Goal: Information Seeking & Learning: Learn about a topic

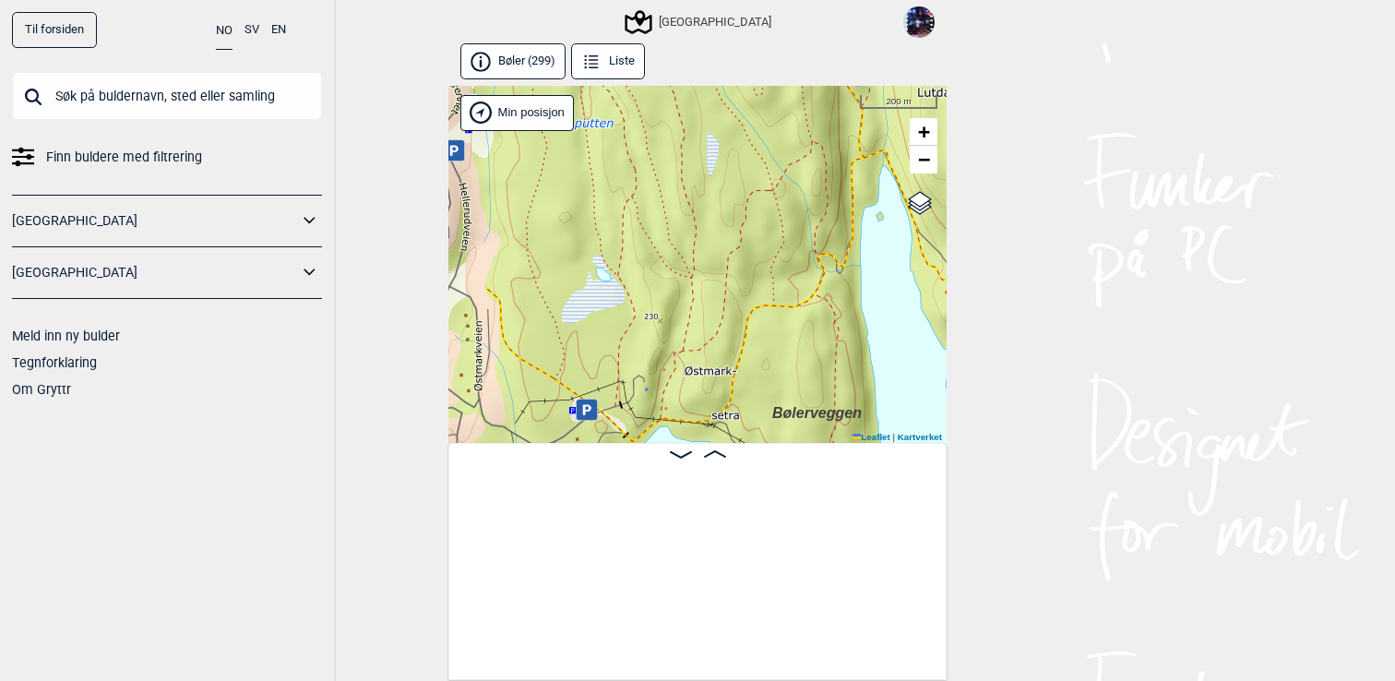
scroll to position [0, 1749]
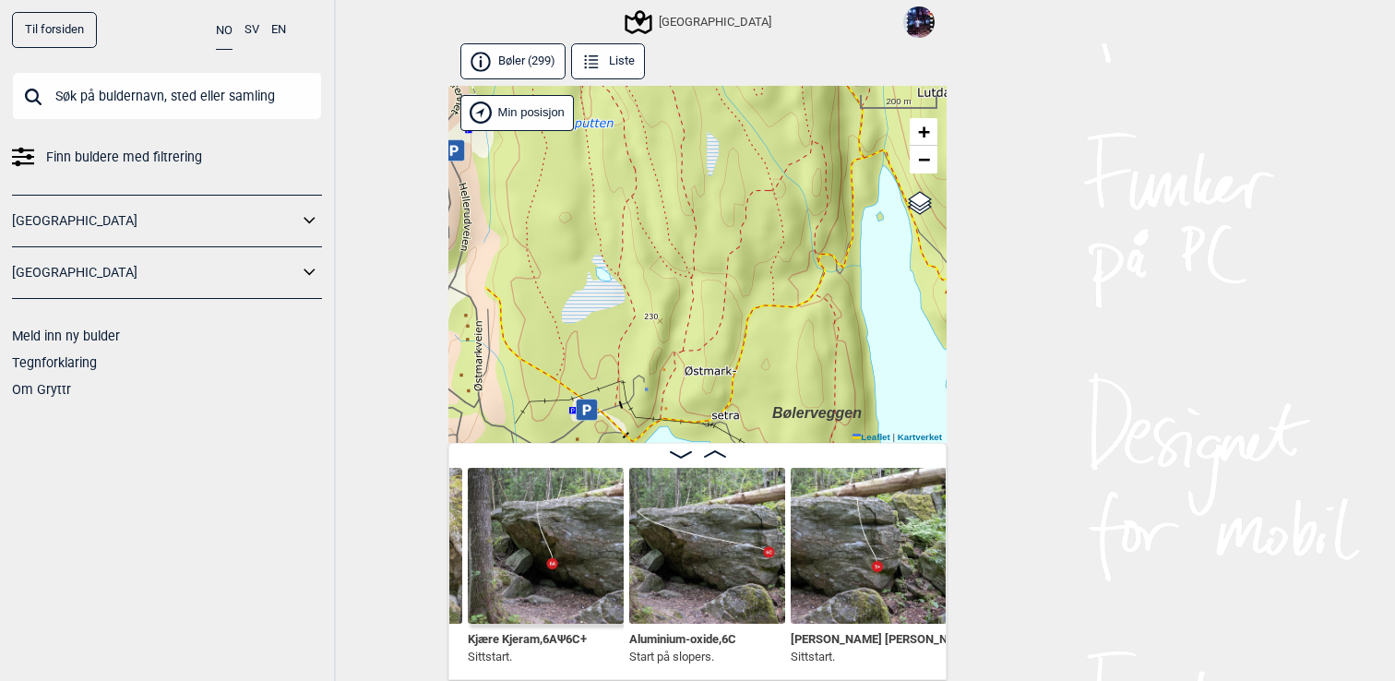
click at [195, 94] on input "text" at bounding box center [167, 96] width 310 height 48
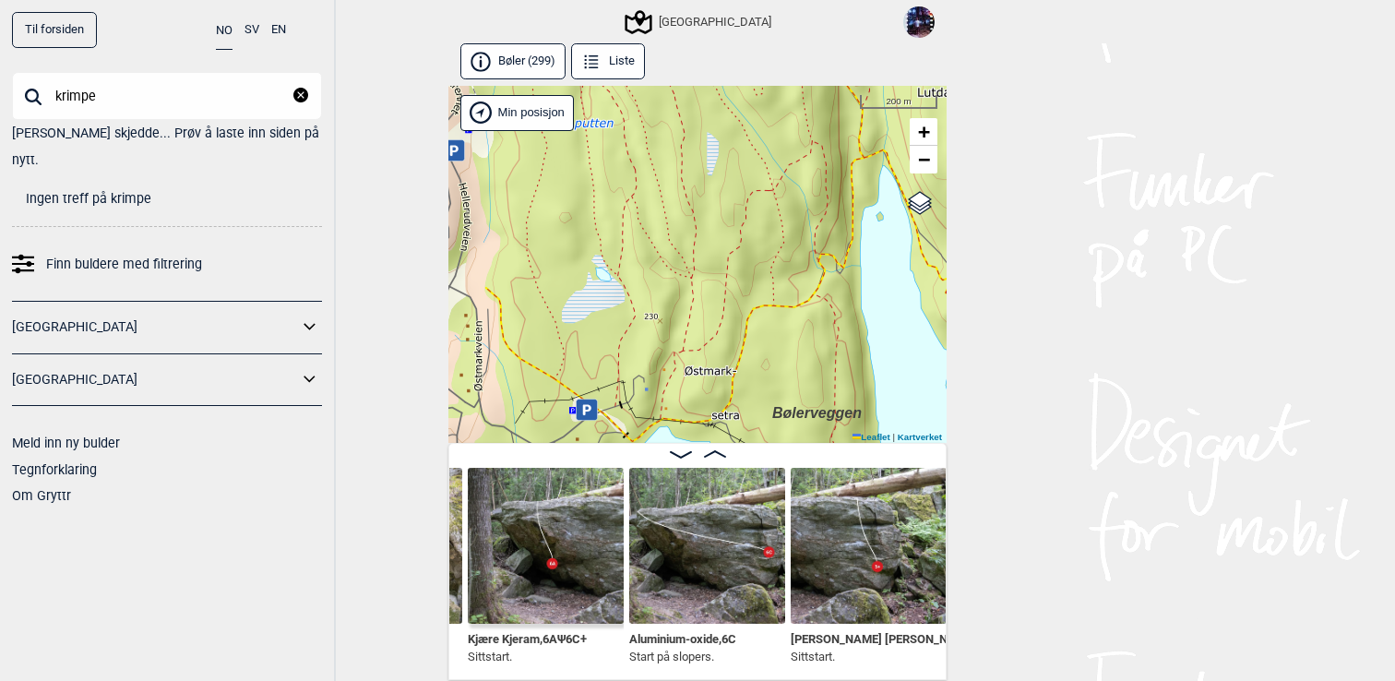
type input "krimpe"
click at [54, 37] on link "Til forsiden" at bounding box center [54, 30] width 85 height 36
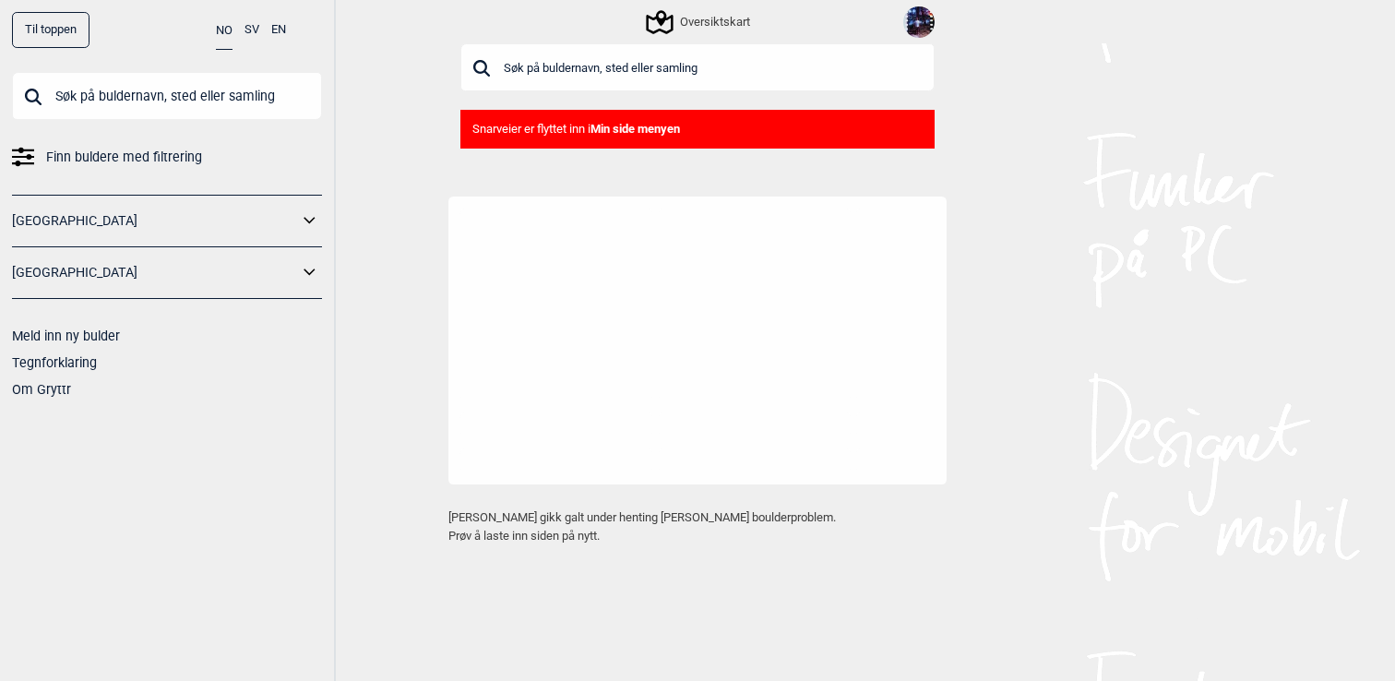
click at [129, 103] on input "text" at bounding box center [167, 96] width 310 height 48
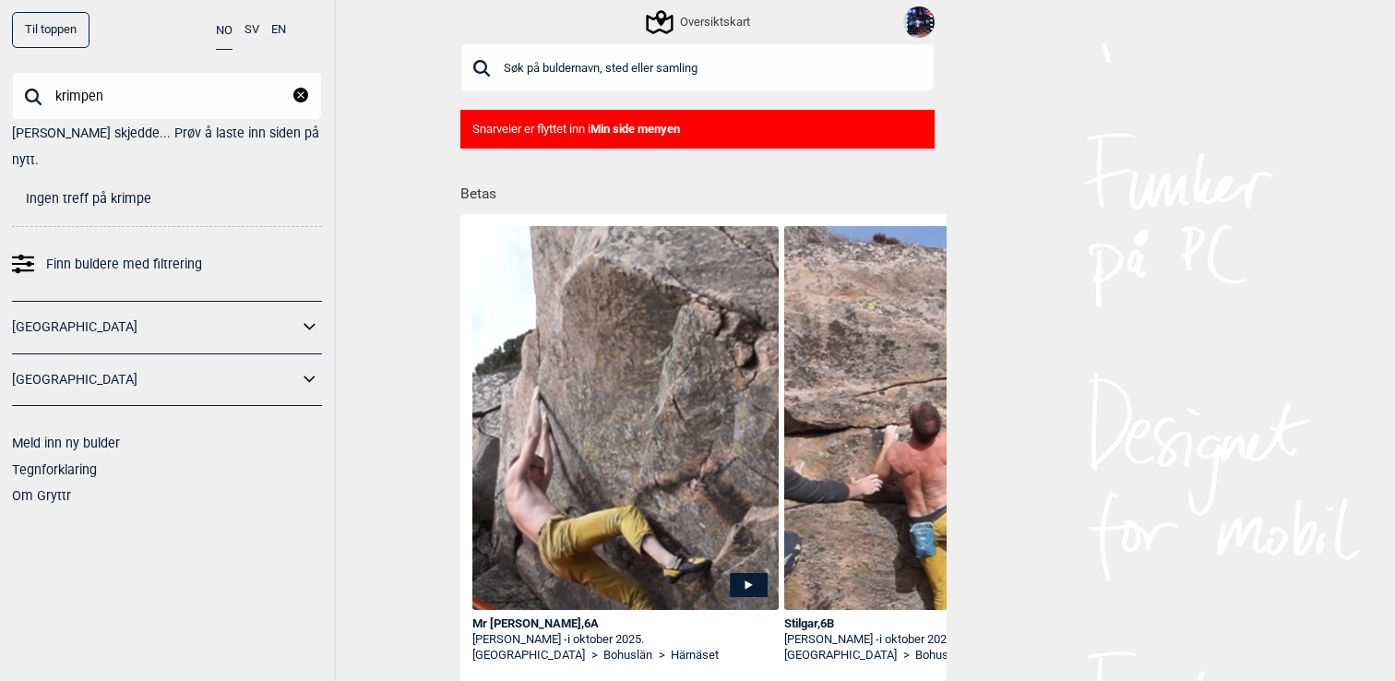
type input "krimpen"
click at [137, 92] on input "krimpen" at bounding box center [167, 96] width 310 height 48
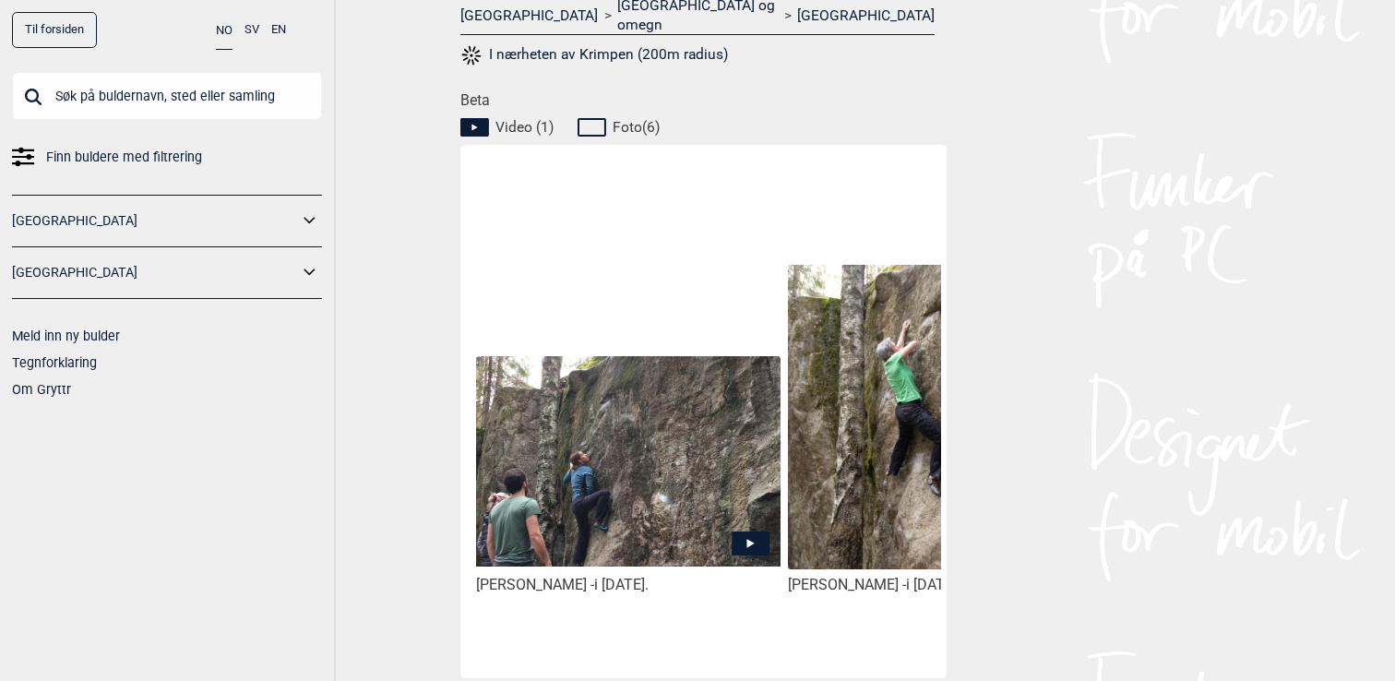
scroll to position [830, 0]
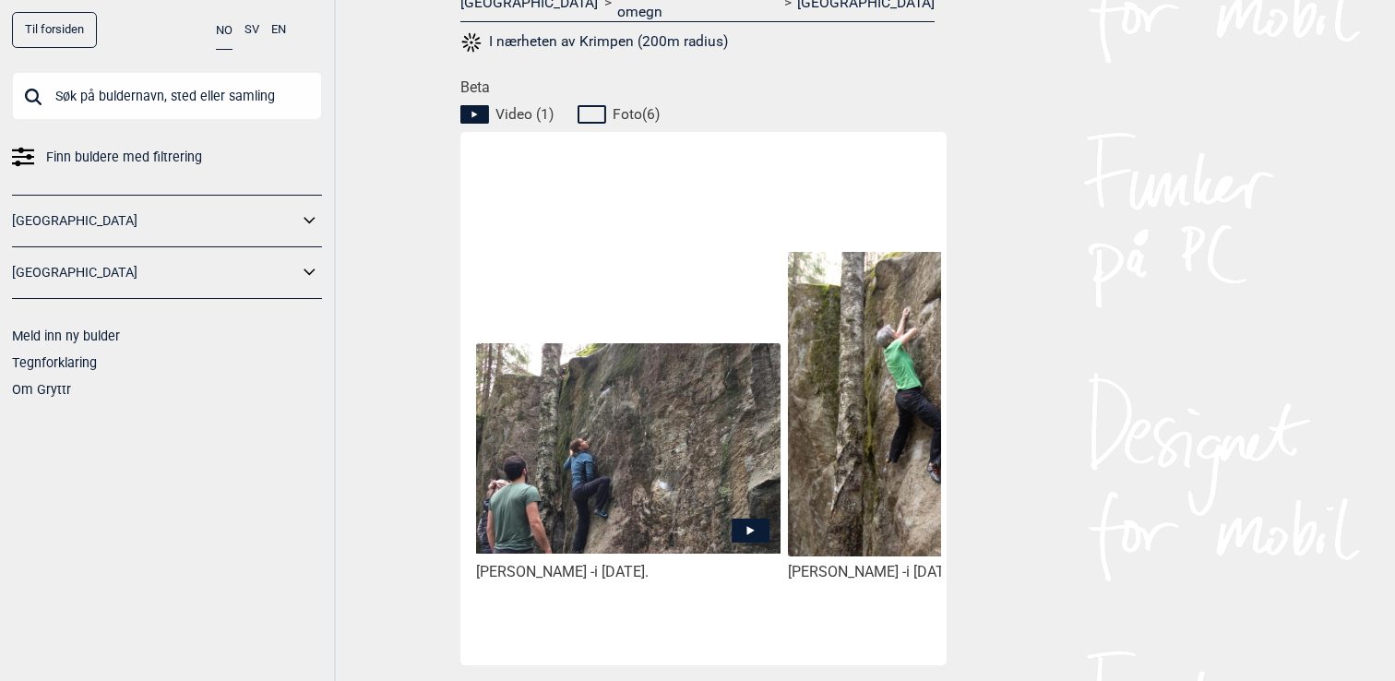
click at [653, 497] on img at bounding box center [628, 448] width 304 height 211
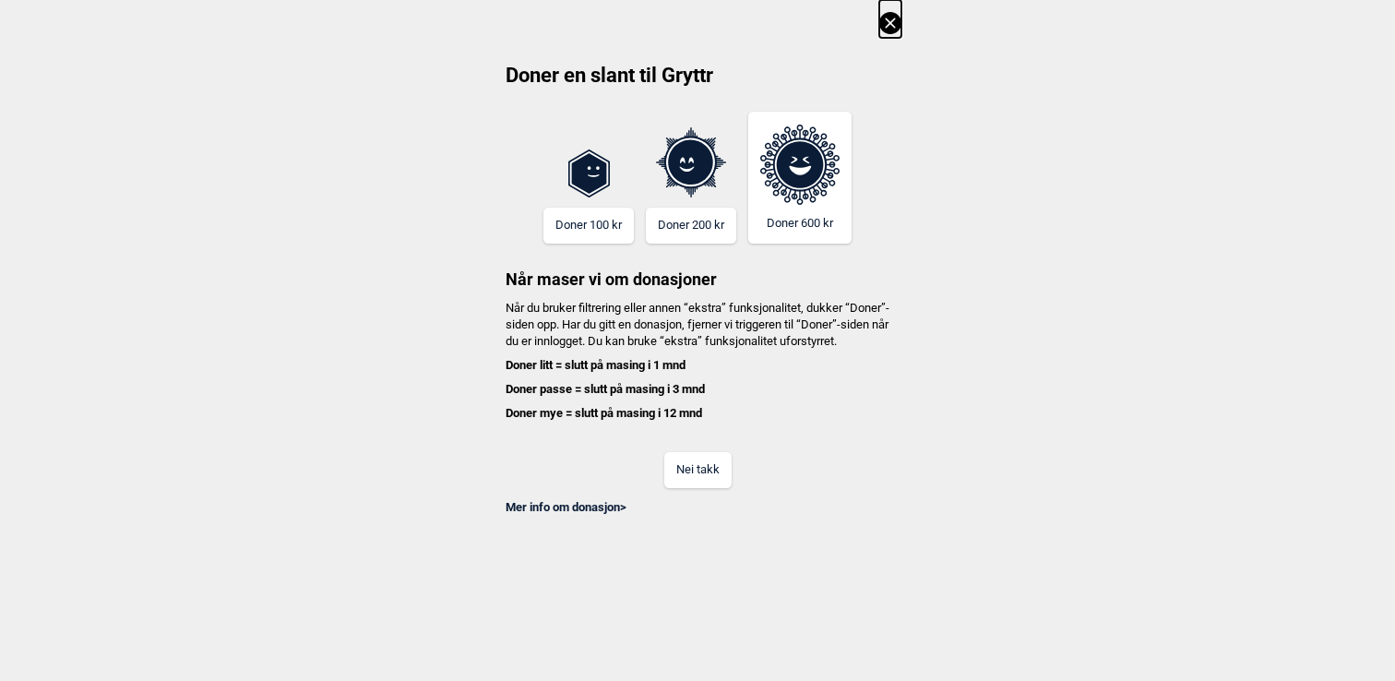
click at [691, 488] on button "Nei takk" at bounding box center [697, 470] width 67 height 36
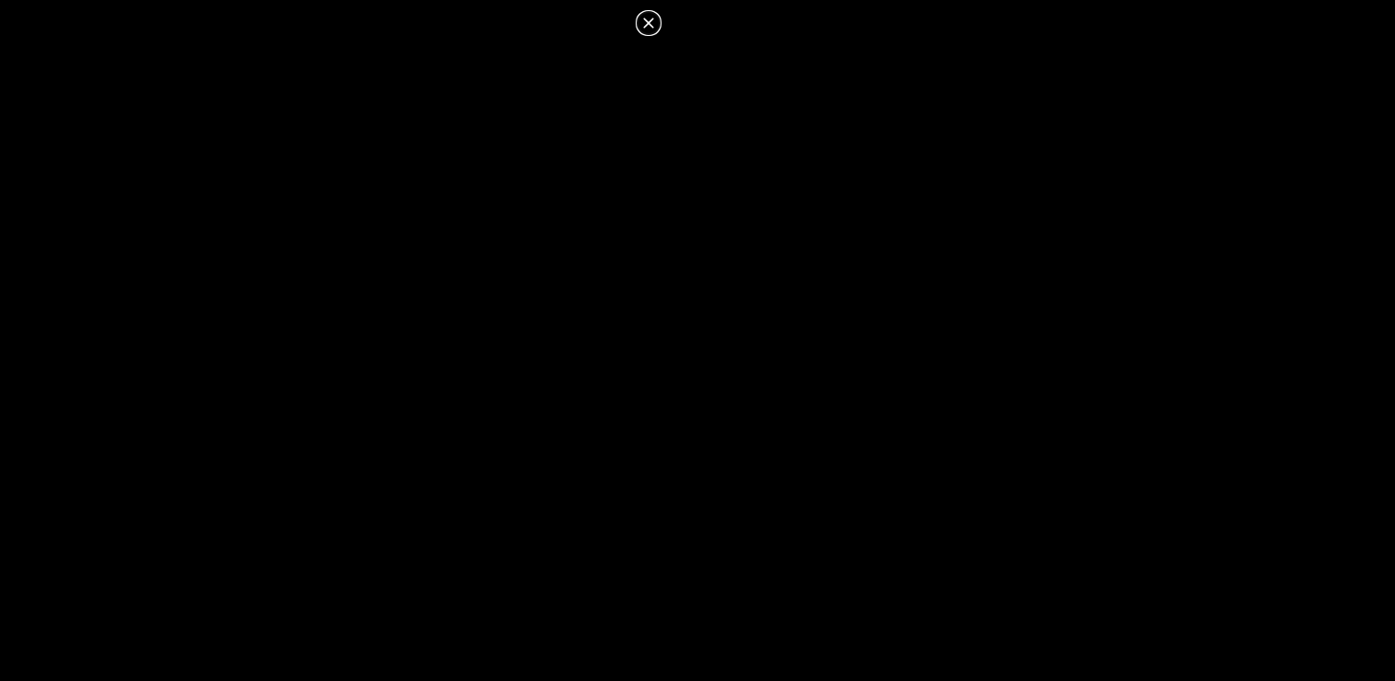
click at [650, 17] on icon at bounding box center [649, 23] width 22 height 22
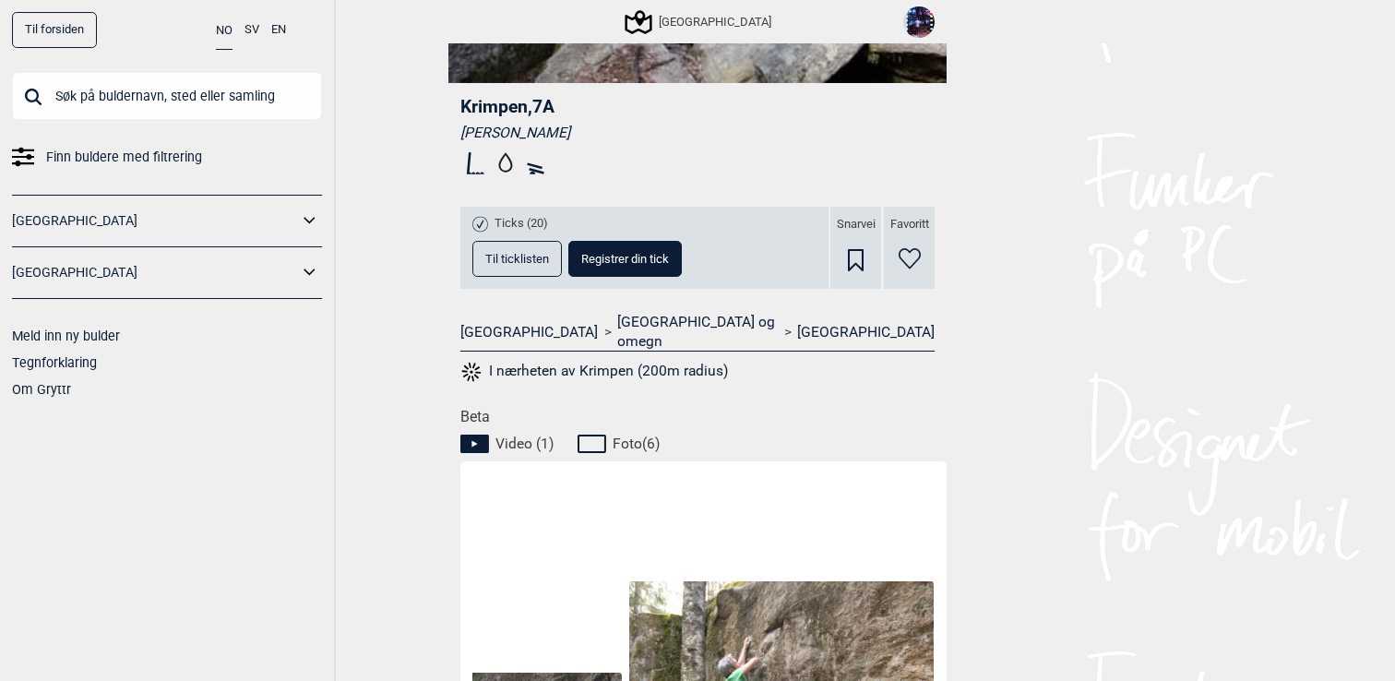
scroll to position [468, 0]
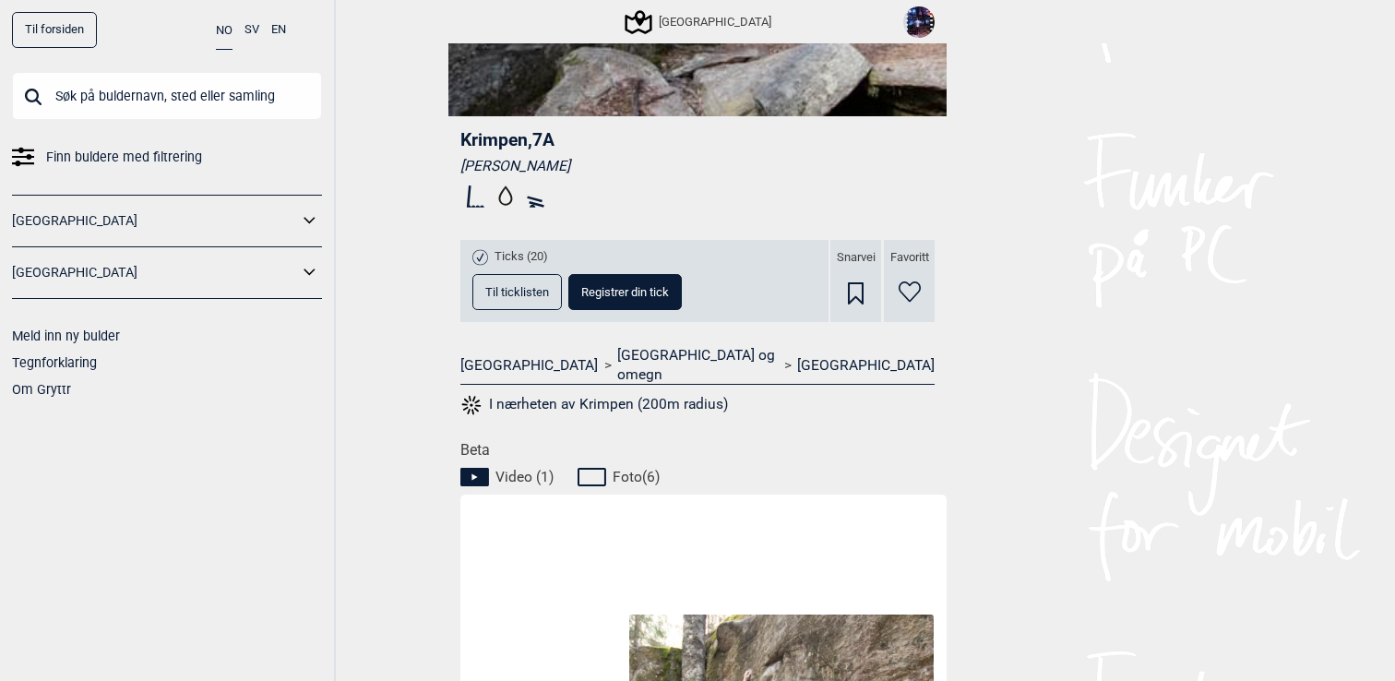
click at [523, 305] on button "Til ticklisten" at bounding box center [517, 292] width 90 height 36
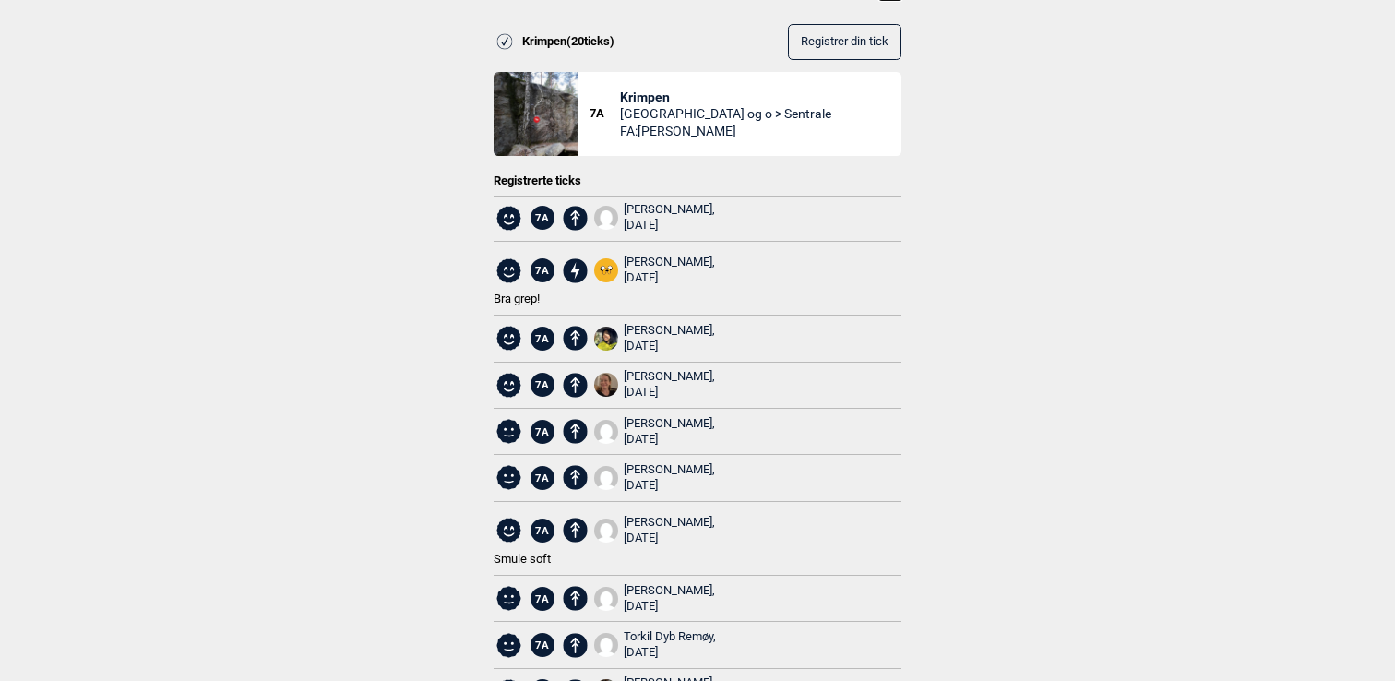
scroll to position [0, 0]
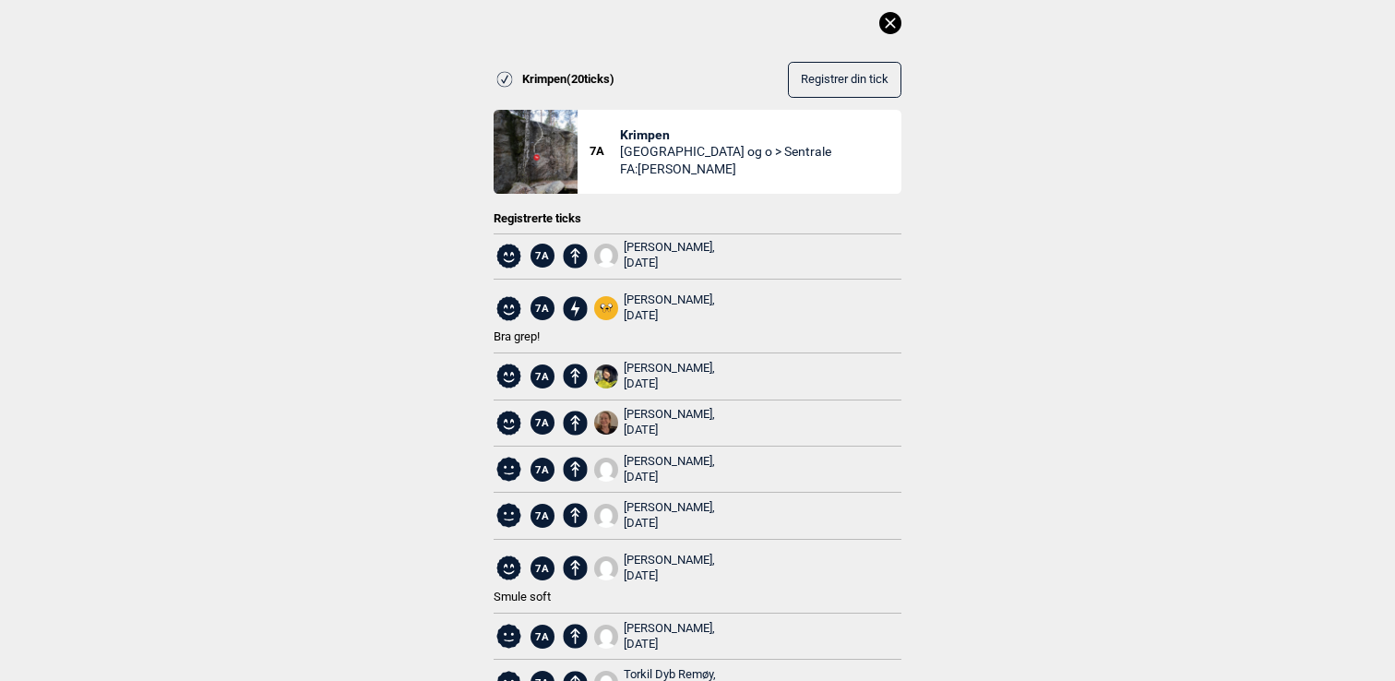
click at [890, 18] on icon at bounding box center [890, 23] width 22 height 22
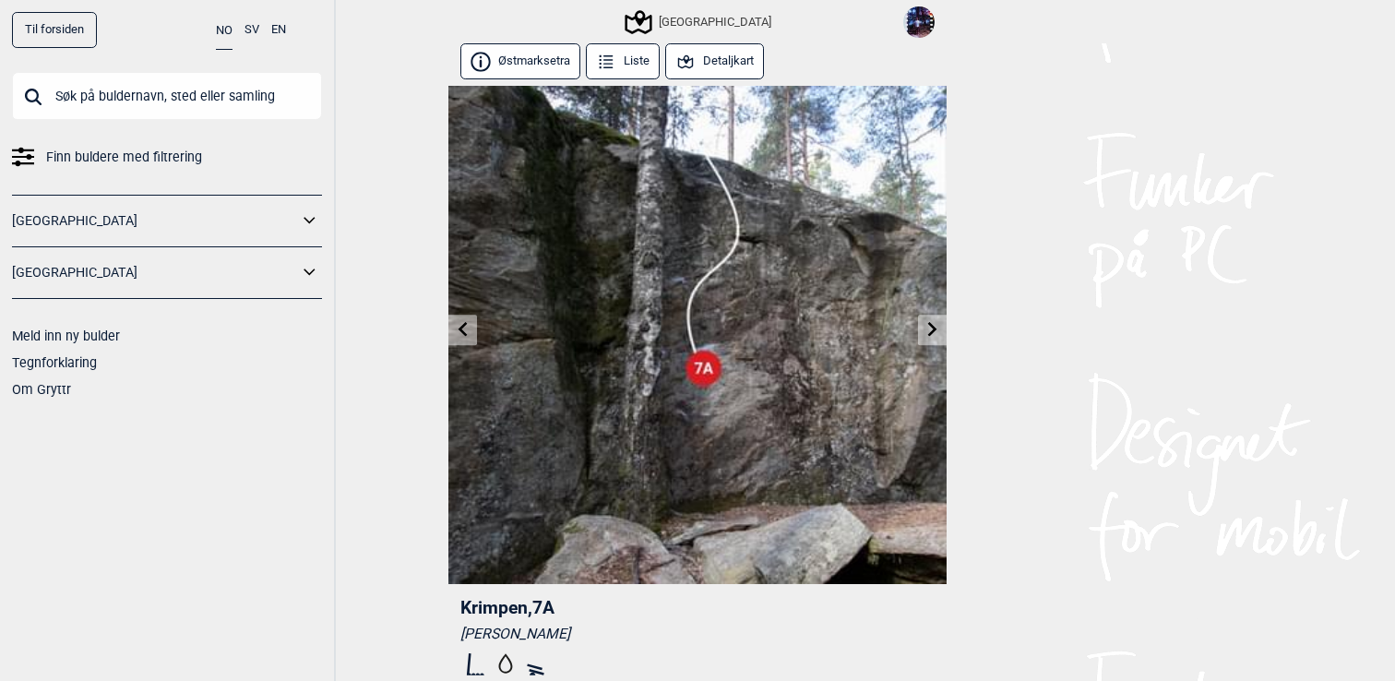
click at [944, 340] on link at bounding box center [932, 330] width 29 height 30
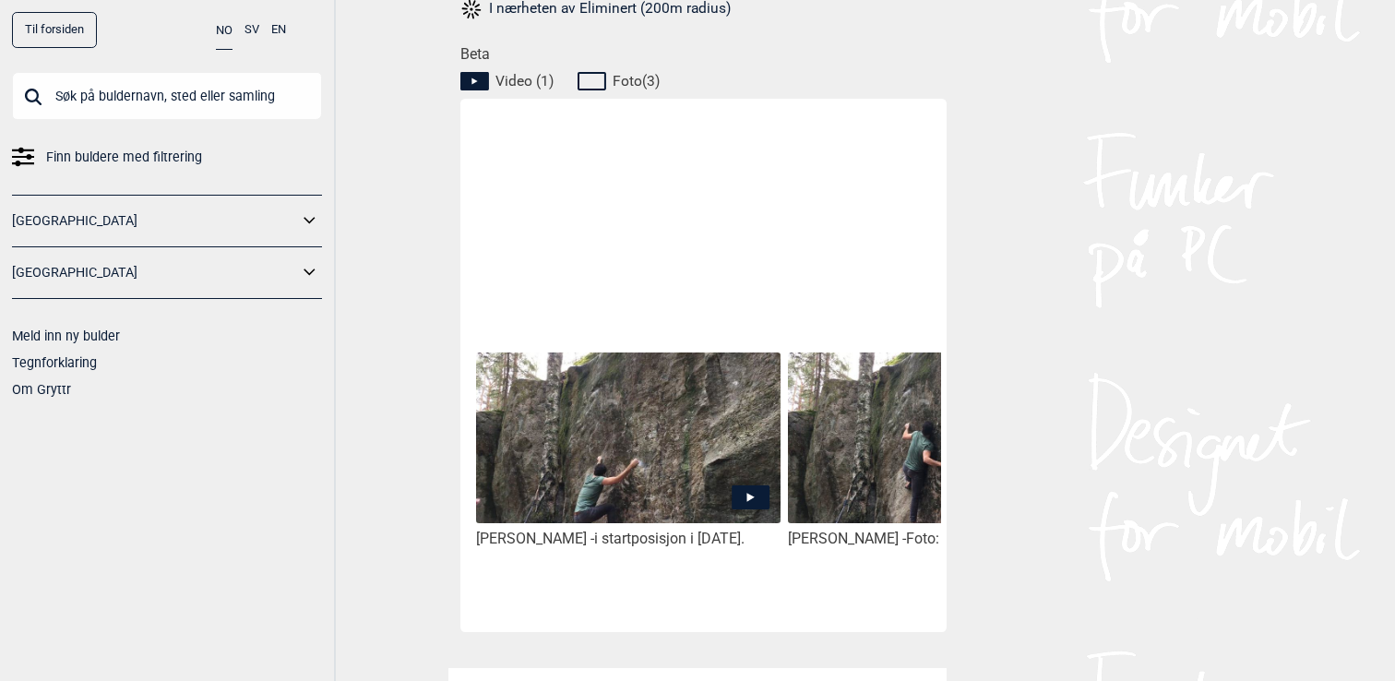
scroll to position [865, 0]
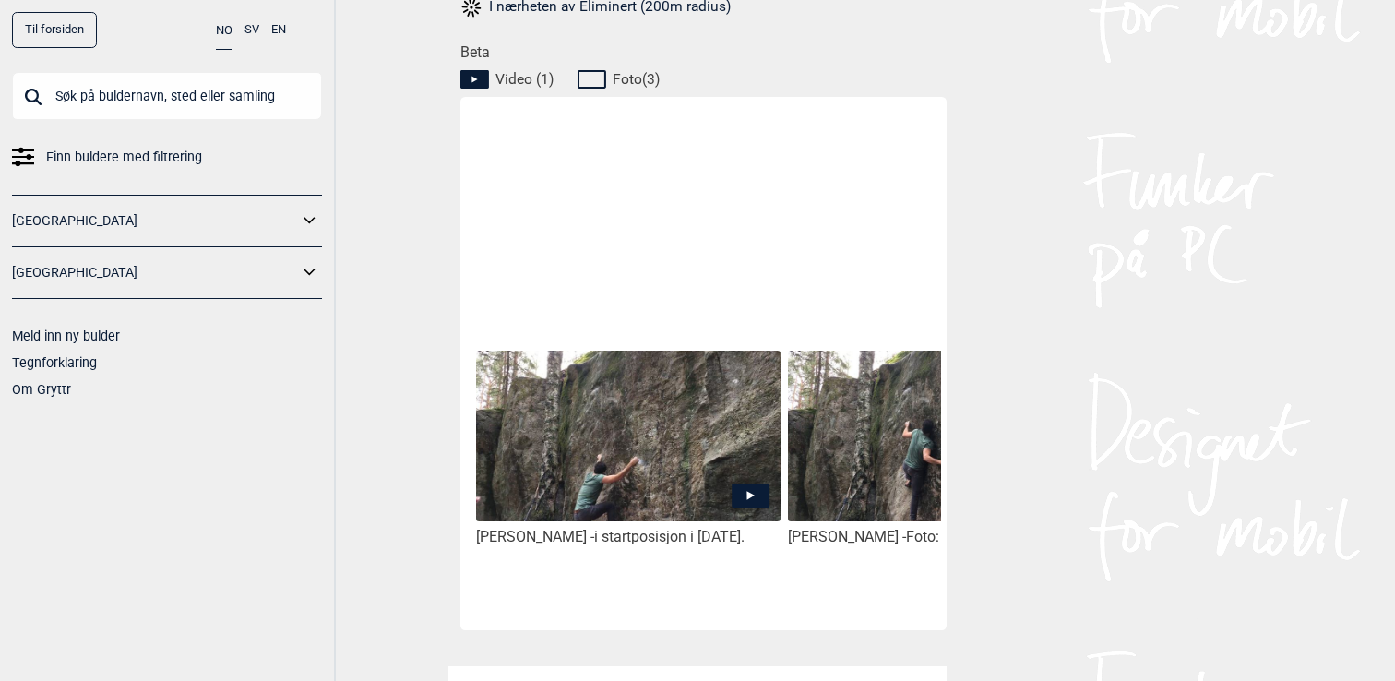
click at [709, 459] on img at bounding box center [628, 436] width 304 height 171
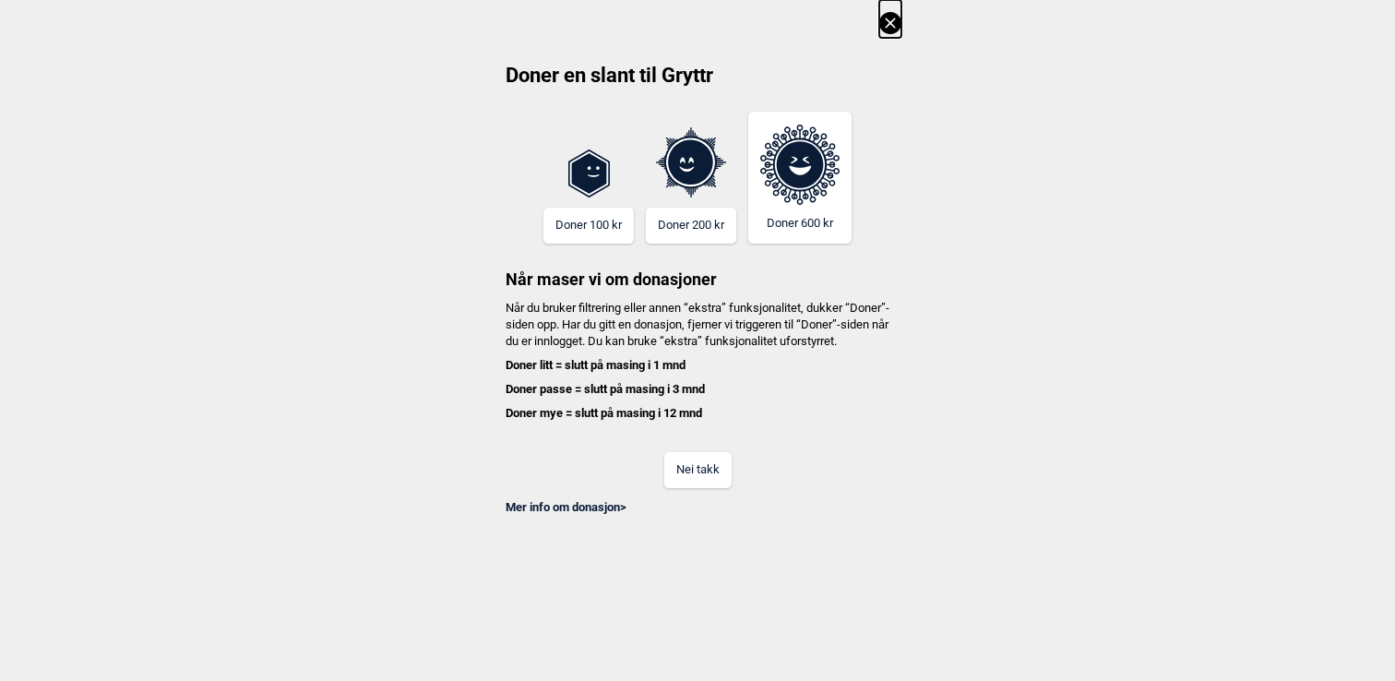
click at [701, 488] on button "Nei takk" at bounding box center [697, 470] width 67 height 36
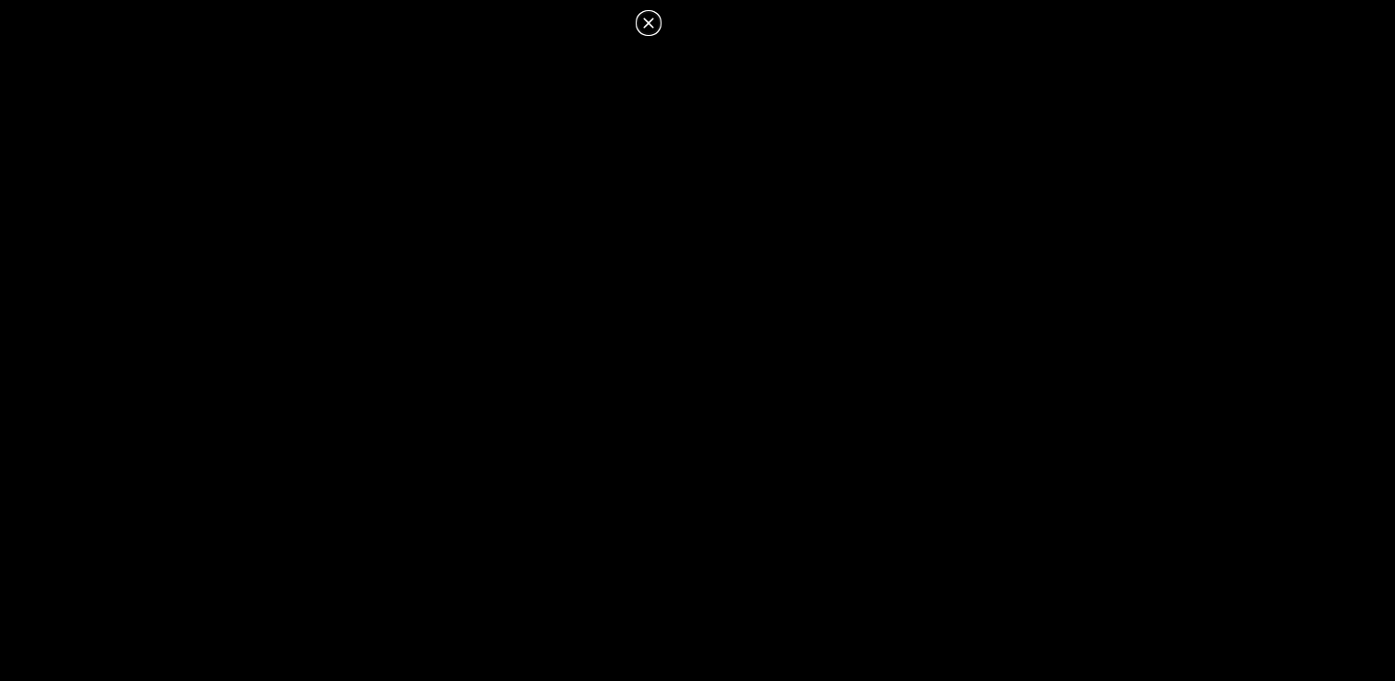
click at [643, 15] on icon at bounding box center [649, 23] width 22 height 22
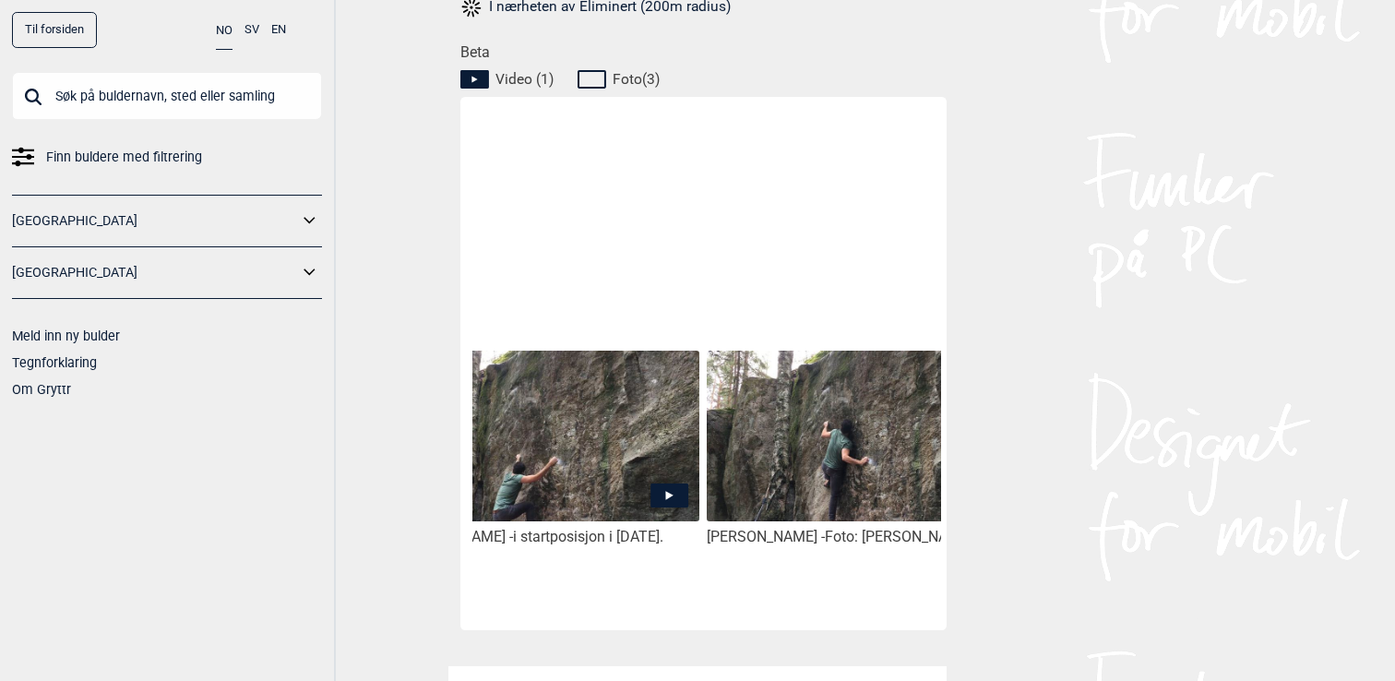
scroll to position [0, 0]
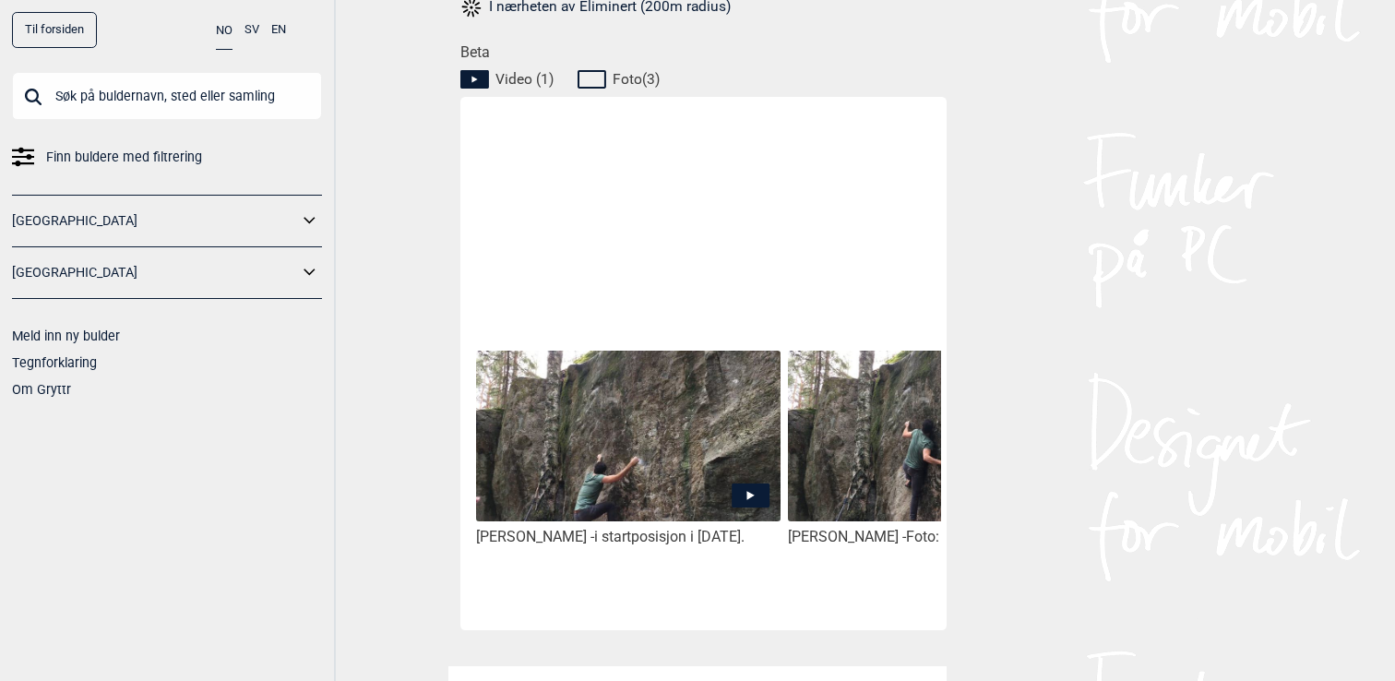
click at [672, 476] on img at bounding box center [628, 436] width 304 height 171
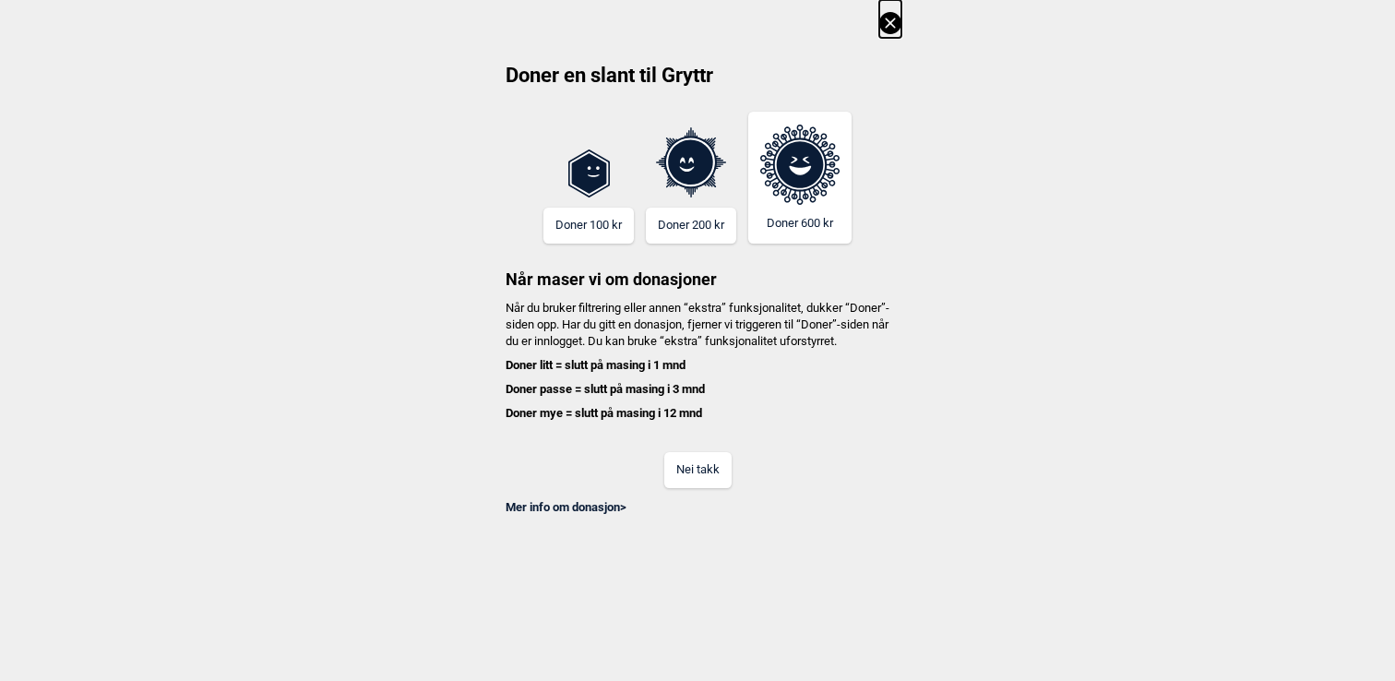
click at [676, 479] on button "Nei takk" at bounding box center [697, 470] width 67 height 36
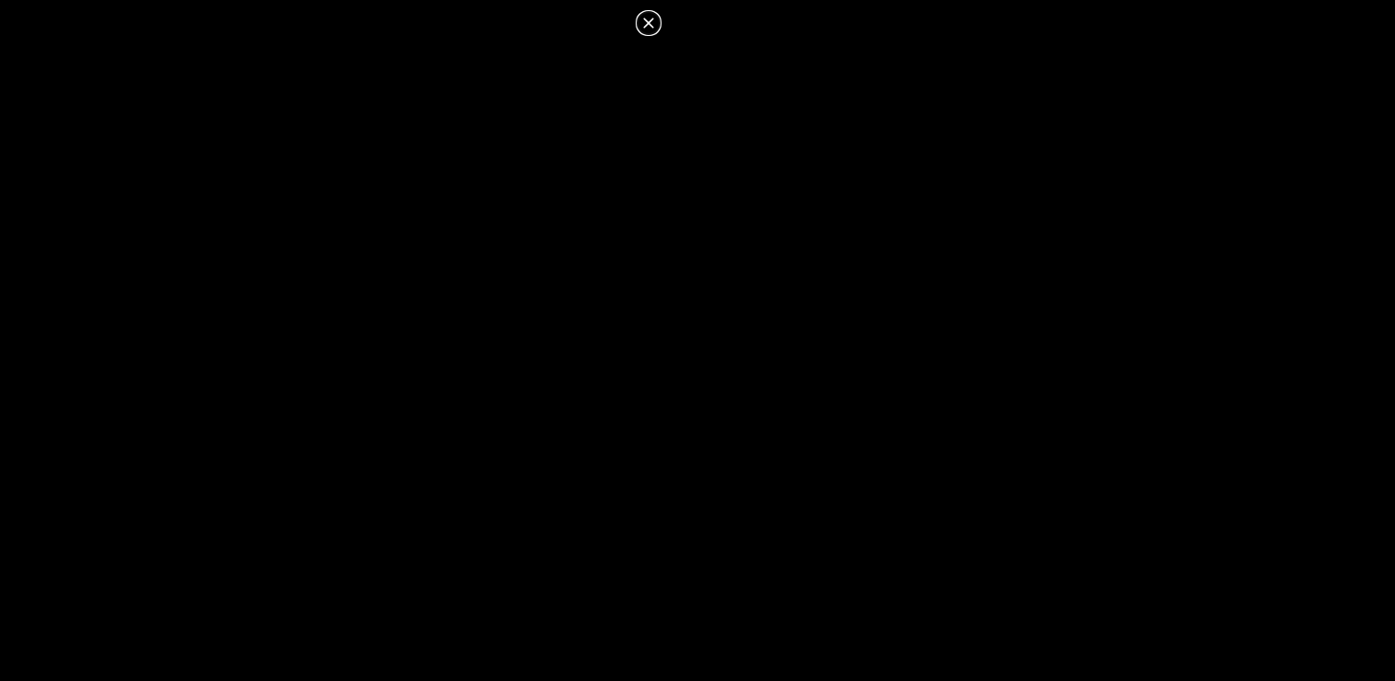
click at [647, 18] on icon at bounding box center [649, 23] width 22 height 22
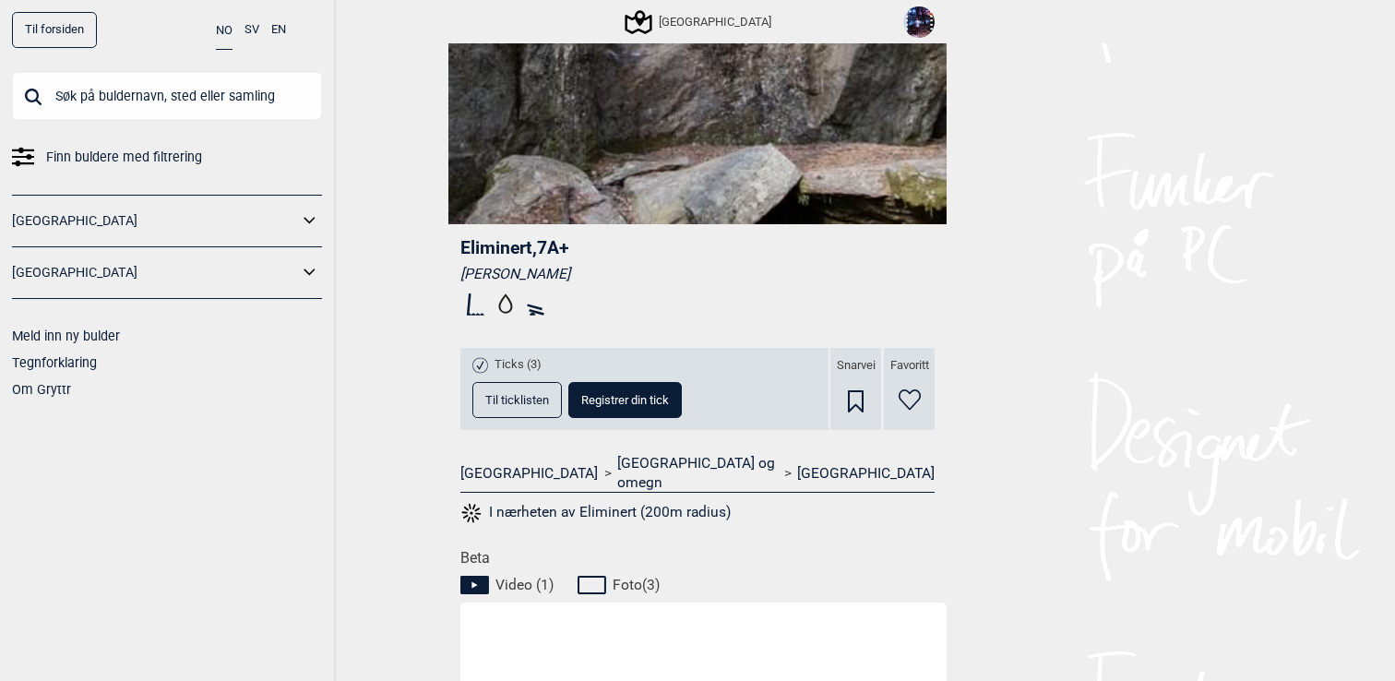
scroll to position [359, 0]
click at [547, 400] on span "Til ticklisten" at bounding box center [517, 401] width 64 height 12
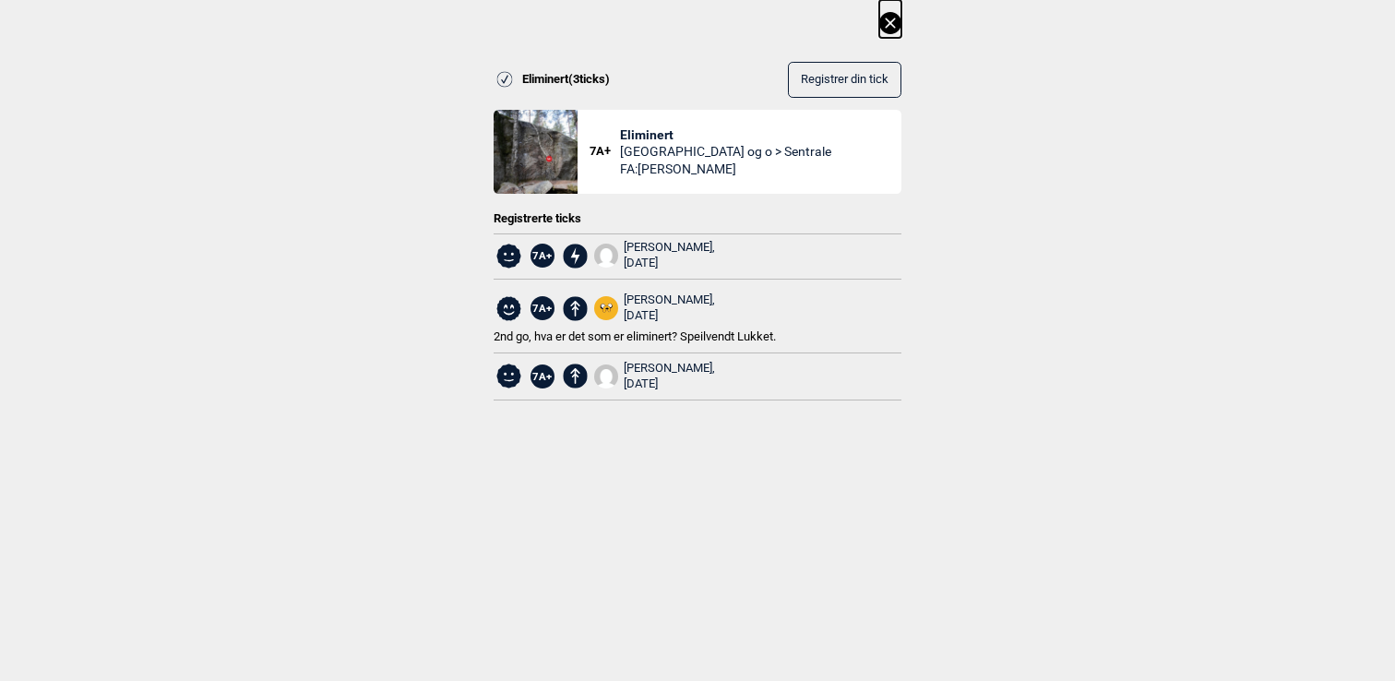
click at [892, 25] on icon at bounding box center [890, 23] width 10 height 10
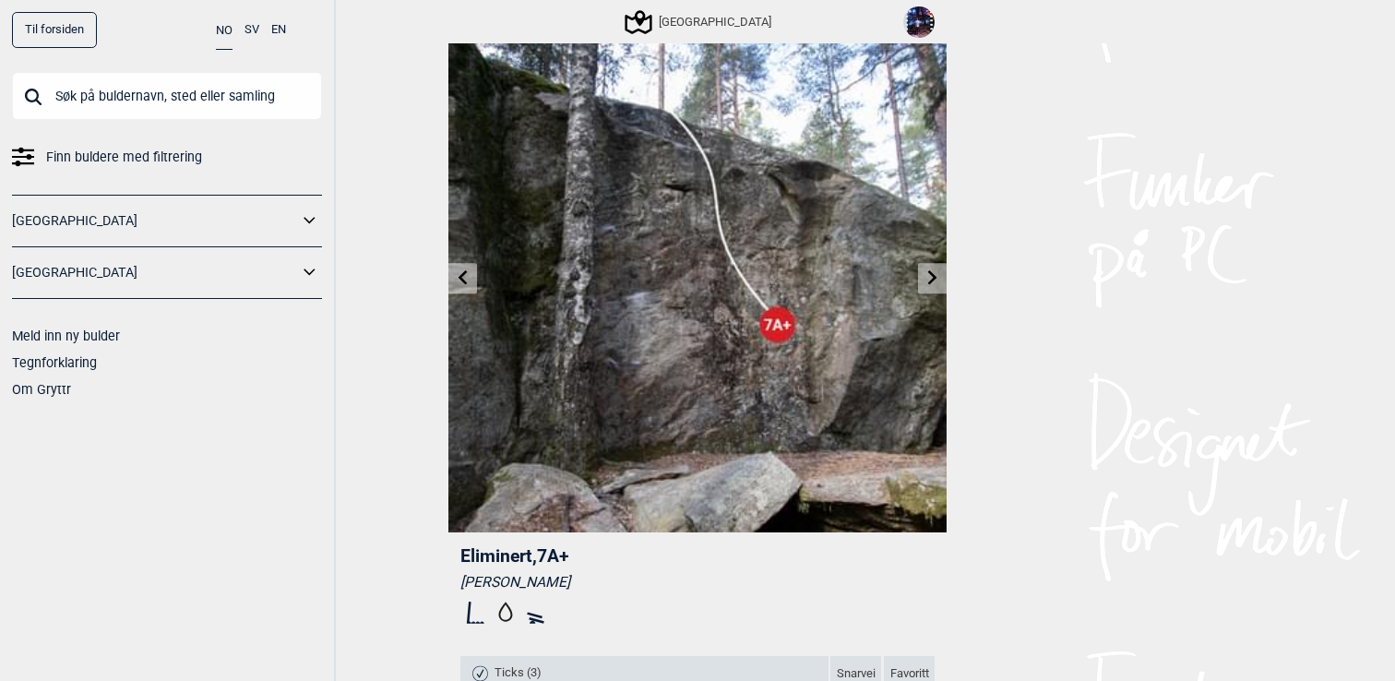
scroll to position [0, 0]
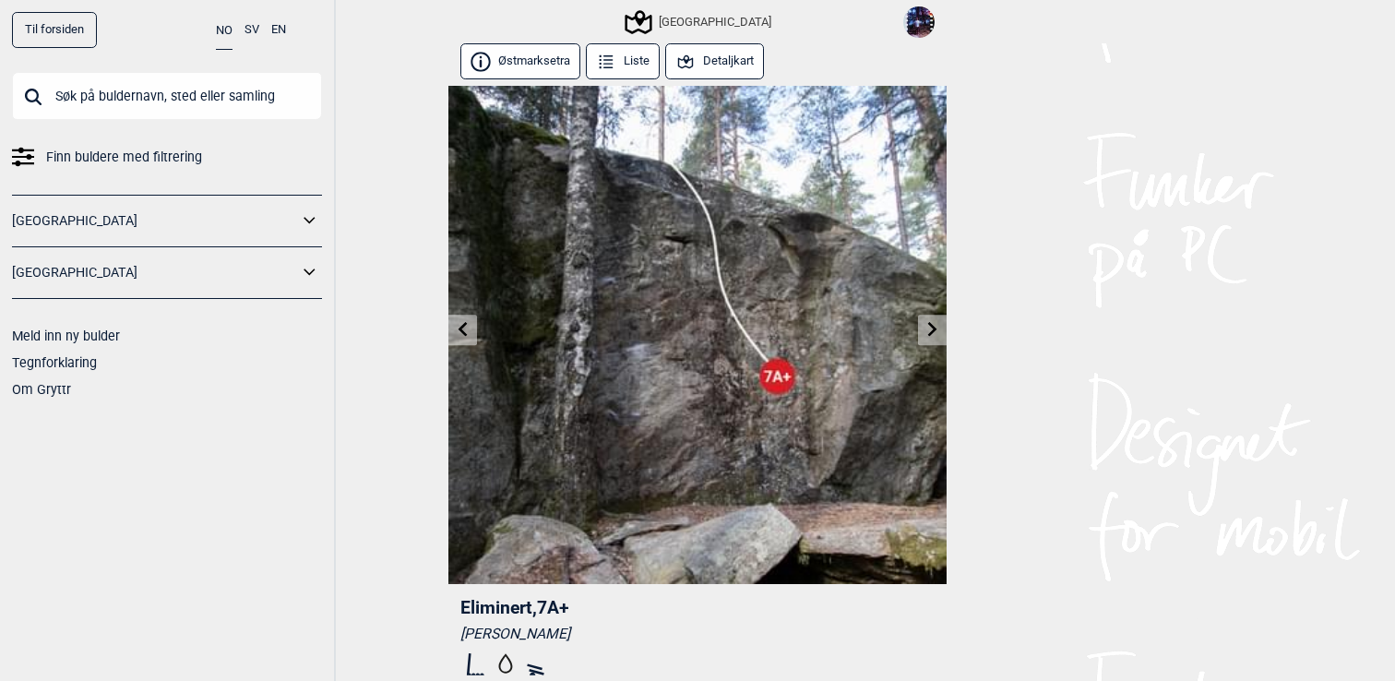
click at [938, 327] on icon at bounding box center [932, 329] width 15 height 15
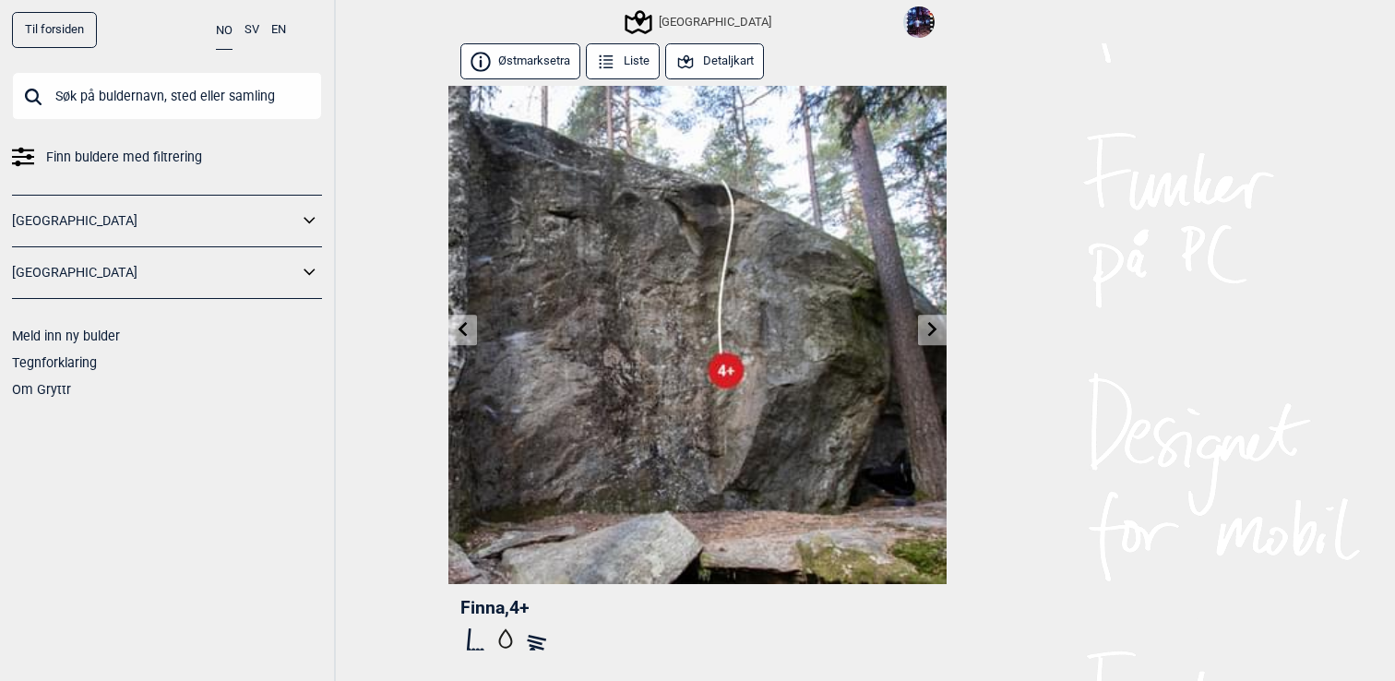
click at [938, 327] on icon at bounding box center [932, 329] width 15 height 15
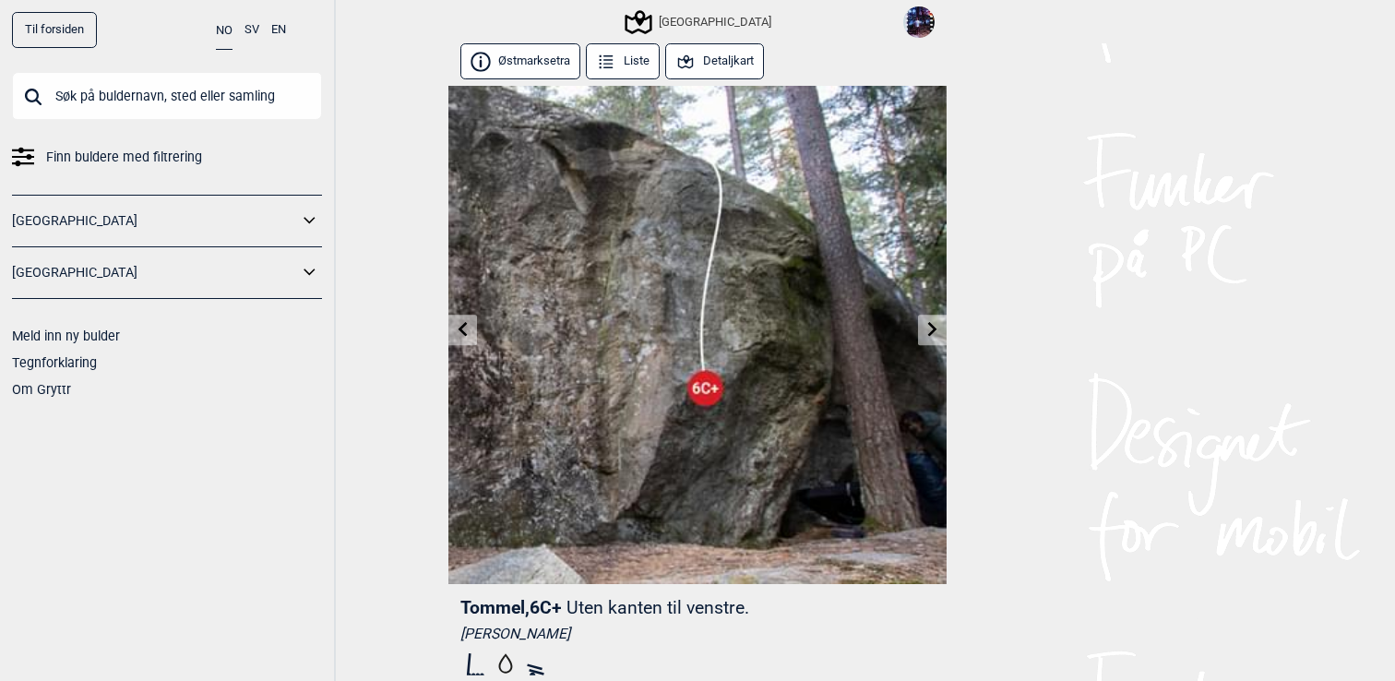
click at [938, 327] on icon at bounding box center [932, 329] width 15 height 15
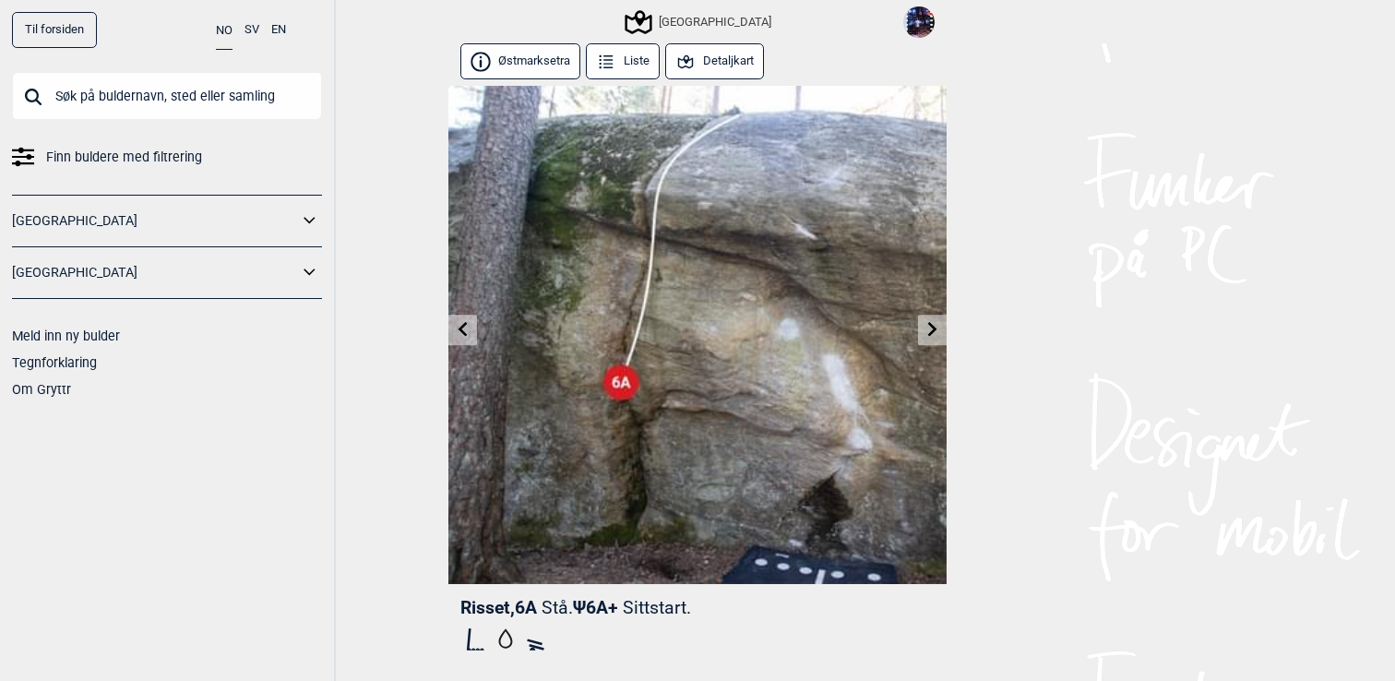
click at [467, 339] on link at bounding box center [462, 330] width 29 height 30
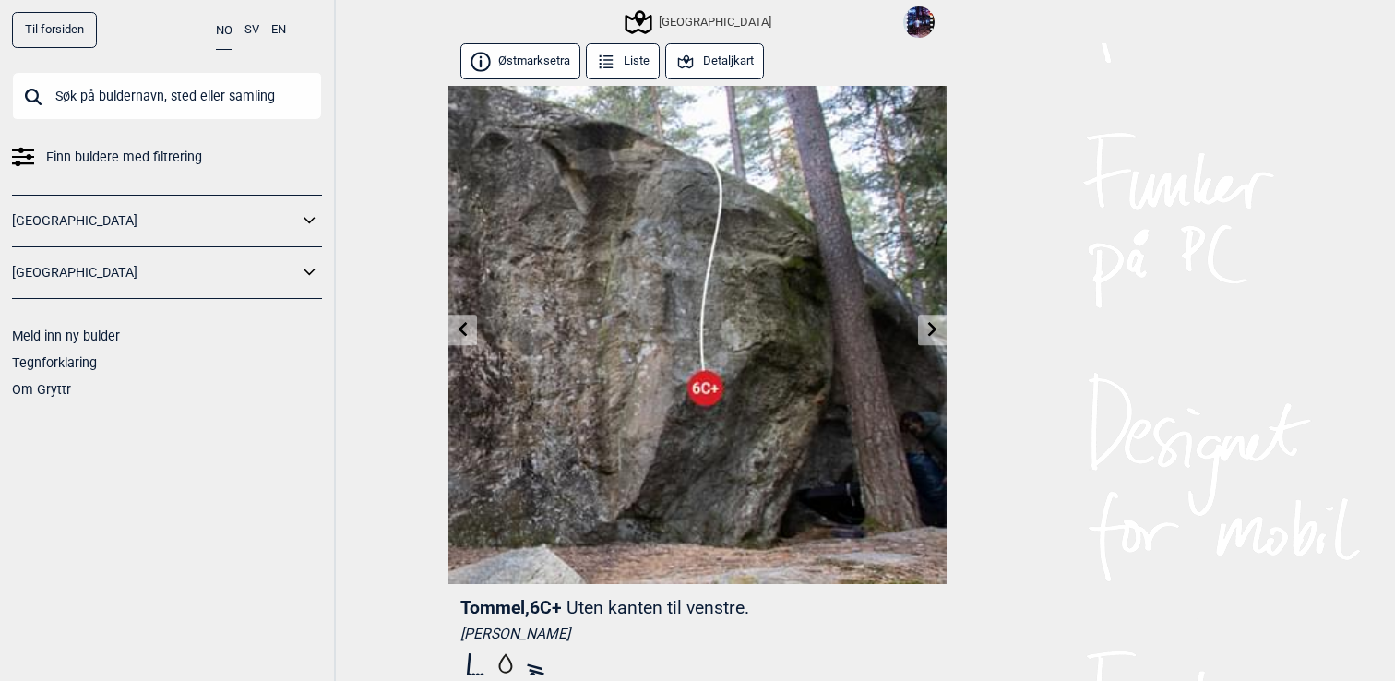
click at [933, 325] on icon at bounding box center [932, 329] width 15 height 15
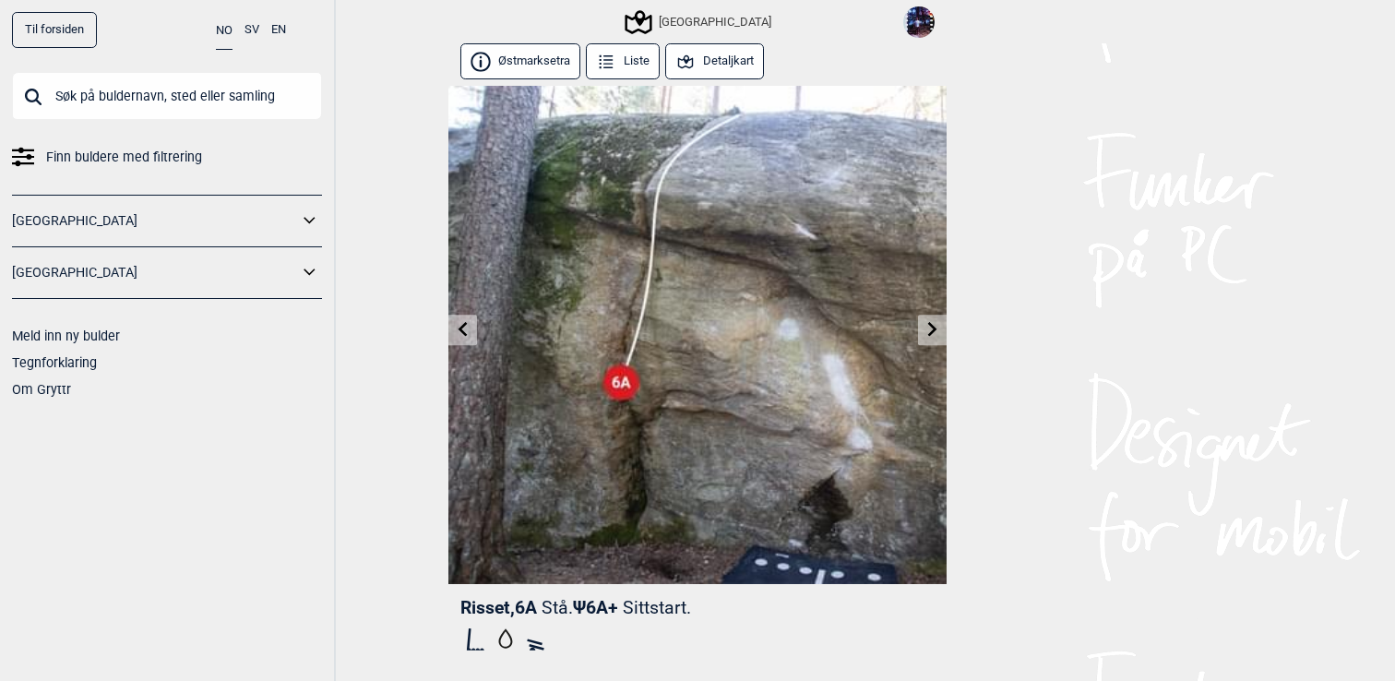
click at [933, 325] on icon at bounding box center [932, 329] width 15 height 15
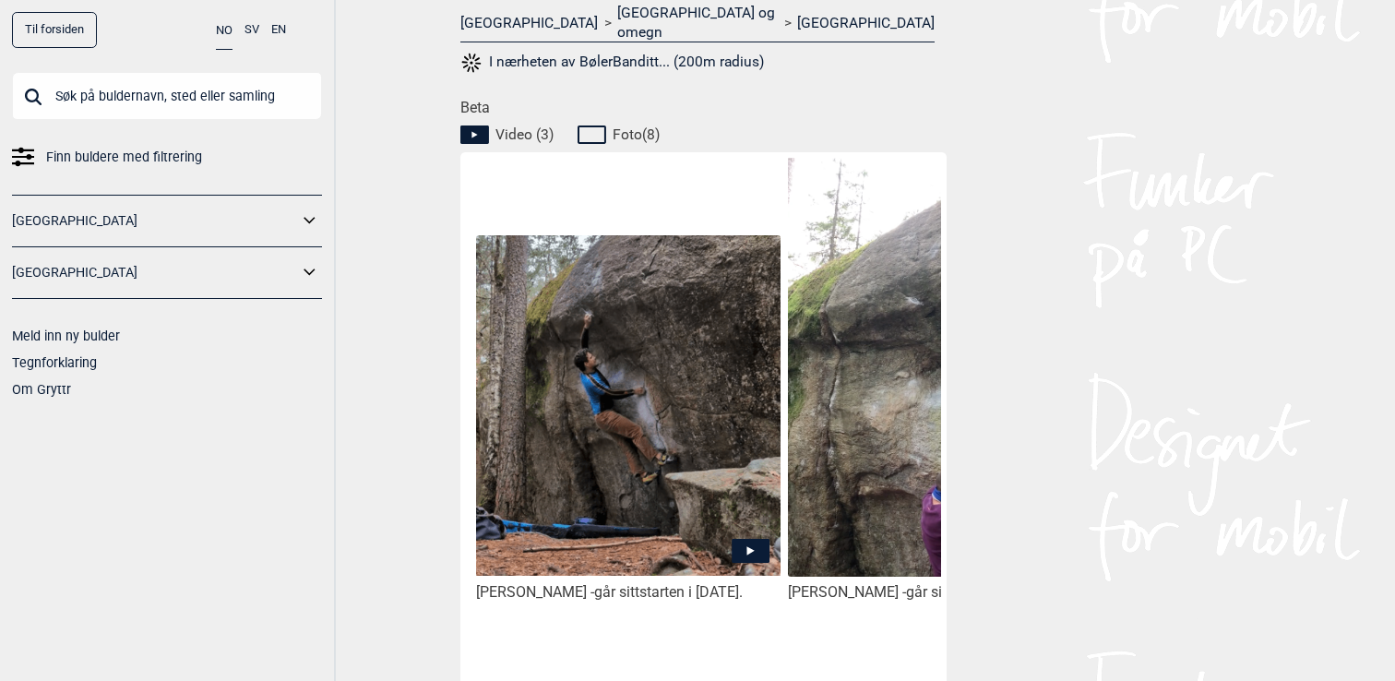
scroll to position [828, 0]
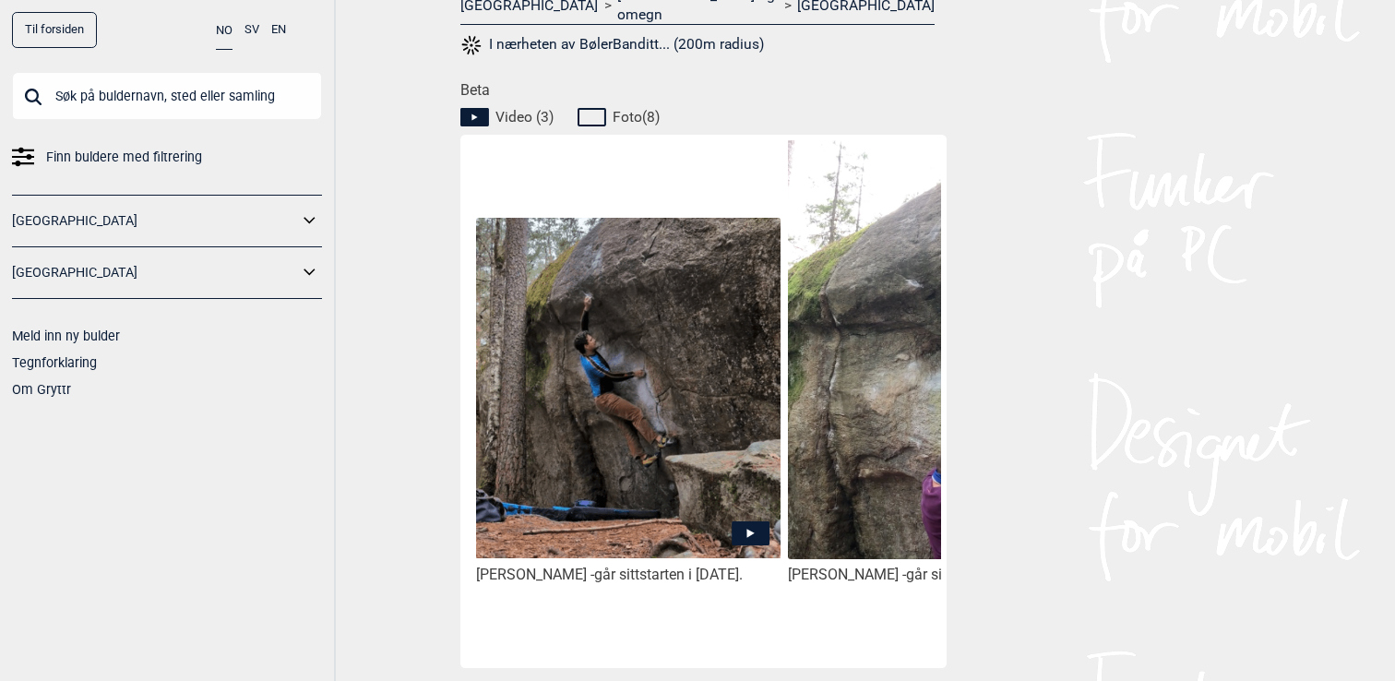
click at [671, 460] on img at bounding box center [628, 388] width 304 height 340
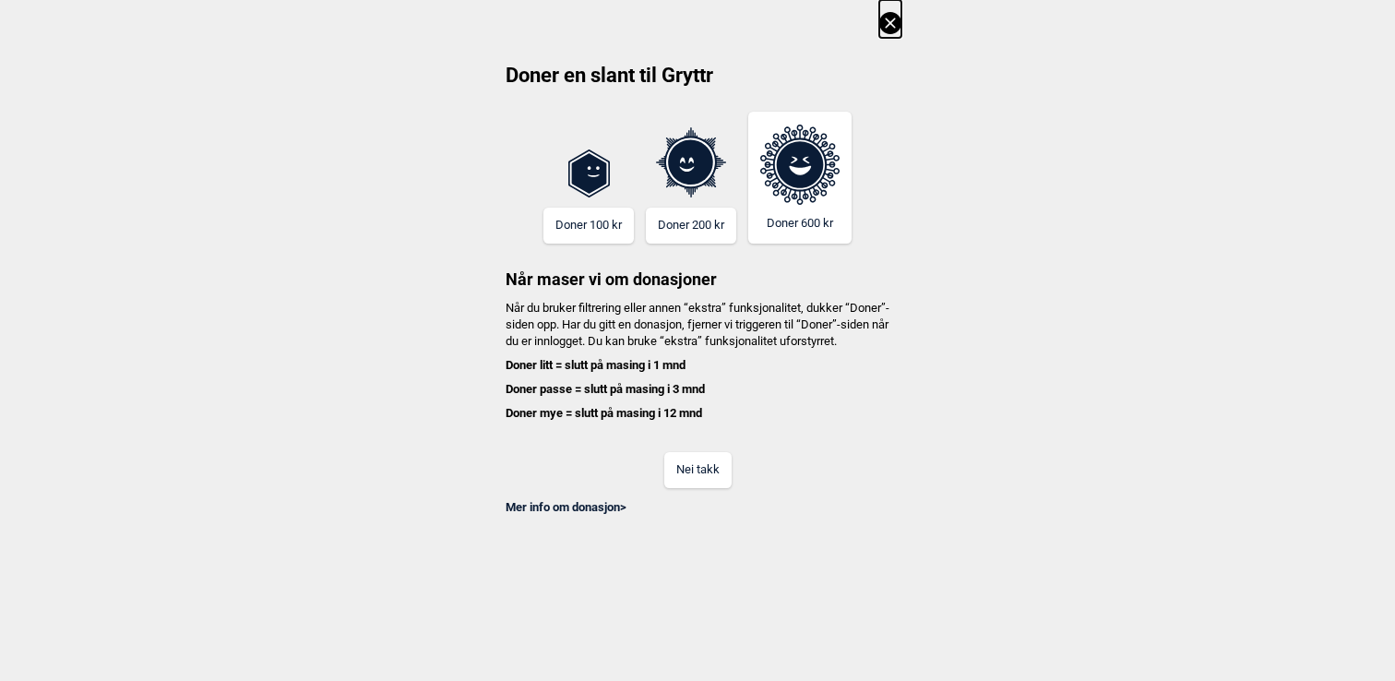
click at [687, 488] on button "Nei takk" at bounding box center [697, 470] width 67 height 36
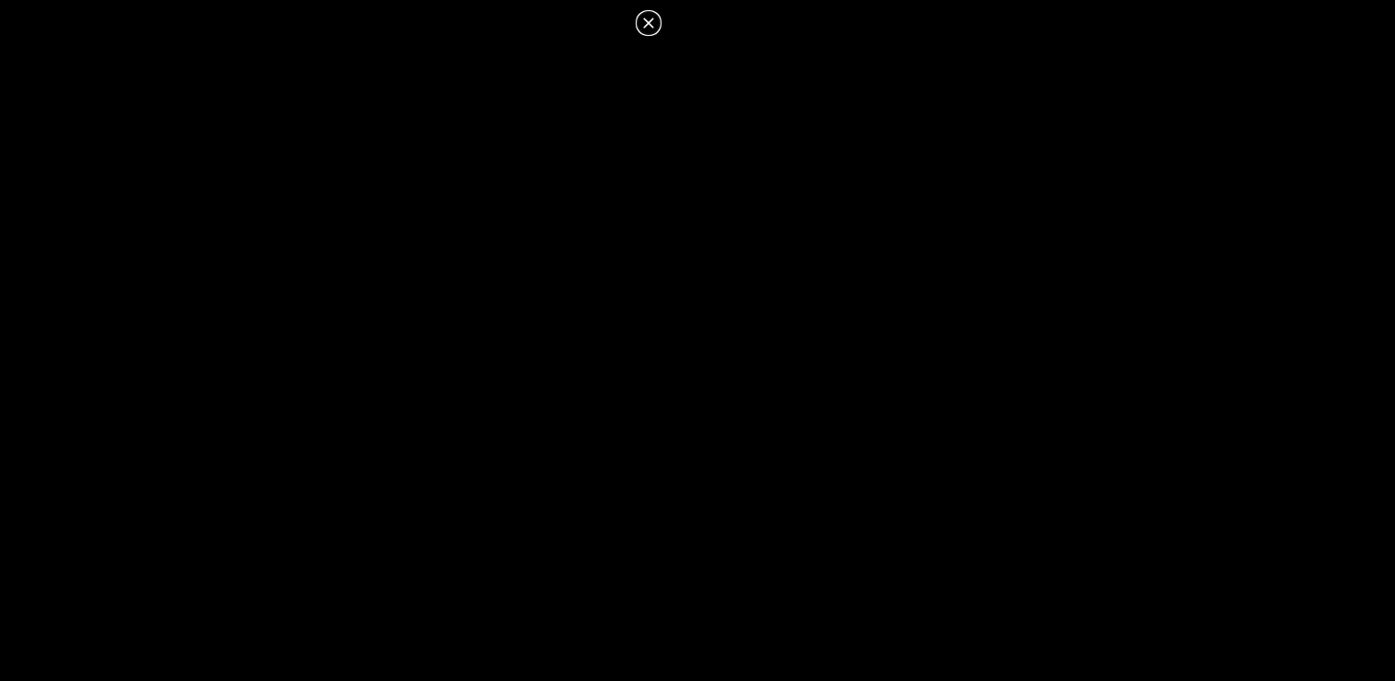
click at [646, 26] on icon at bounding box center [648, 23] width 10 height 10
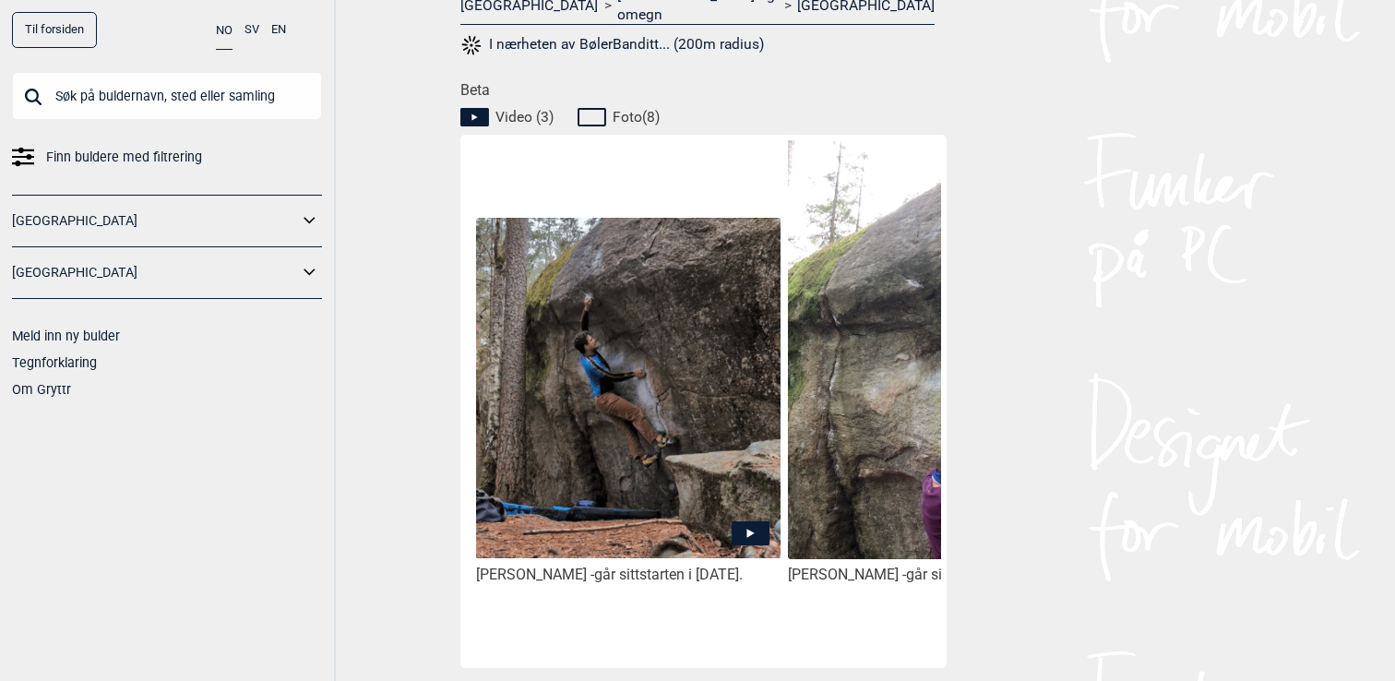
click at [222, 97] on input "text" at bounding box center [167, 96] width 310 height 48
paste input "Veni vidi vici"
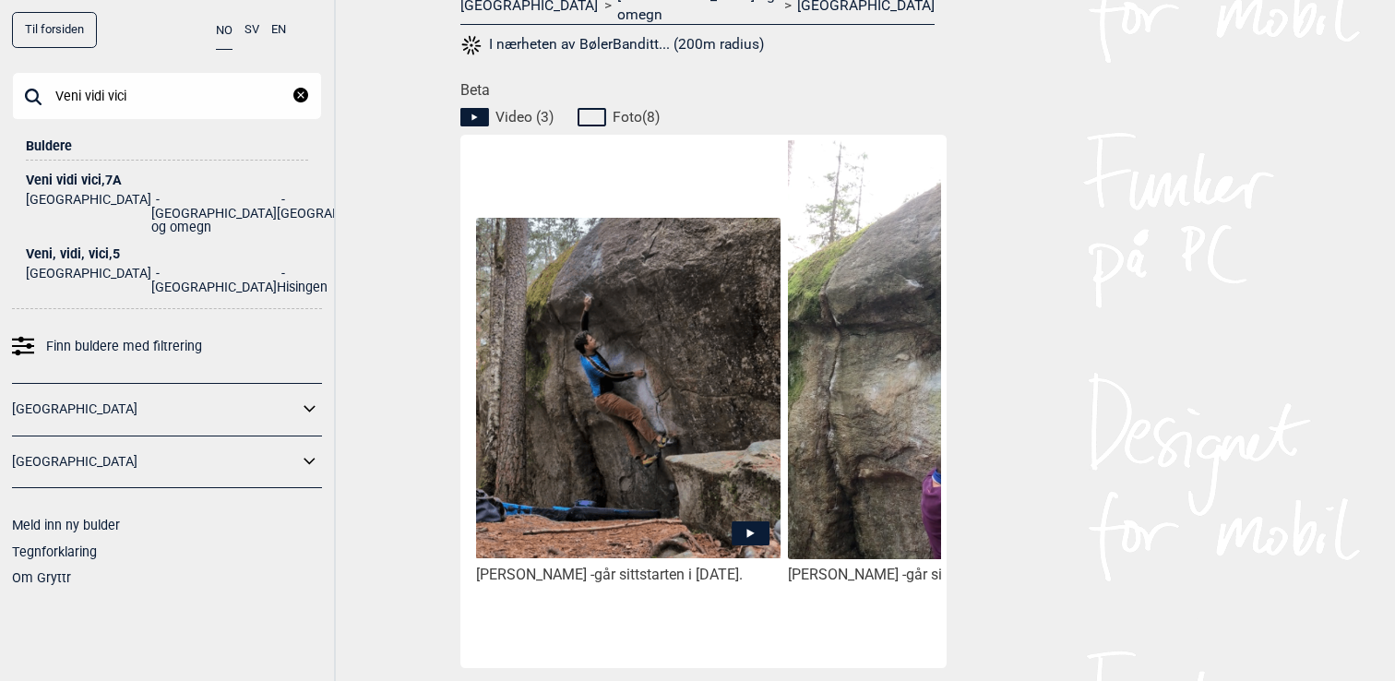
type input "Veni vidi vici"
click at [89, 180] on div "Veni vidi vici , 7A" at bounding box center [167, 180] width 282 height 14
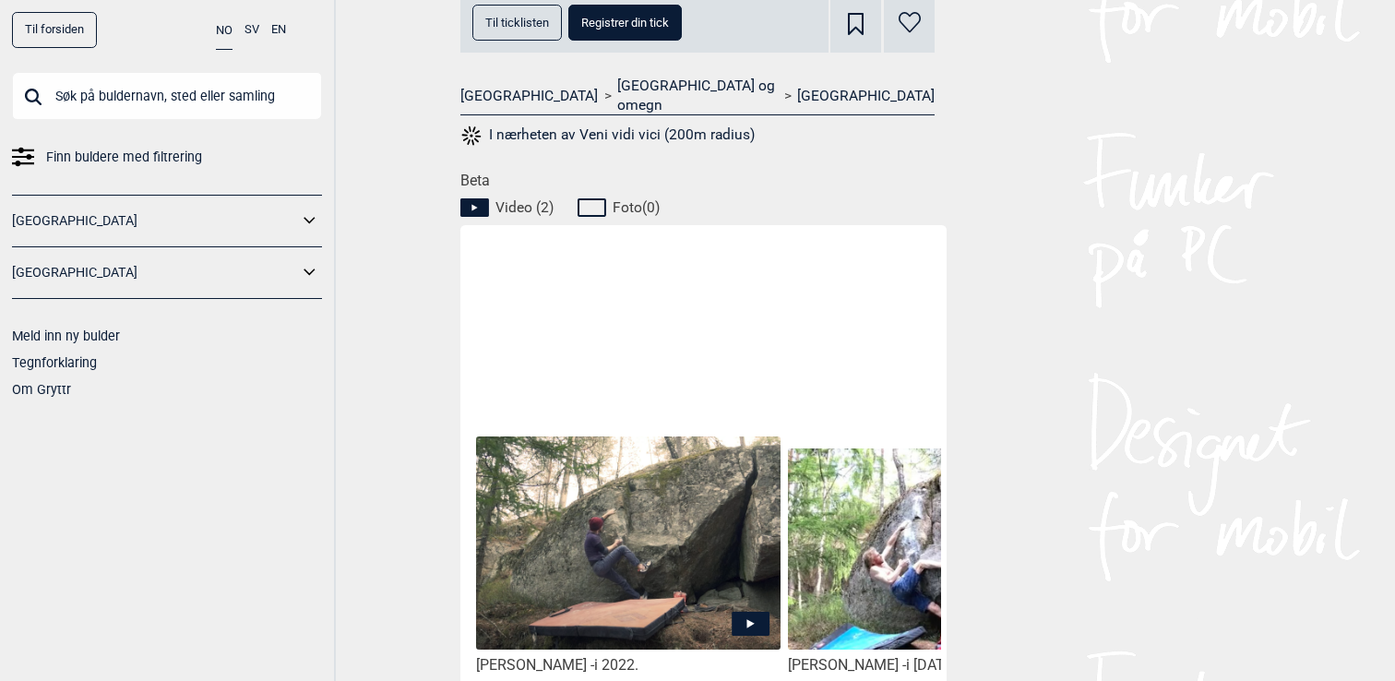
scroll to position [896, 0]
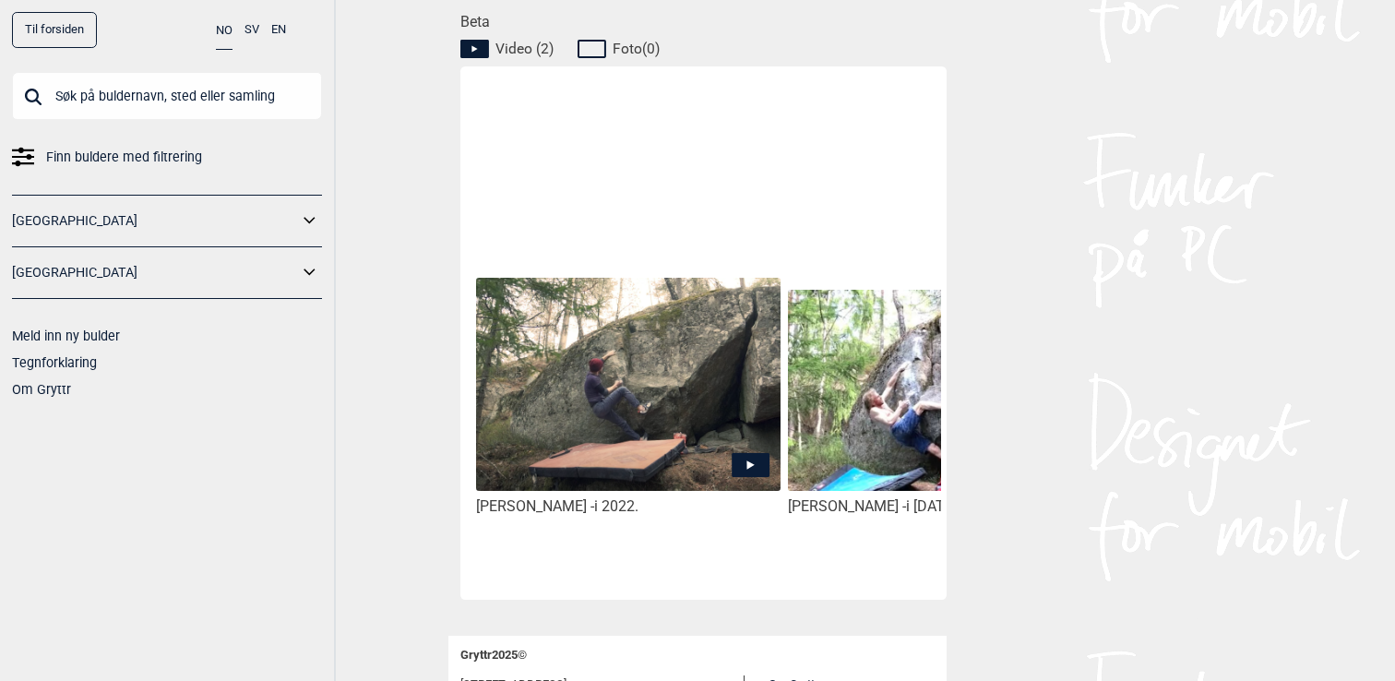
click at [744, 453] on icon at bounding box center [751, 465] width 38 height 24
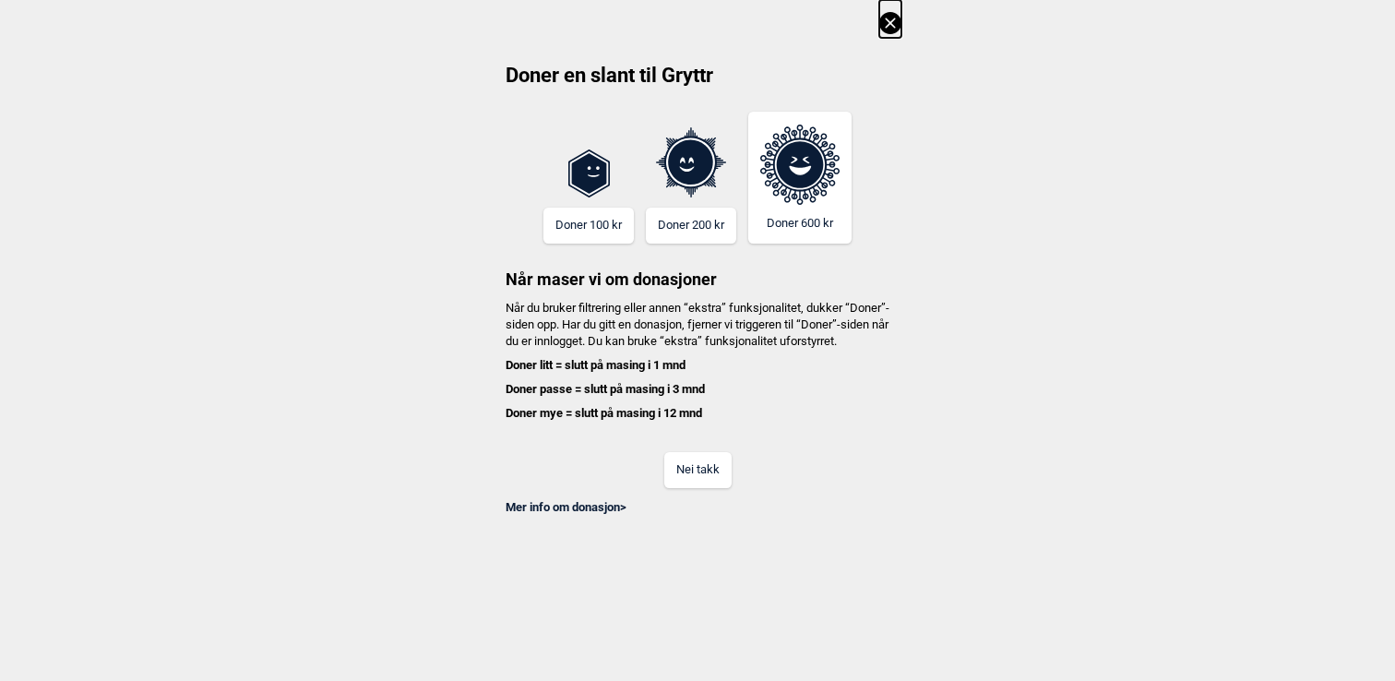
click at [698, 477] on button "Nei takk" at bounding box center [697, 470] width 67 height 36
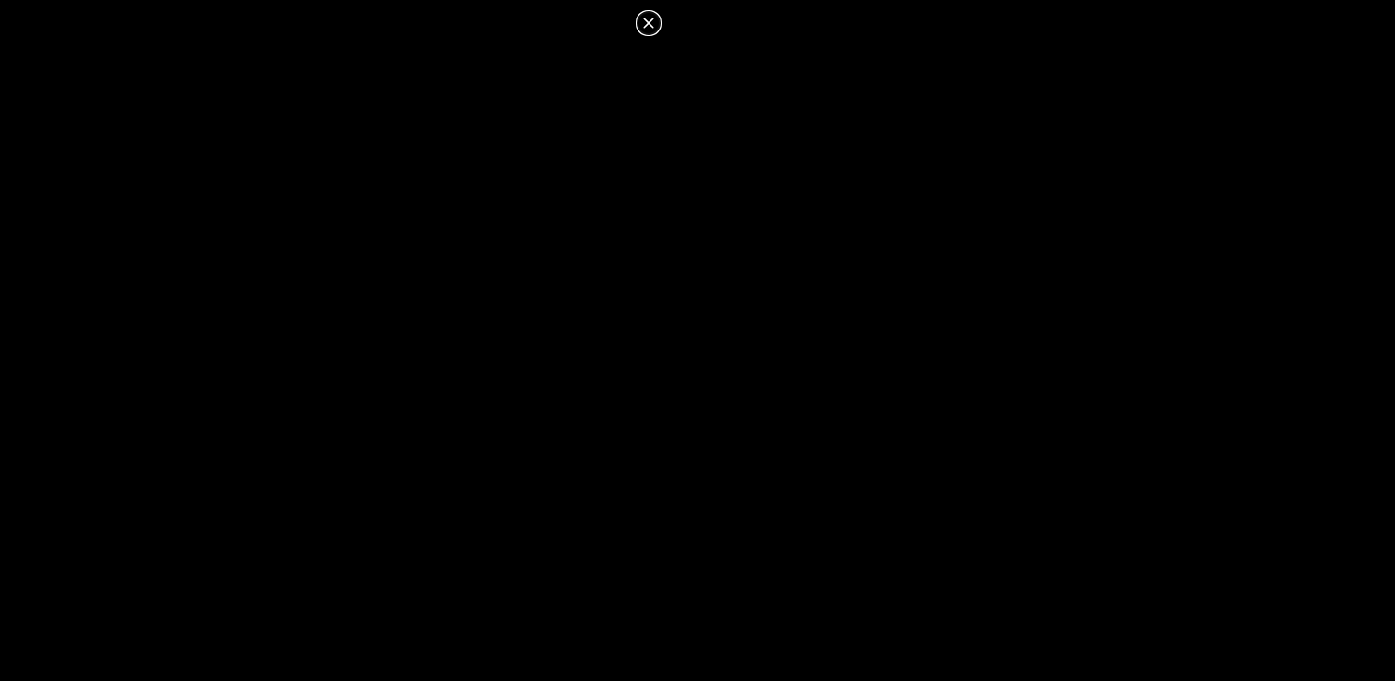
click at [651, 29] on icon at bounding box center [649, 23] width 22 height 22
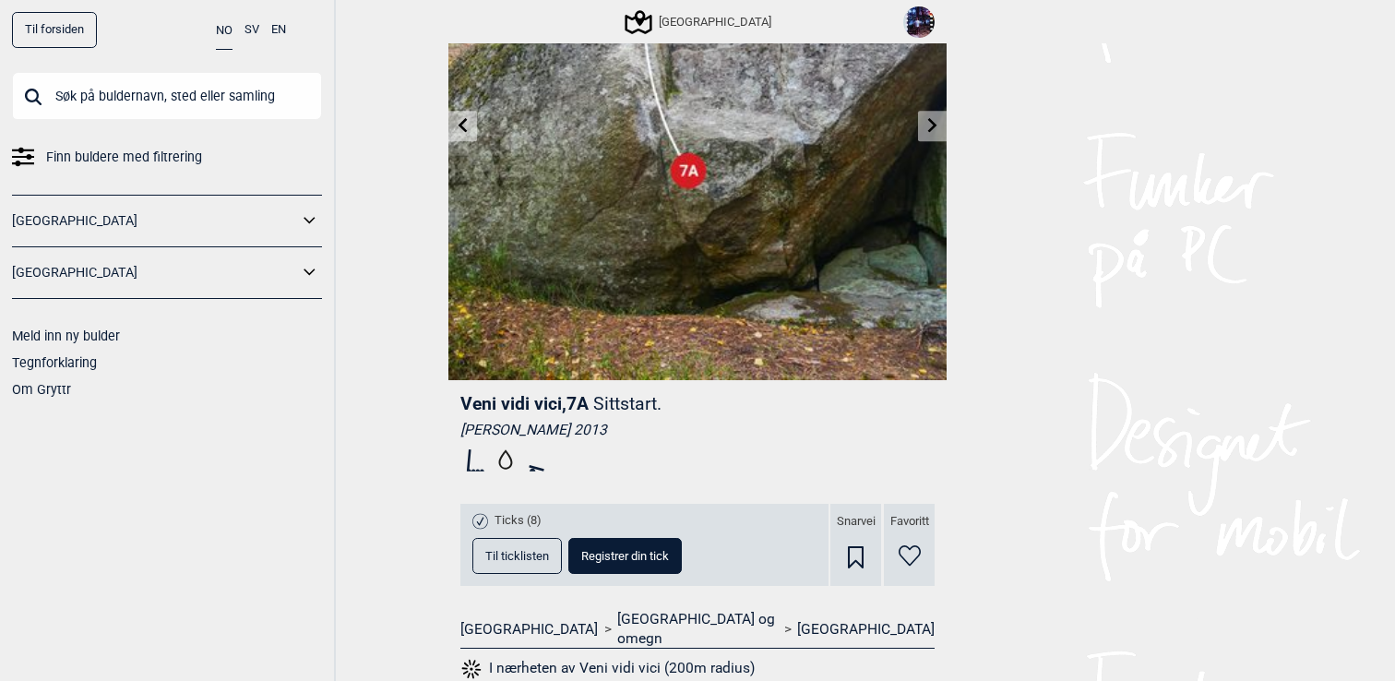
scroll to position [221, 0]
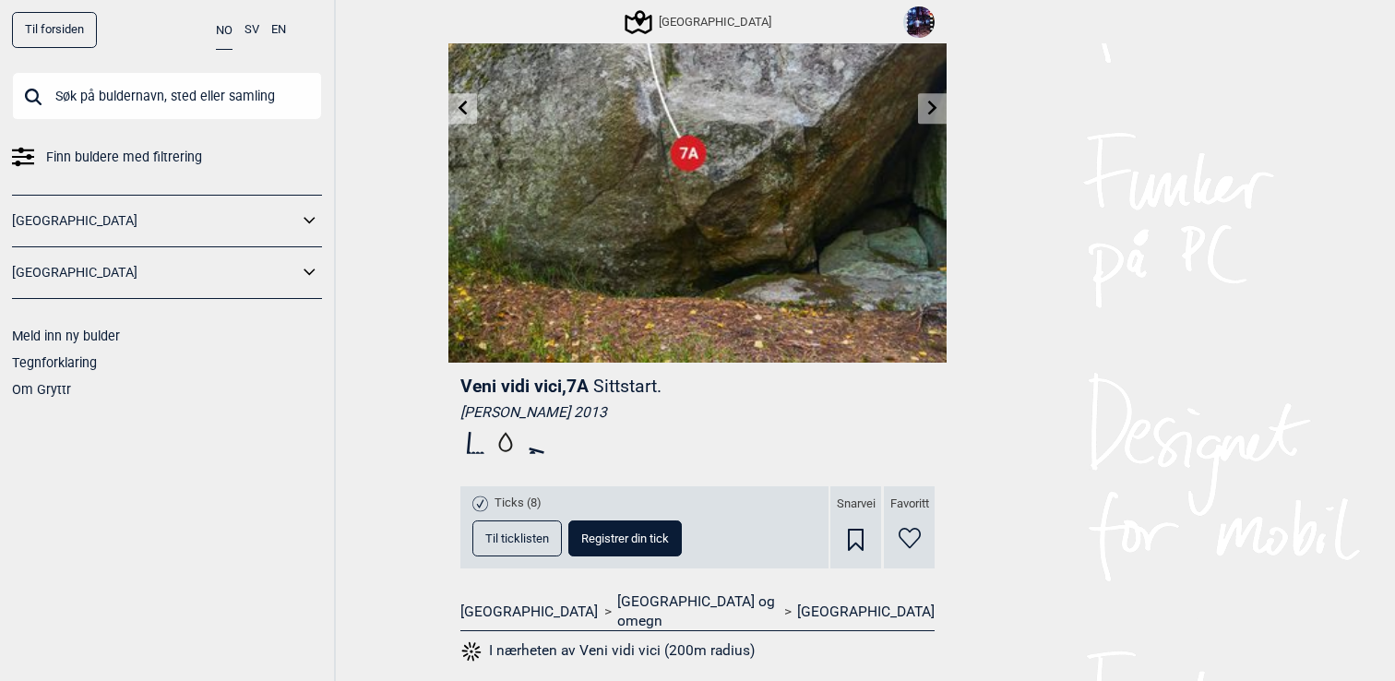
click at [915, 535] on icon at bounding box center [910, 538] width 22 height 21
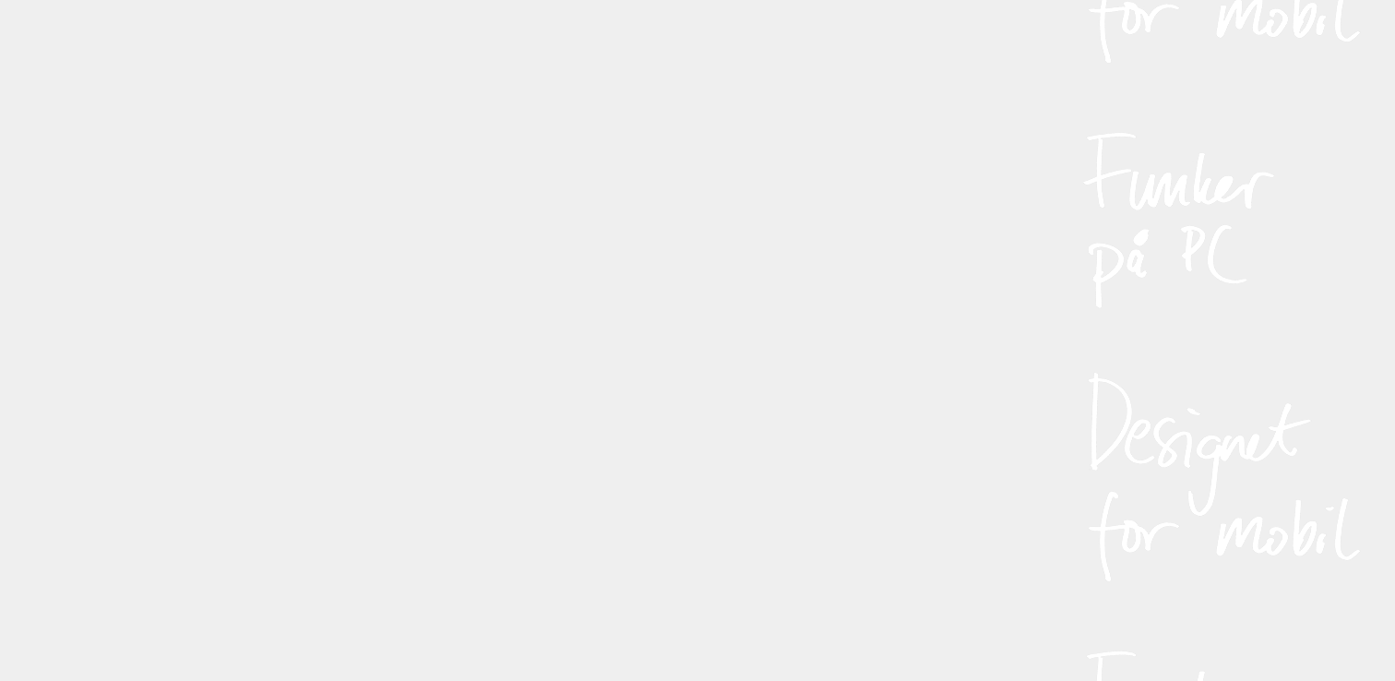
click at [915, 535] on div at bounding box center [697, 340] width 1395 height 681
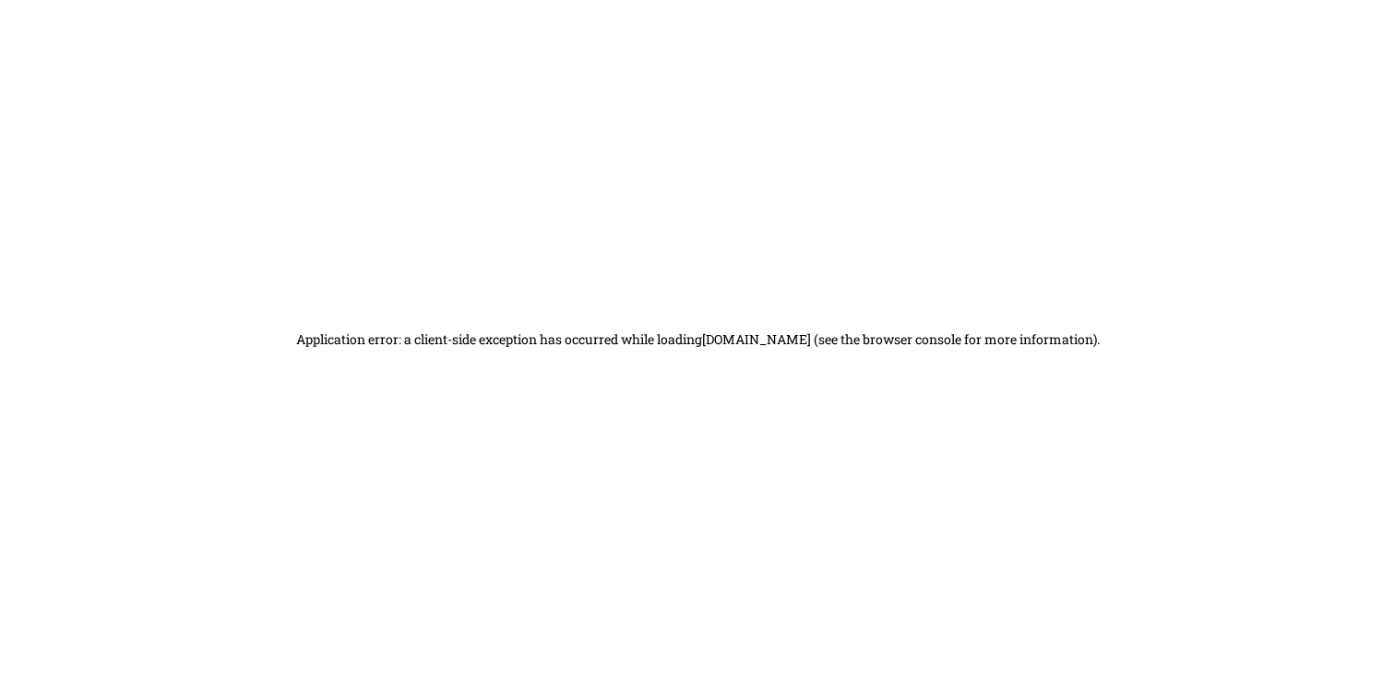
scroll to position [978, 0]
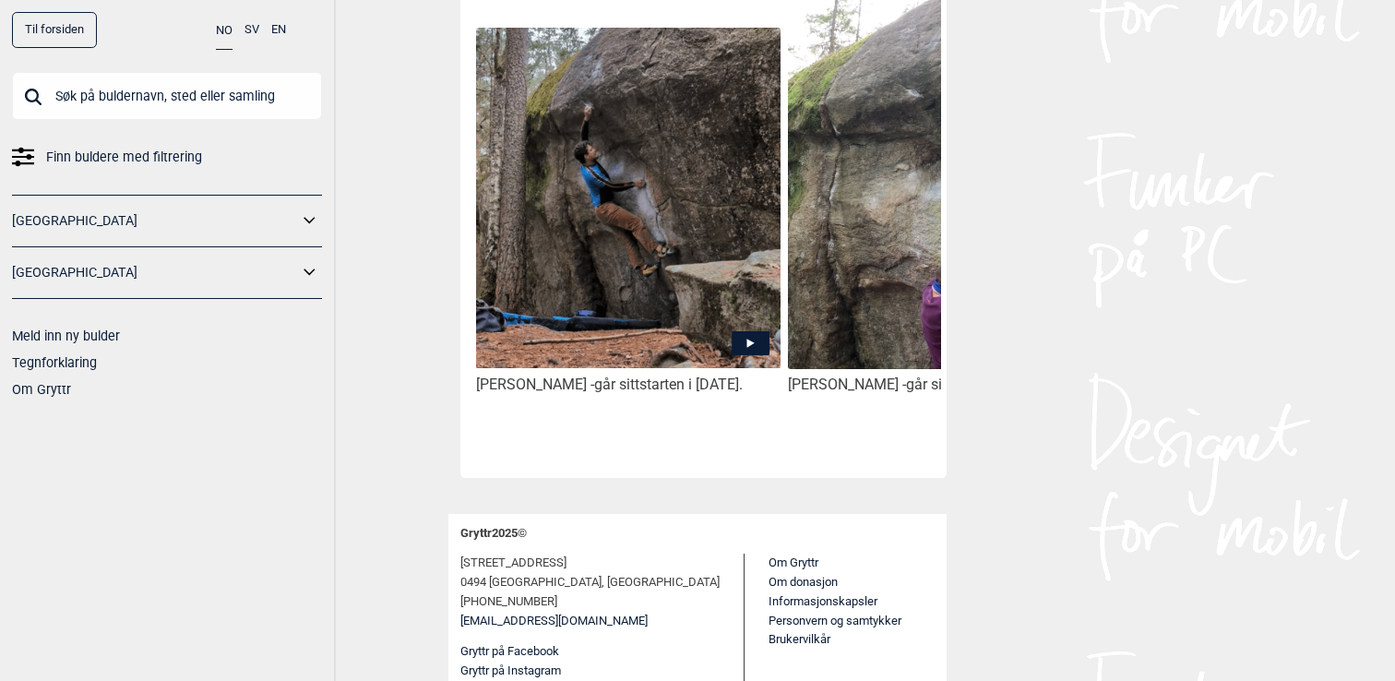
click at [136, 101] on input "text" at bounding box center [167, 96] width 310 height 48
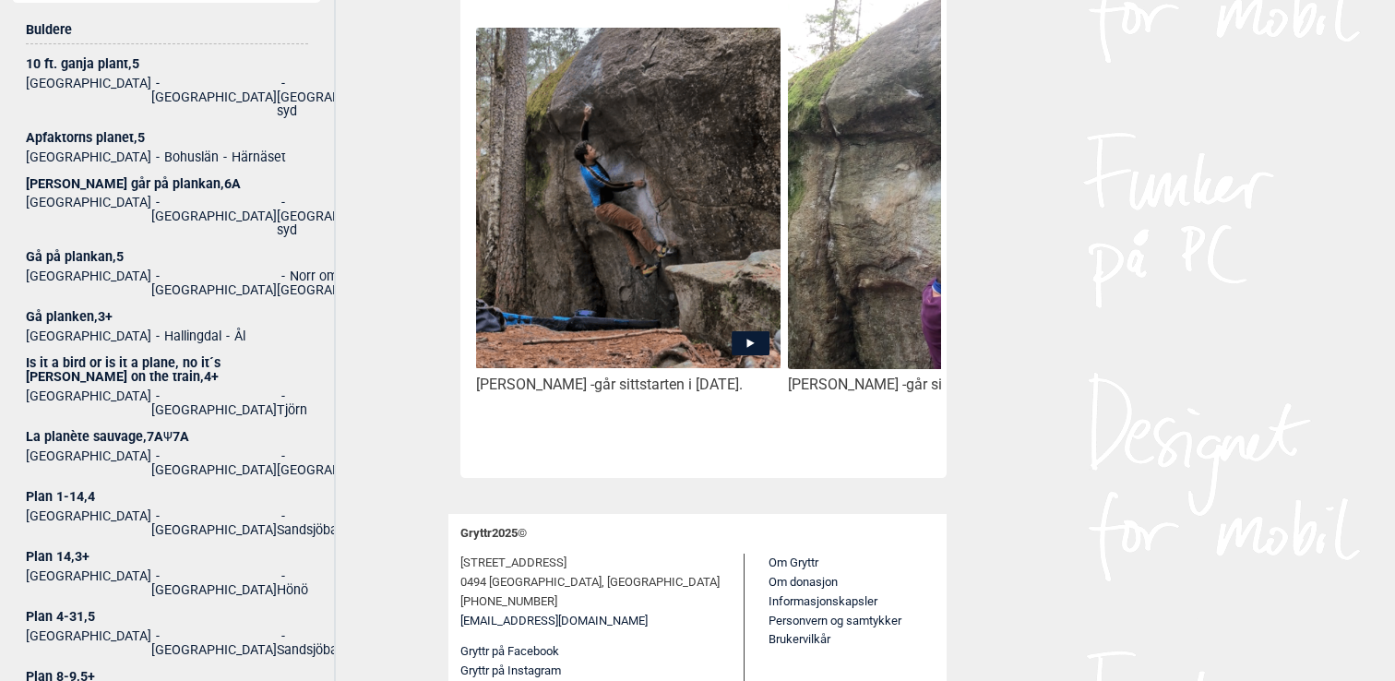
scroll to position [118, 0]
type input "plan å"
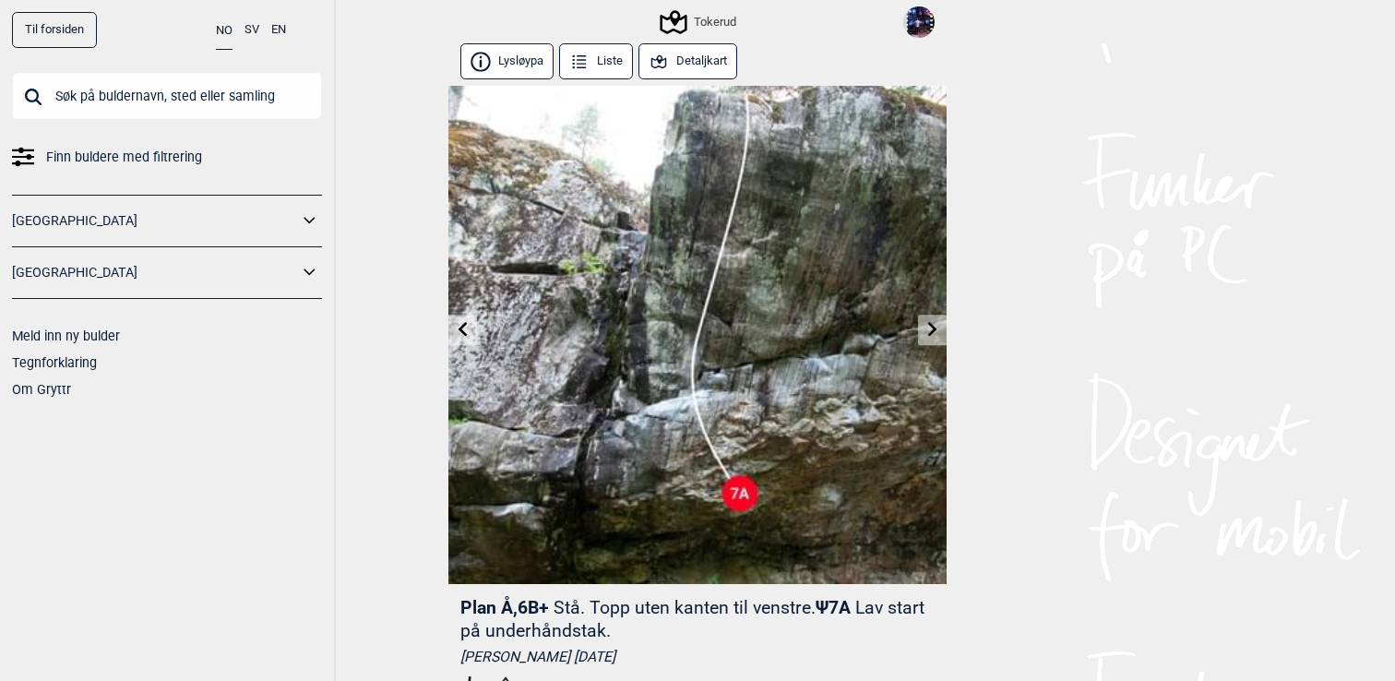
click at [229, 100] on input "text" at bounding box center [167, 96] width 310 height 48
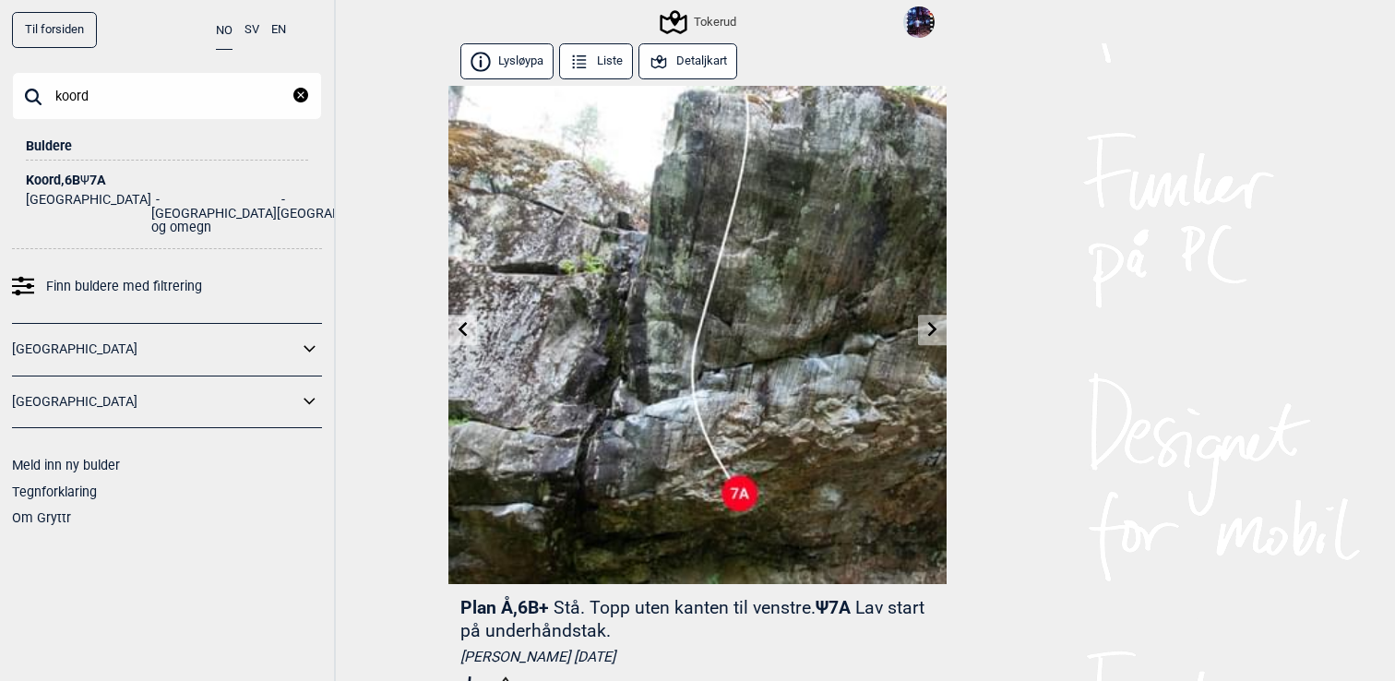
type input "koord"
click at [37, 180] on div "Koord , 6B Ψ 7A" at bounding box center [167, 180] width 282 height 14
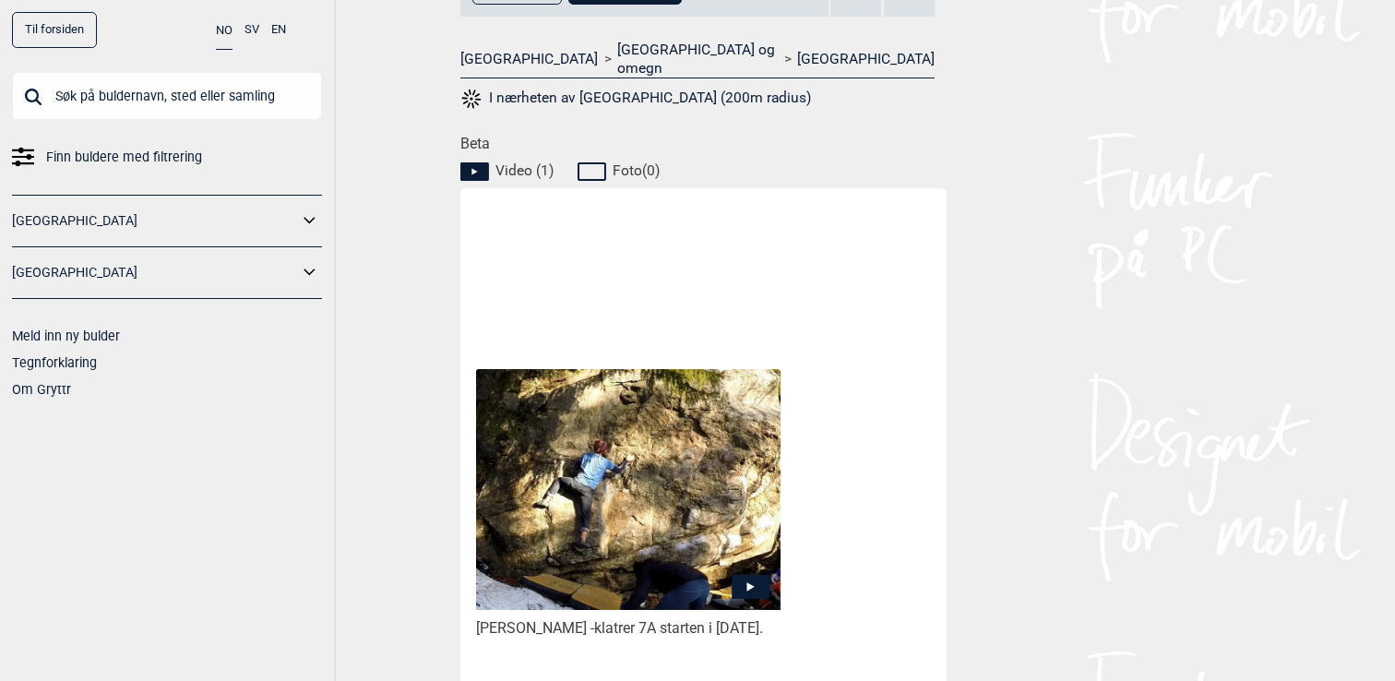
scroll to position [750, 0]
click at [599, 450] on img at bounding box center [628, 488] width 304 height 241
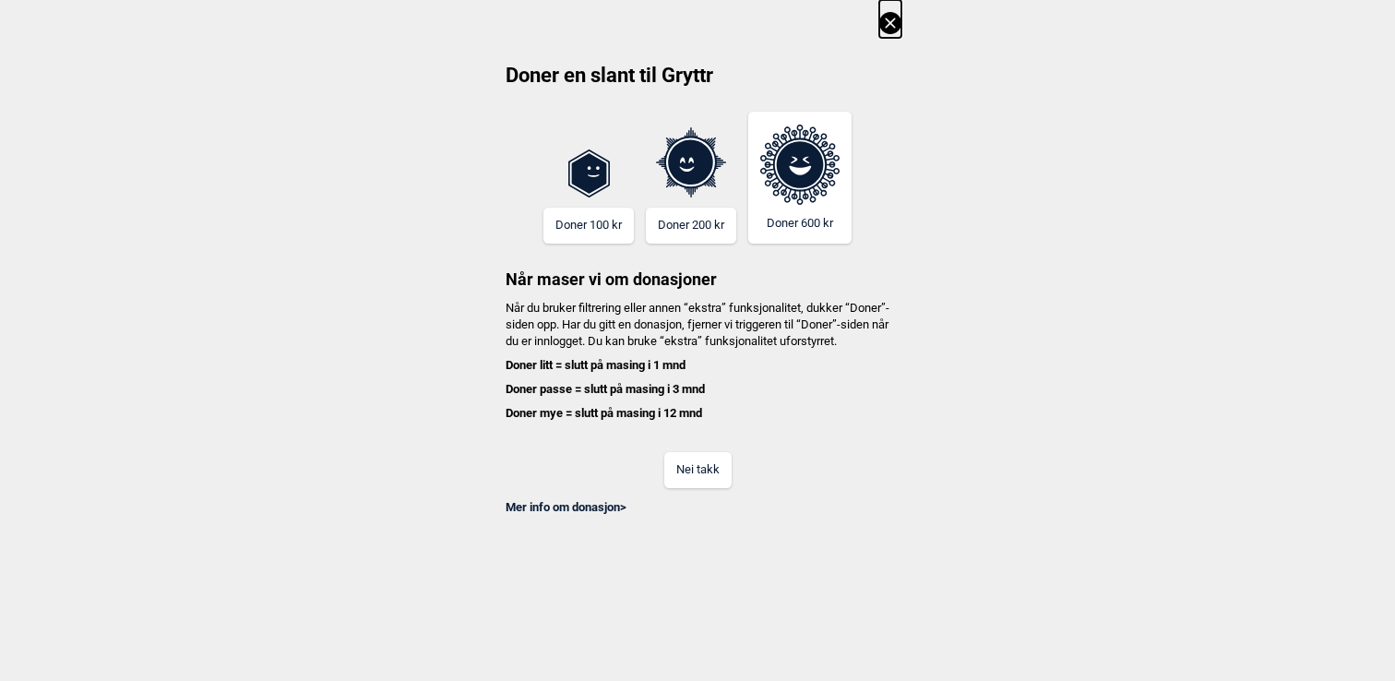
click at [698, 488] on button "Nei takk" at bounding box center [697, 470] width 67 height 36
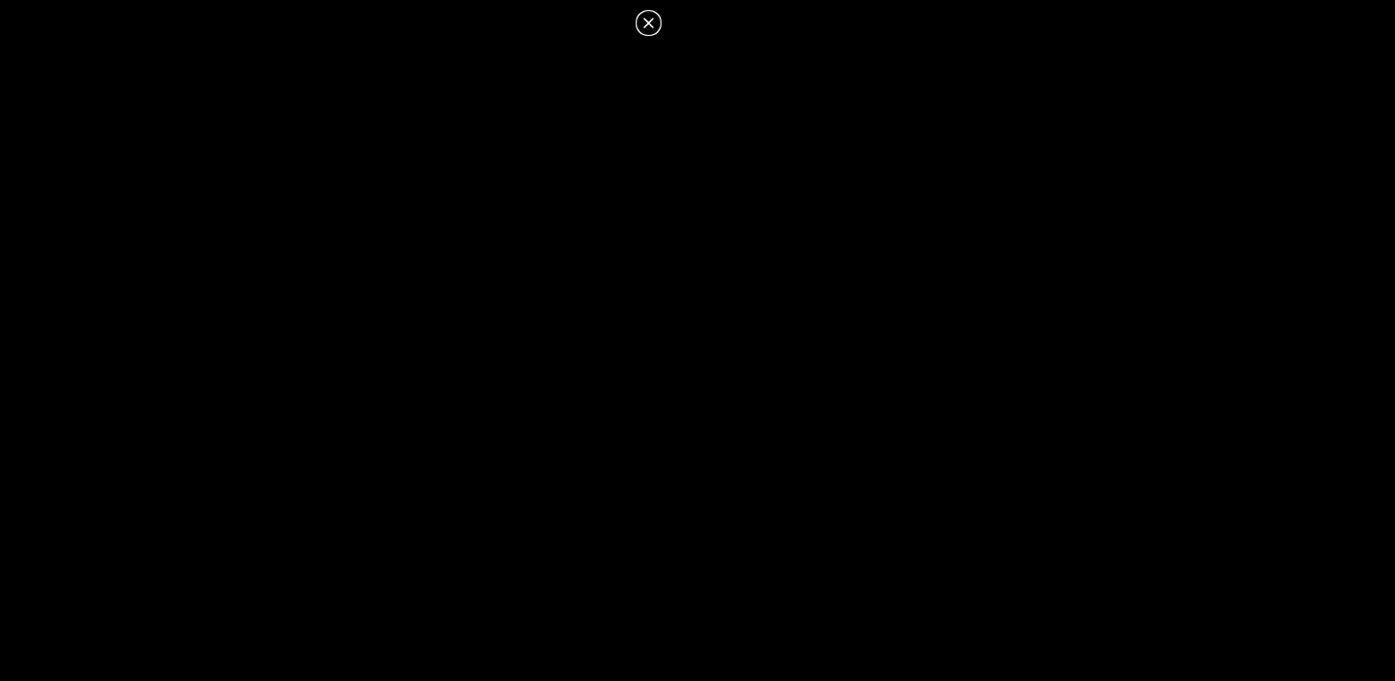
click at [652, 23] on icon at bounding box center [649, 23] width 22 height 22
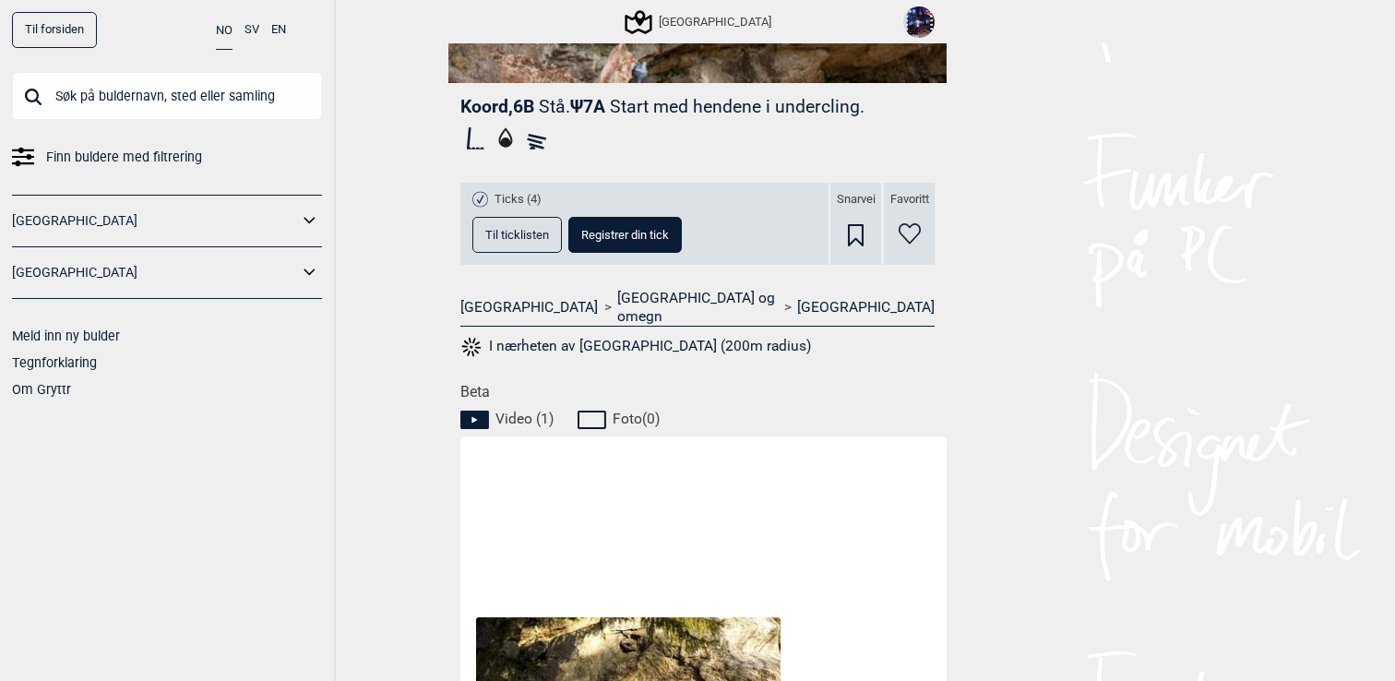
scroll to position [404, 0]
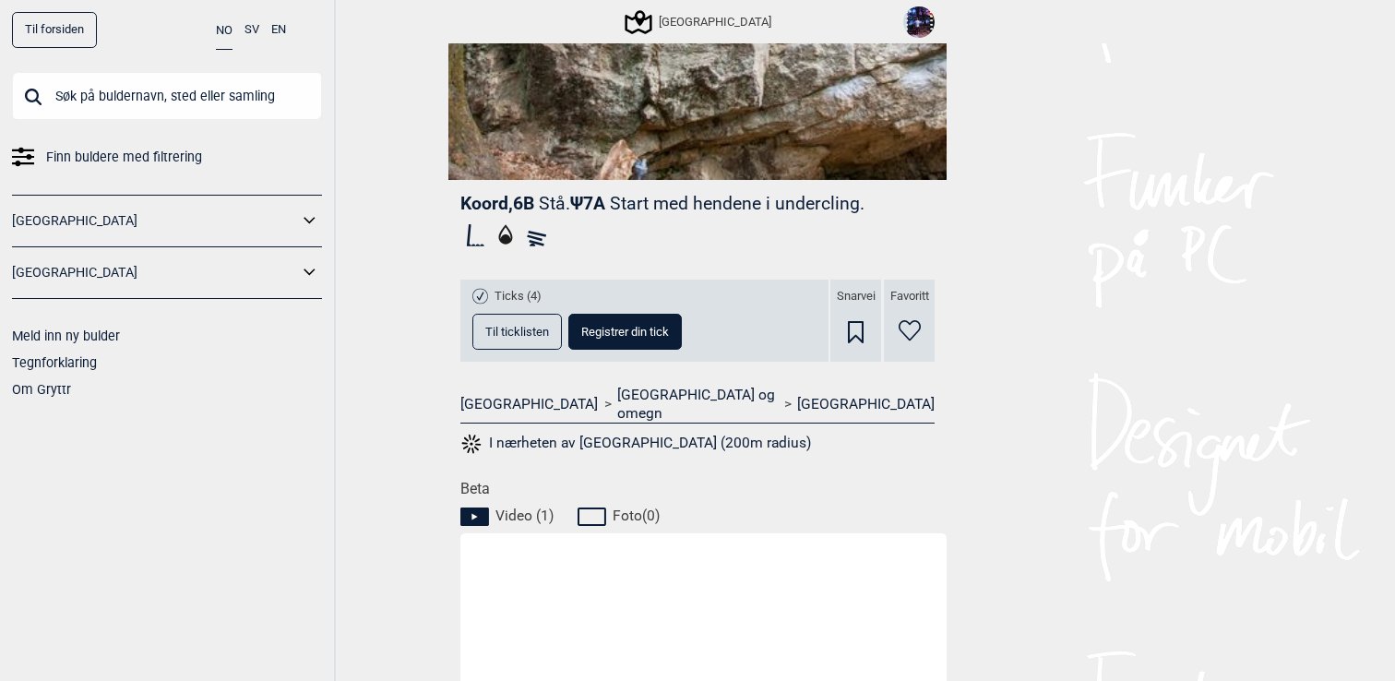
click at [903, 324] on icon at bounding box center [910, 330] width 22 height 21
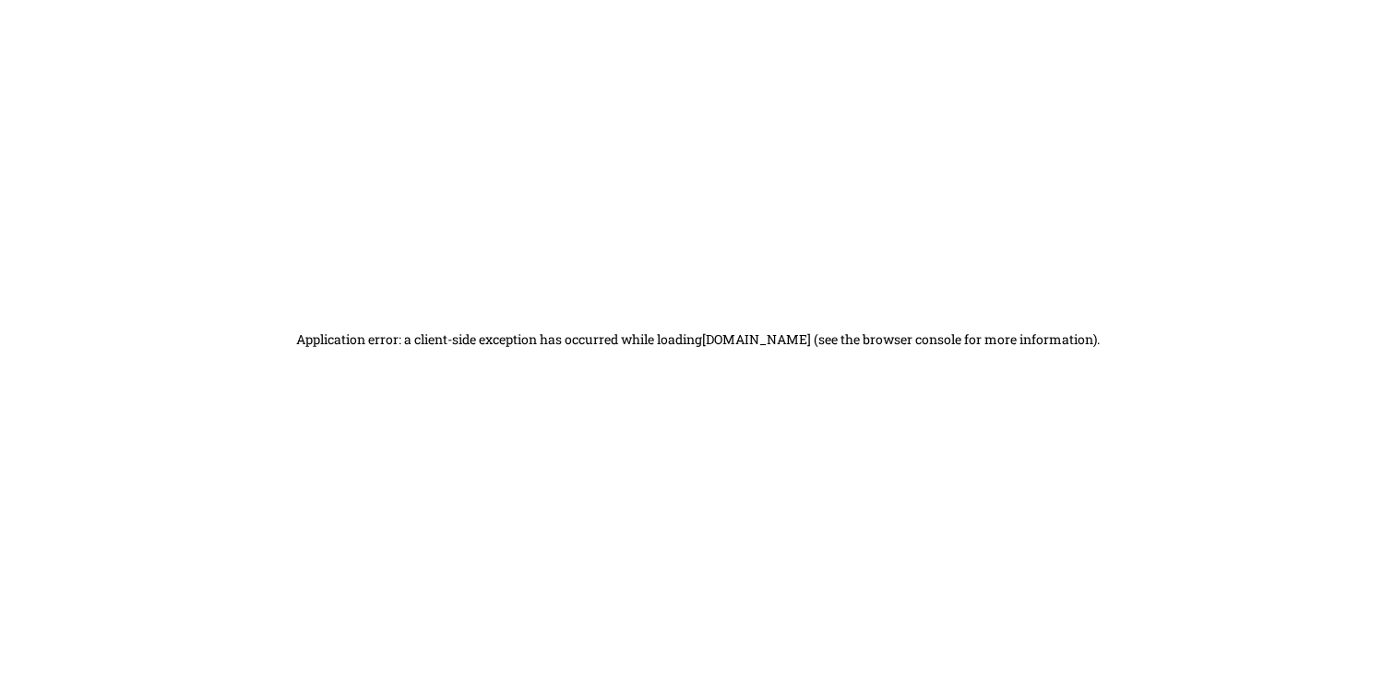
scroll to position [0, 0]
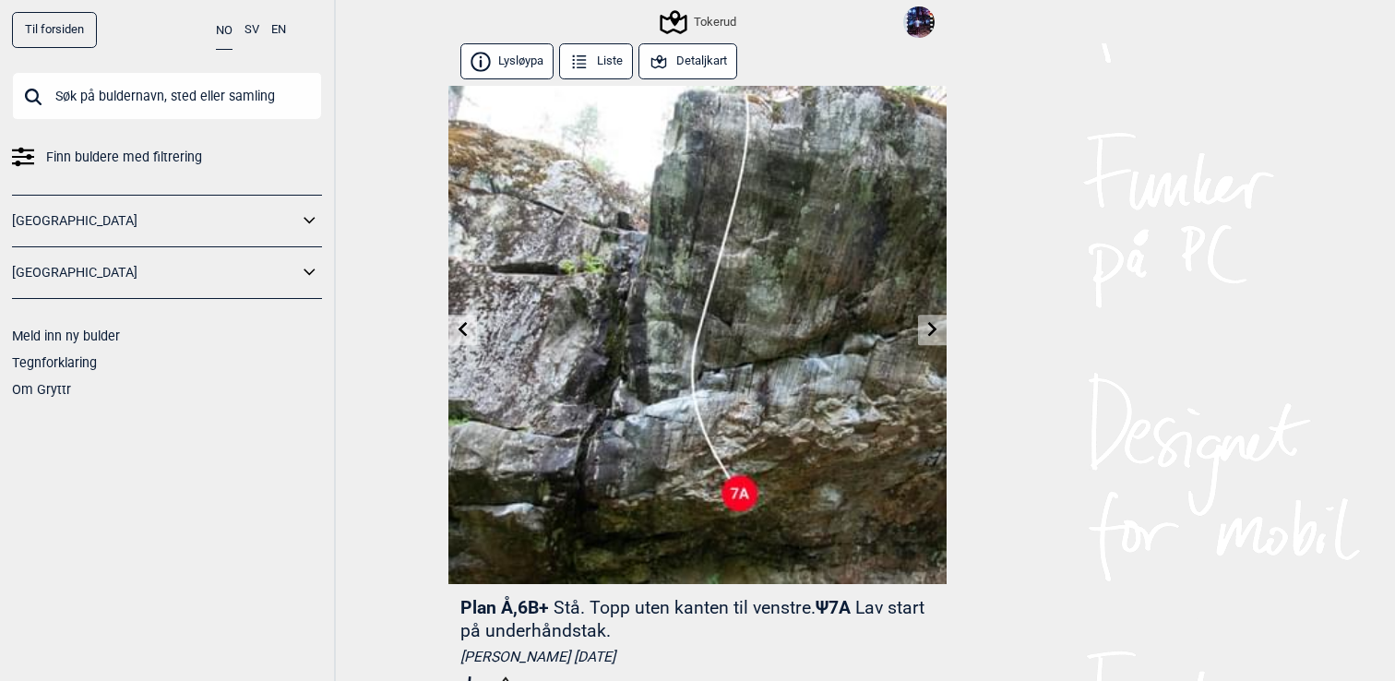
click at [148, 106] on input "text" at bounding box center [167, 96] width 310 height 48
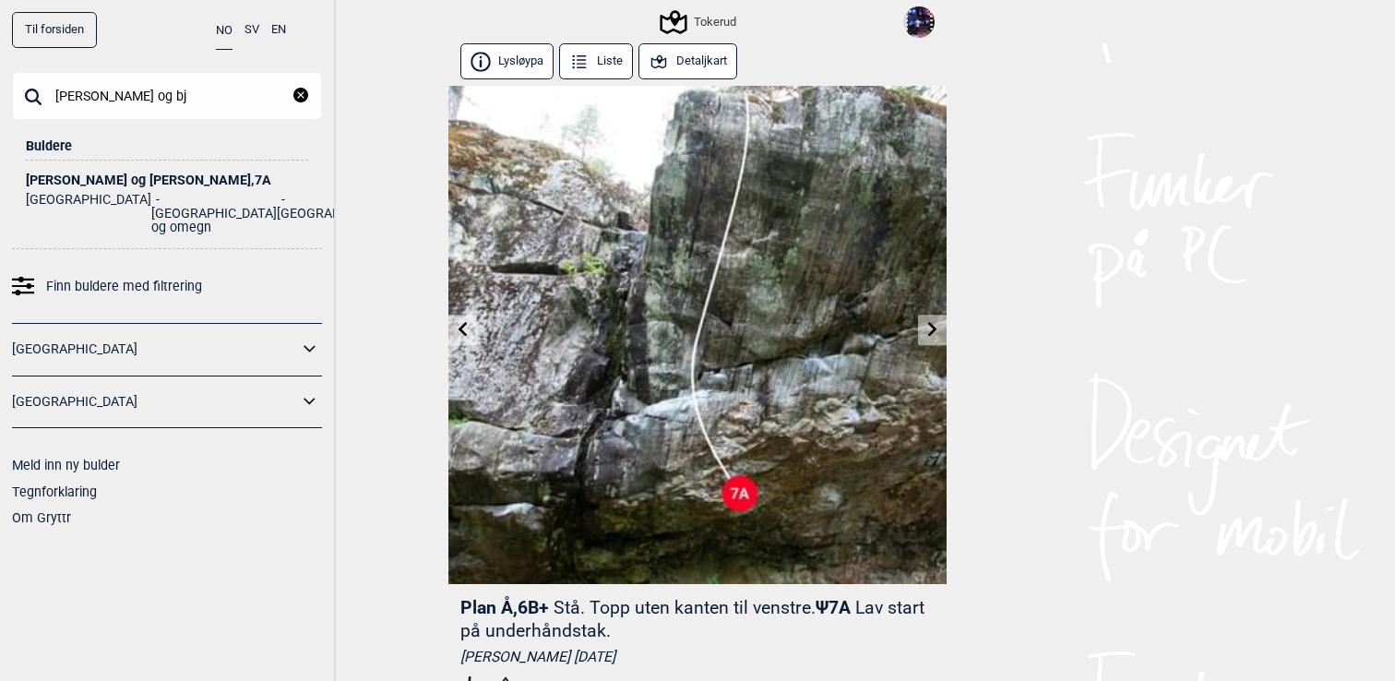
type input "bjørn og bj"
click at [94, 175] on div "Bjørn og Bjørne , 7A" at bounding box center [167, 180] width 282 height 14
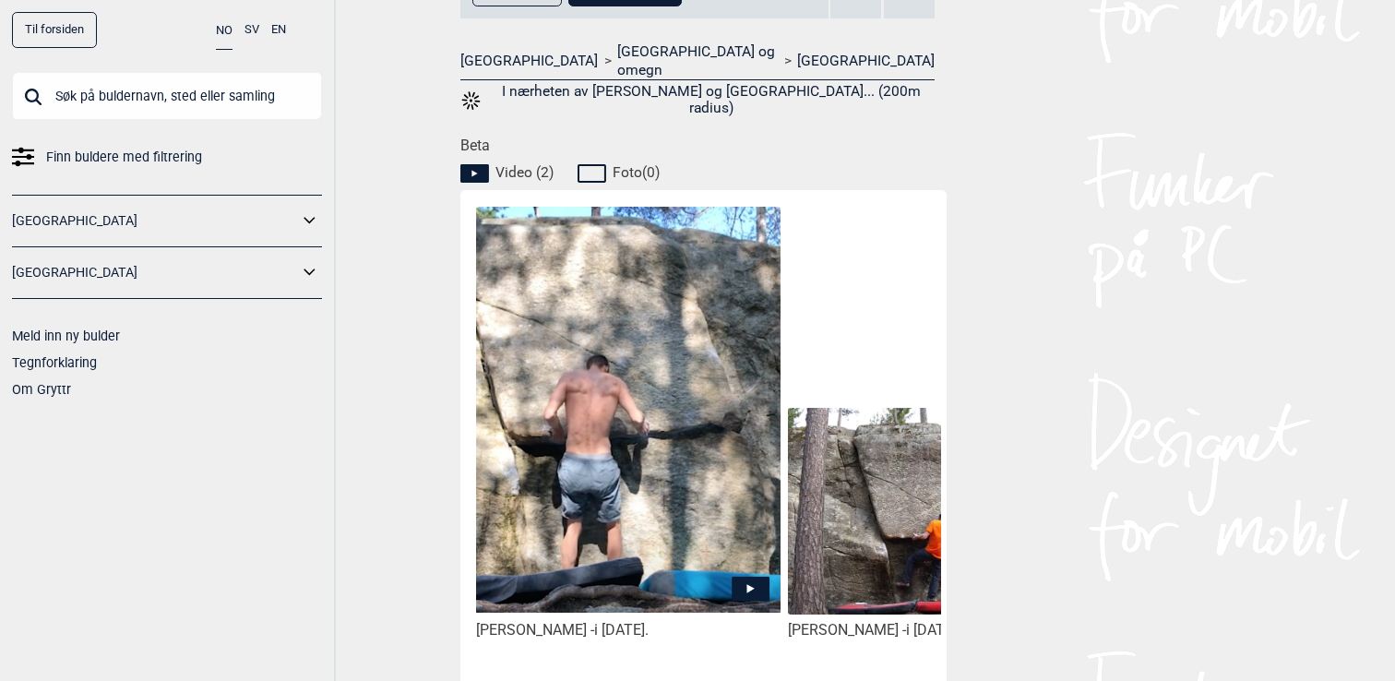
scroll to position [770, 0]
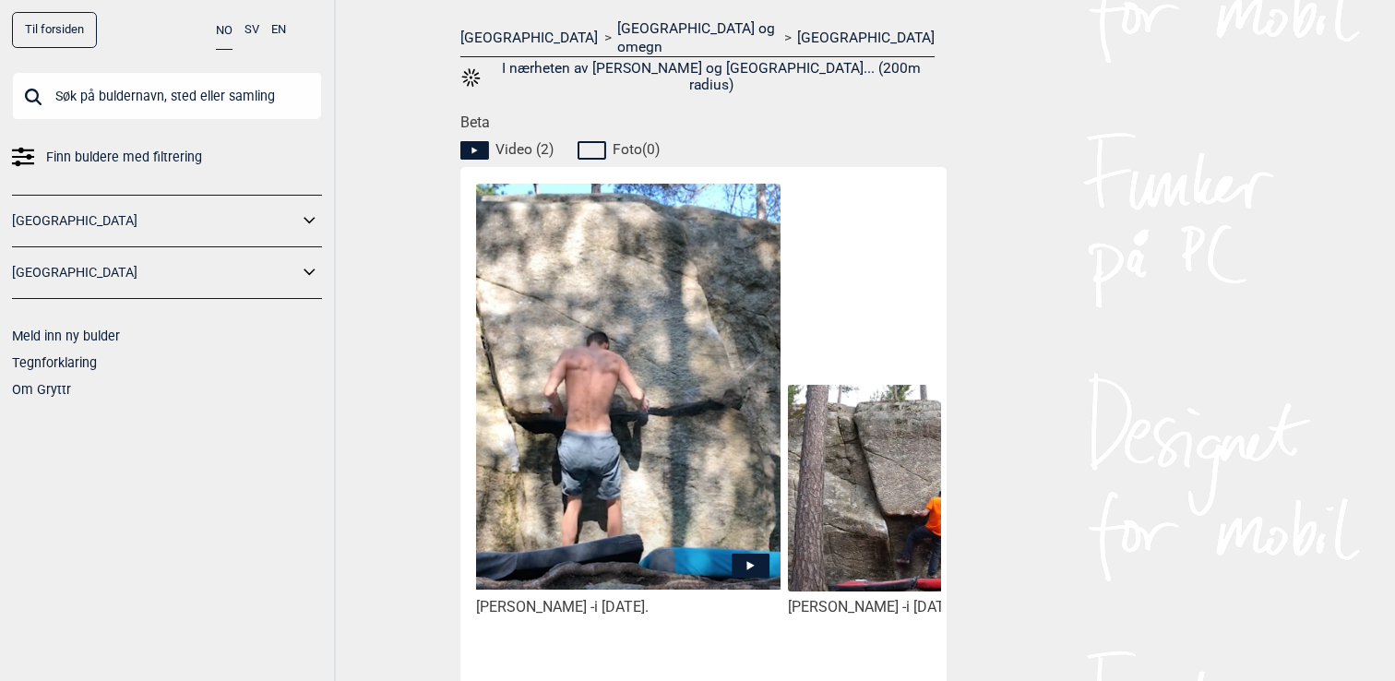
click at [639, 493] on img at bounding box center [628, 387] width 304 height 406
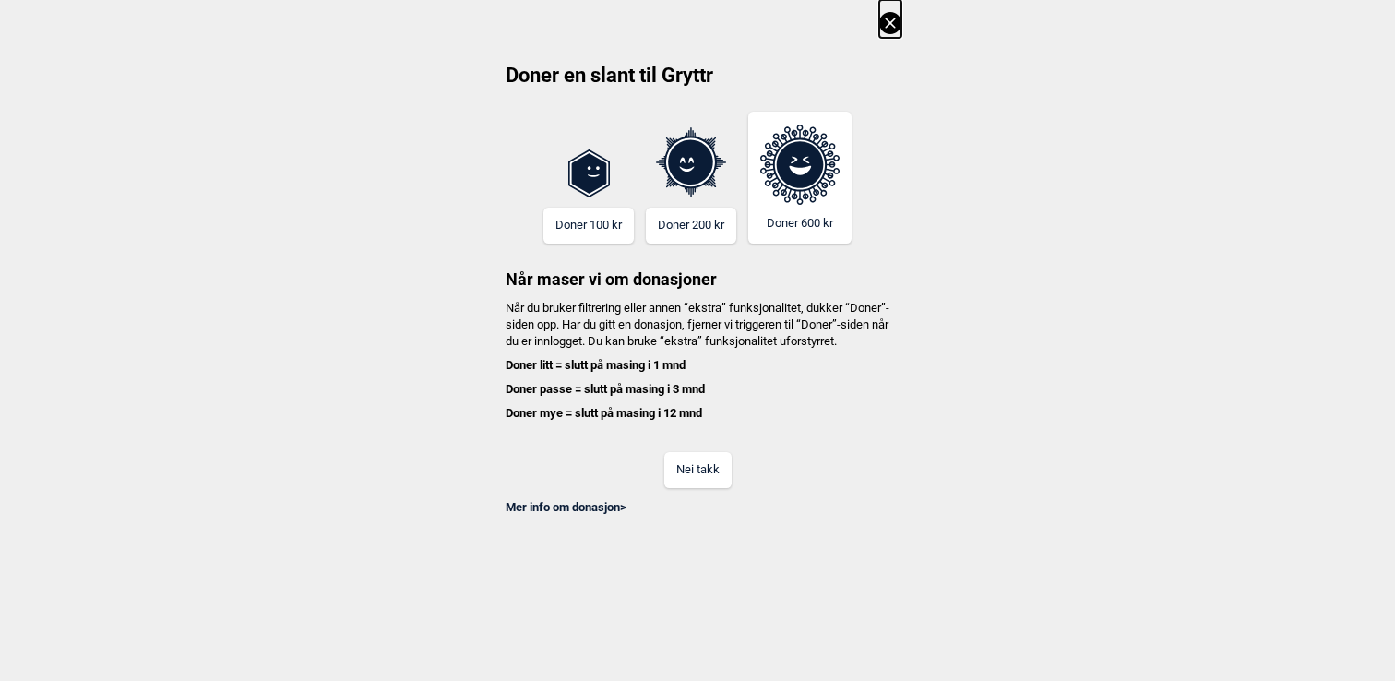
click at [700, 481] on button "Nei takk" at bounding box center [697, 470] width 67 height 36
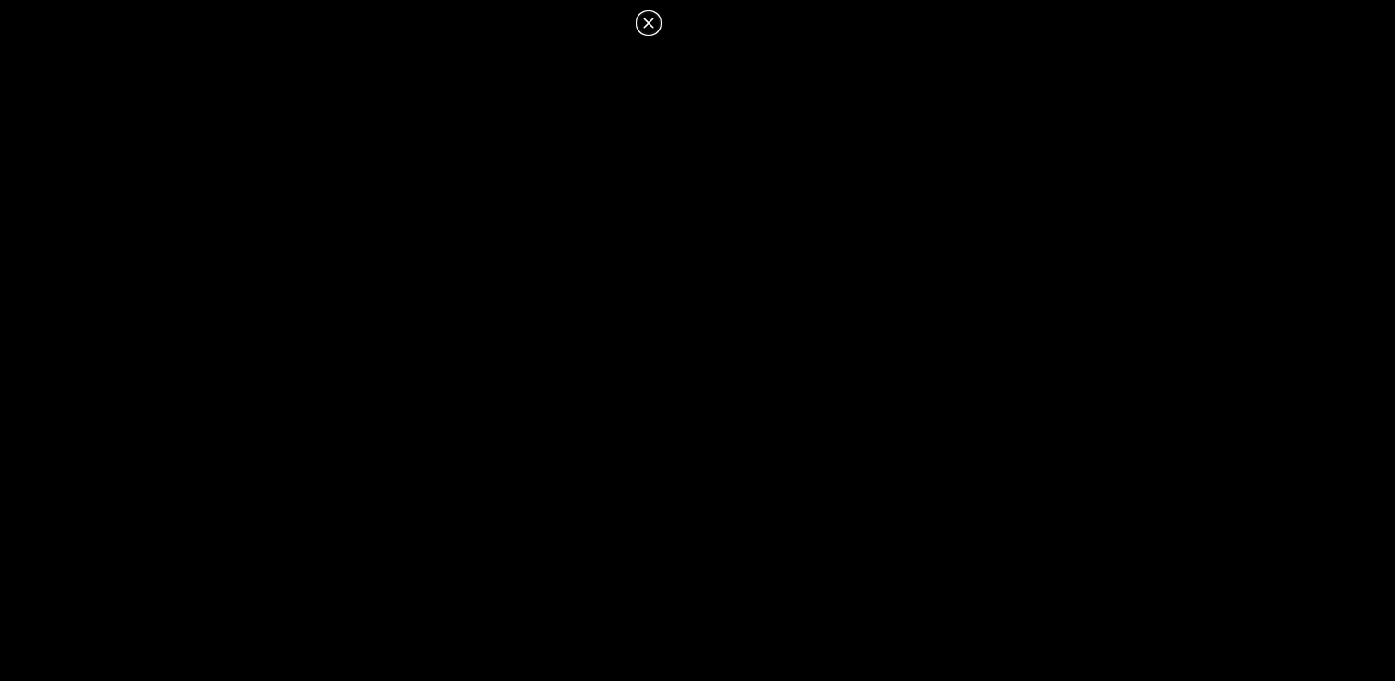
click at [651, 25] on icon at bounding box center [648, 23] width 10 height 10
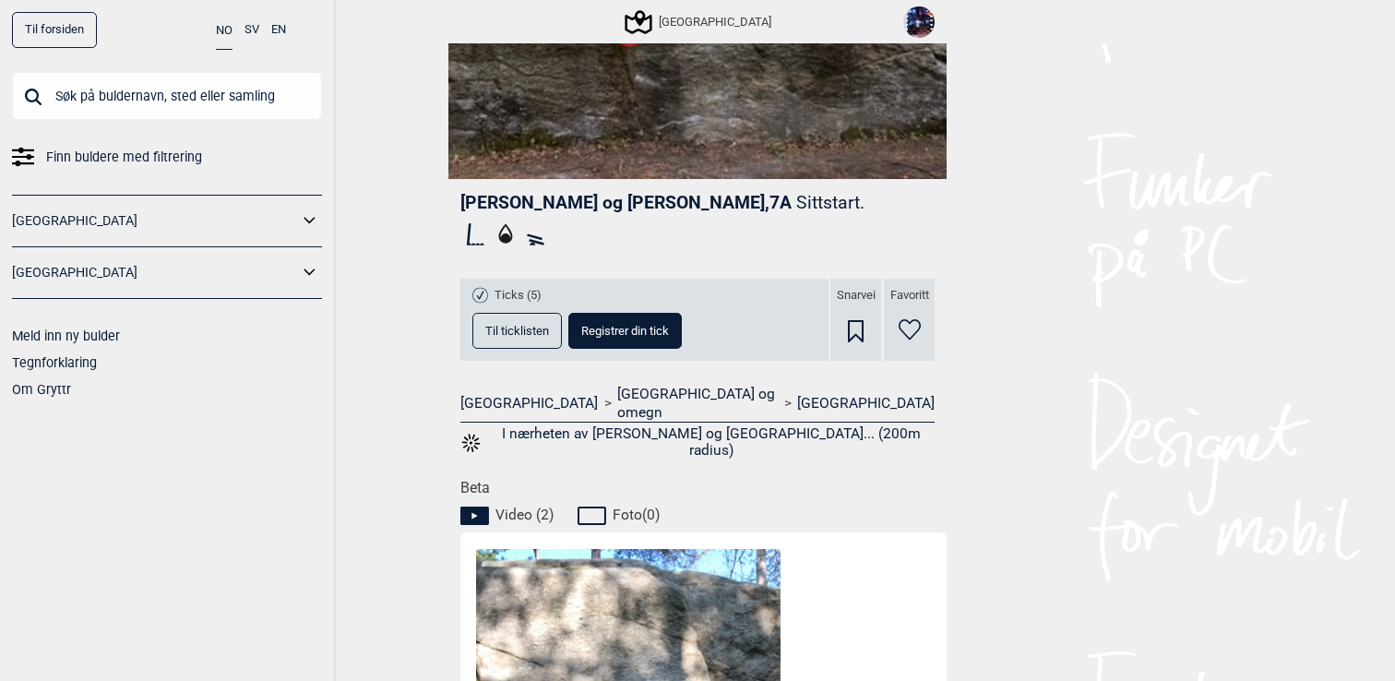
scroll to position [222, 0]
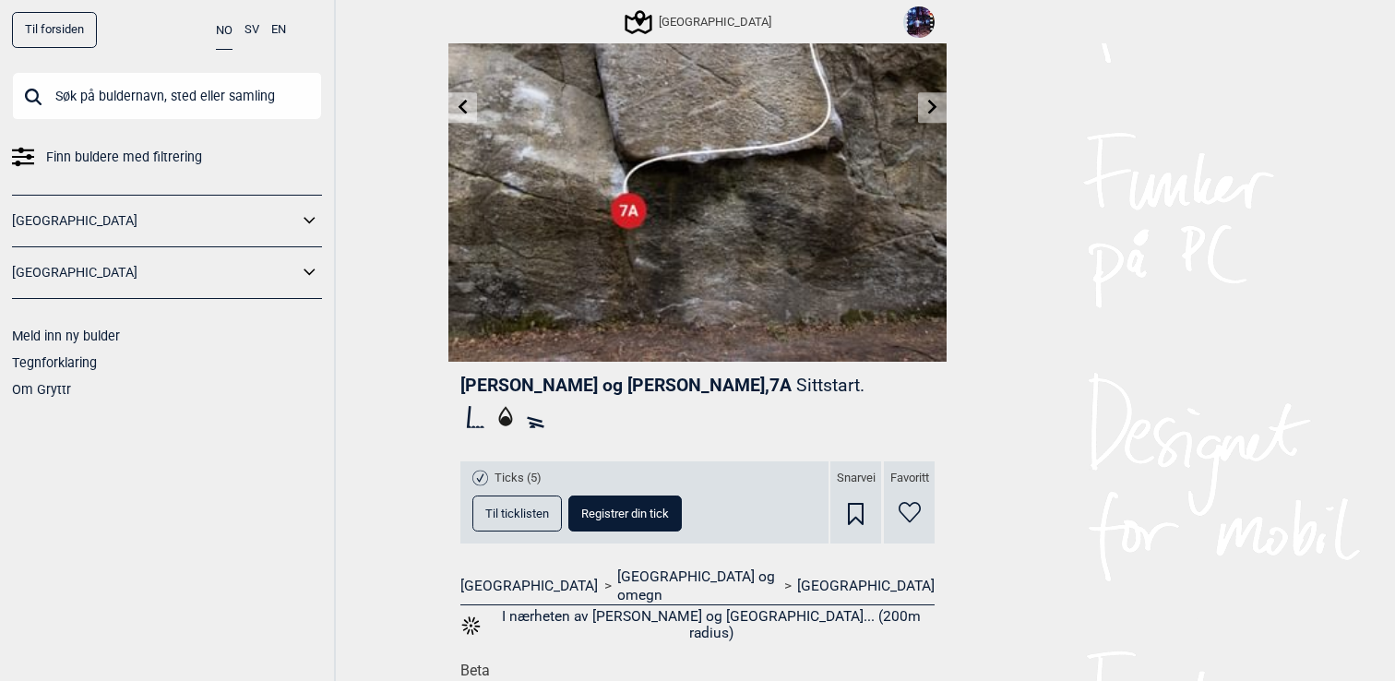
click at [904, 505] on icon at bounding box center [910, 512] width 22 height 21
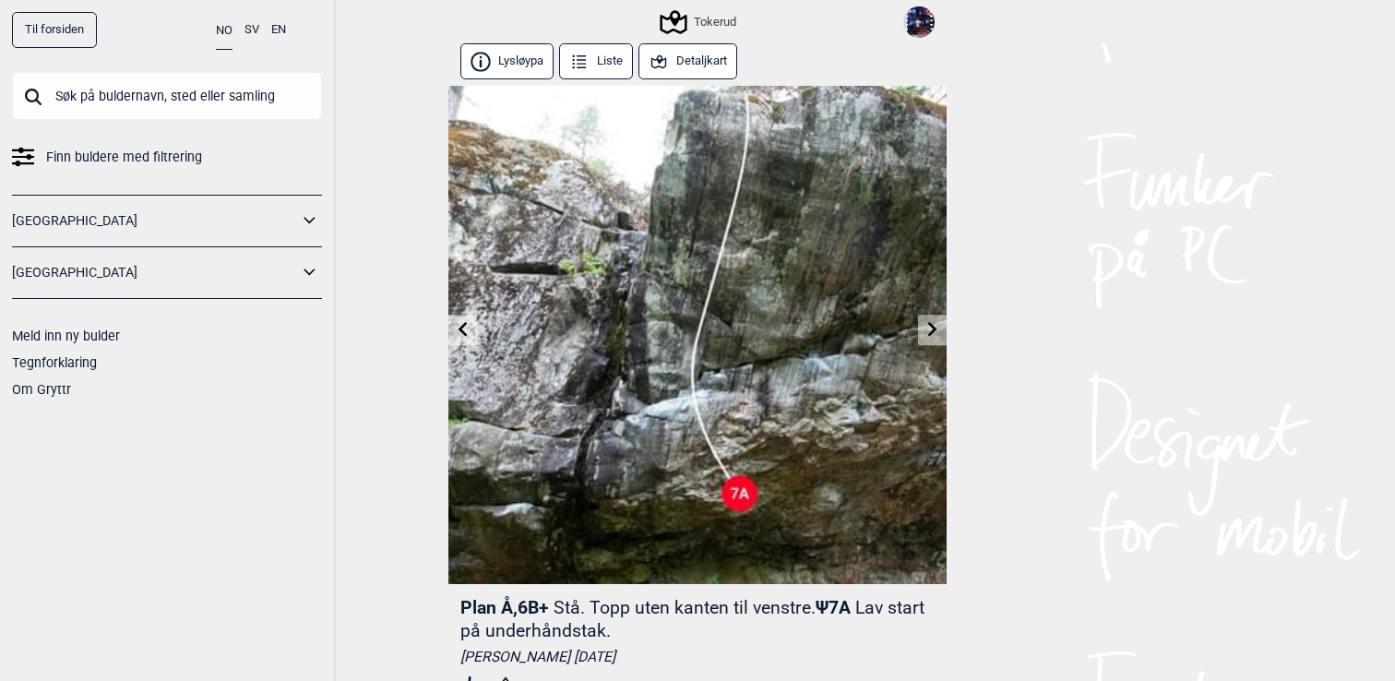
click at [213, 104] on input "text" at bounding box center [167, 96] width 310 height 48
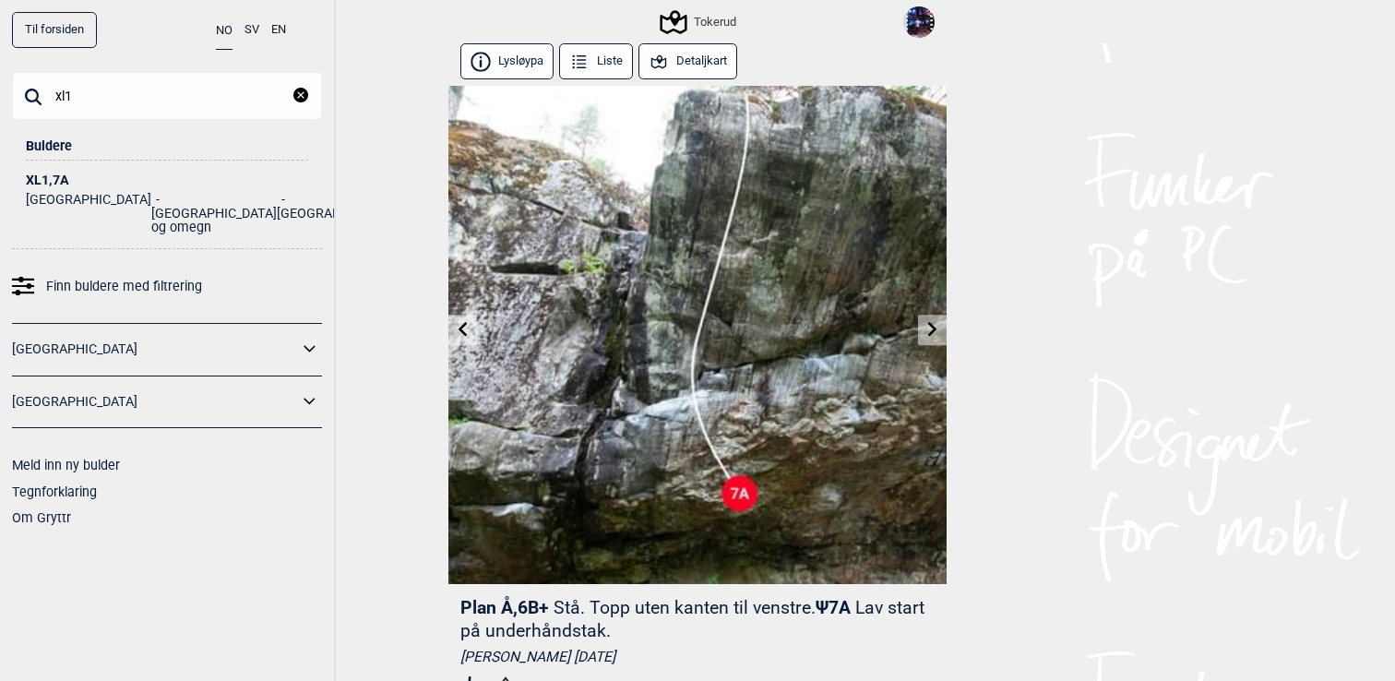
type input "xl1"
click at [52, 173] on div "XL1 , 7A" at bounding box center [167, 180] width 282 height 14
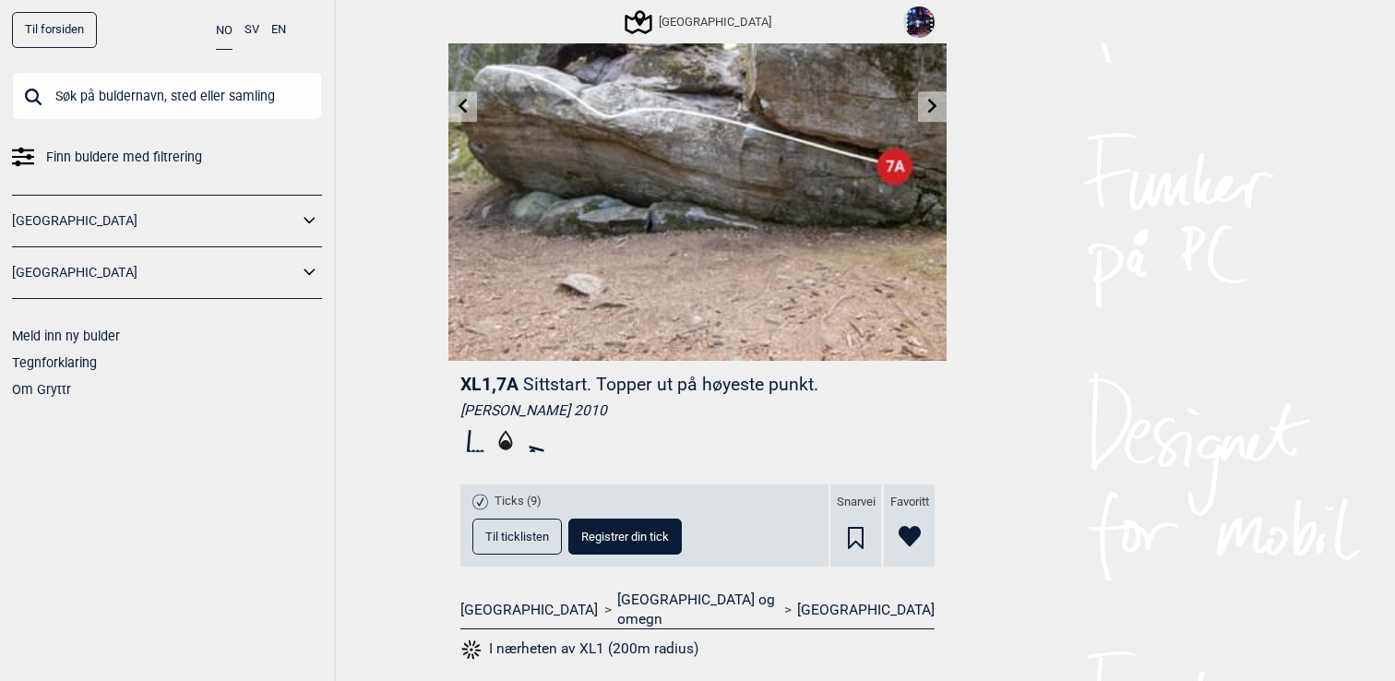
scroll to position [349, 0]
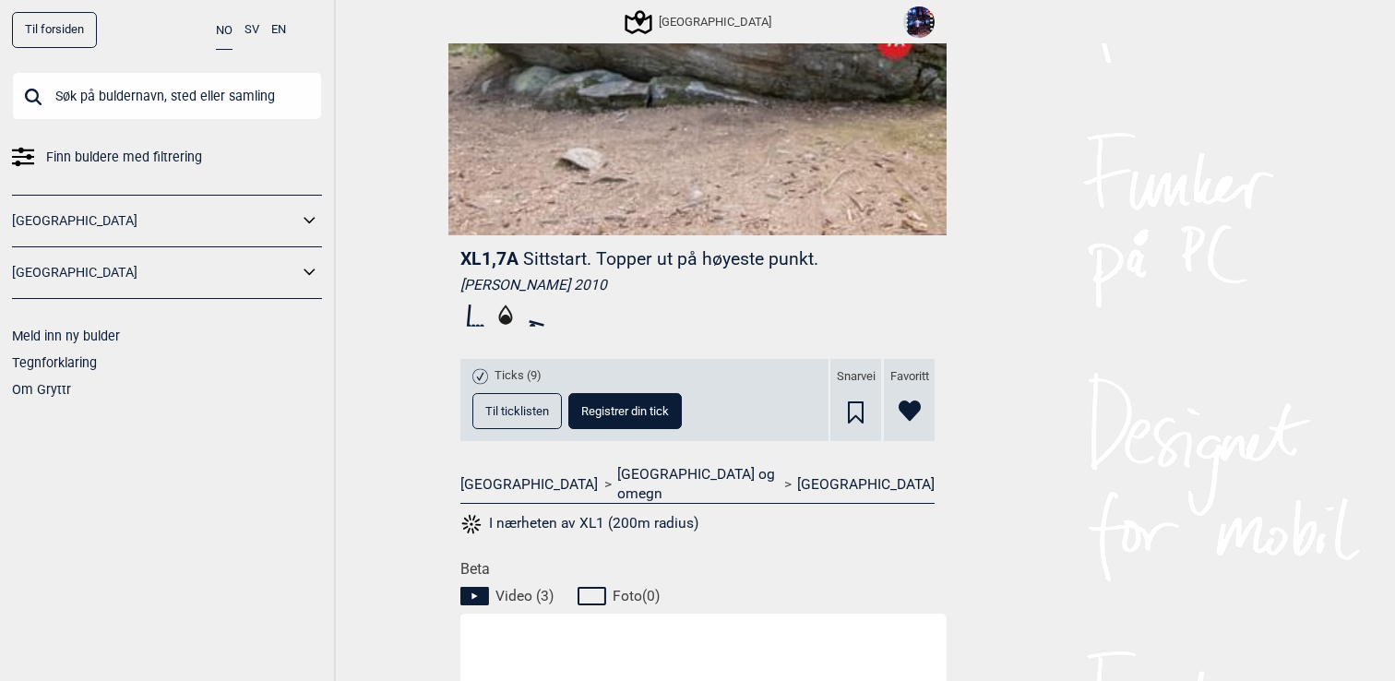
click at [161, 101] on input "text" at bounding box center [167, 96] width 310 height 48
paste input "Le bleausard"
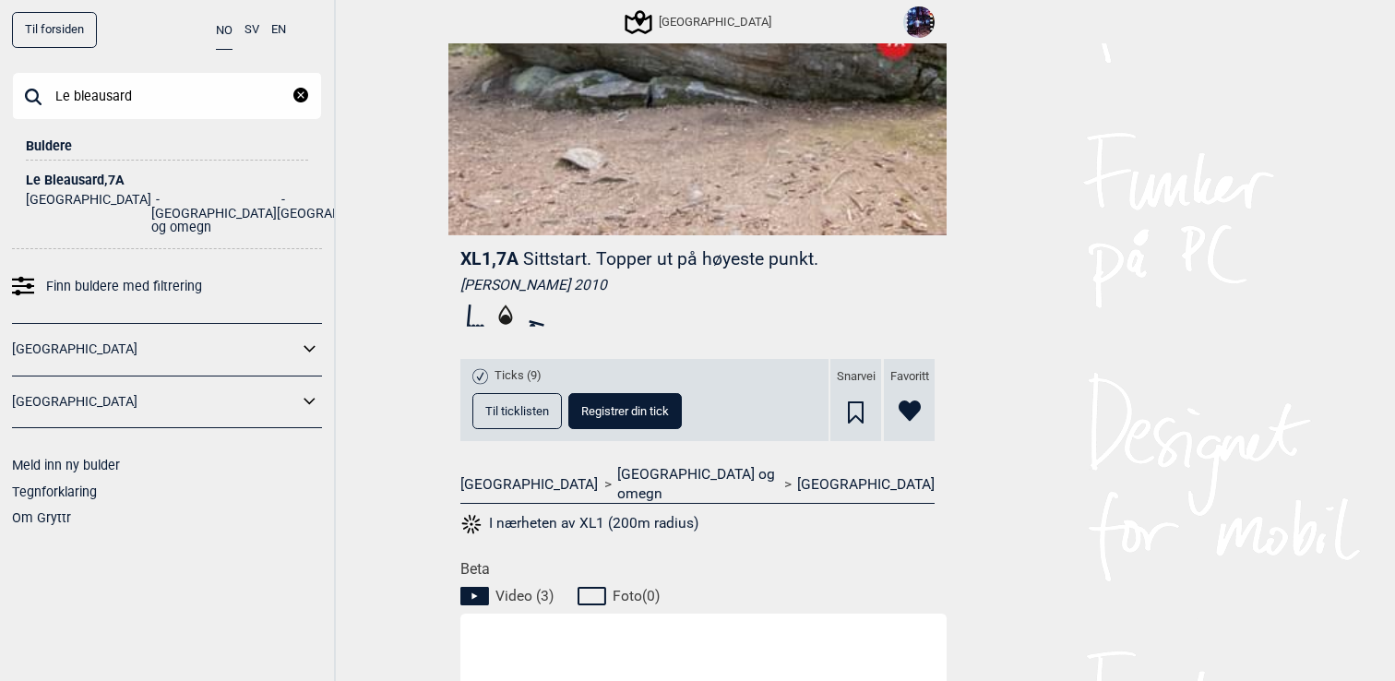
type input "Le bleausard"
click at [79, 178] on div "Le Bleausard , 7A" at bounding box center [167, 180] width 282 height 14
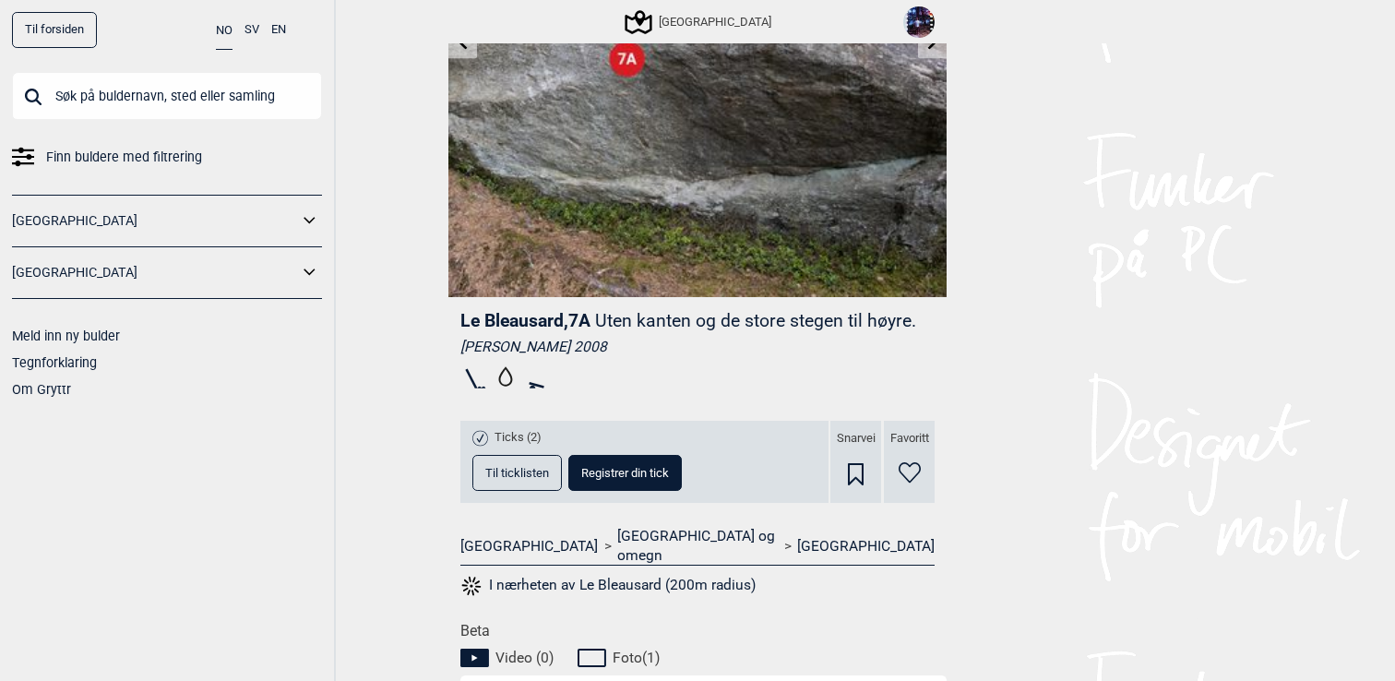
scroll to position [272, 0]
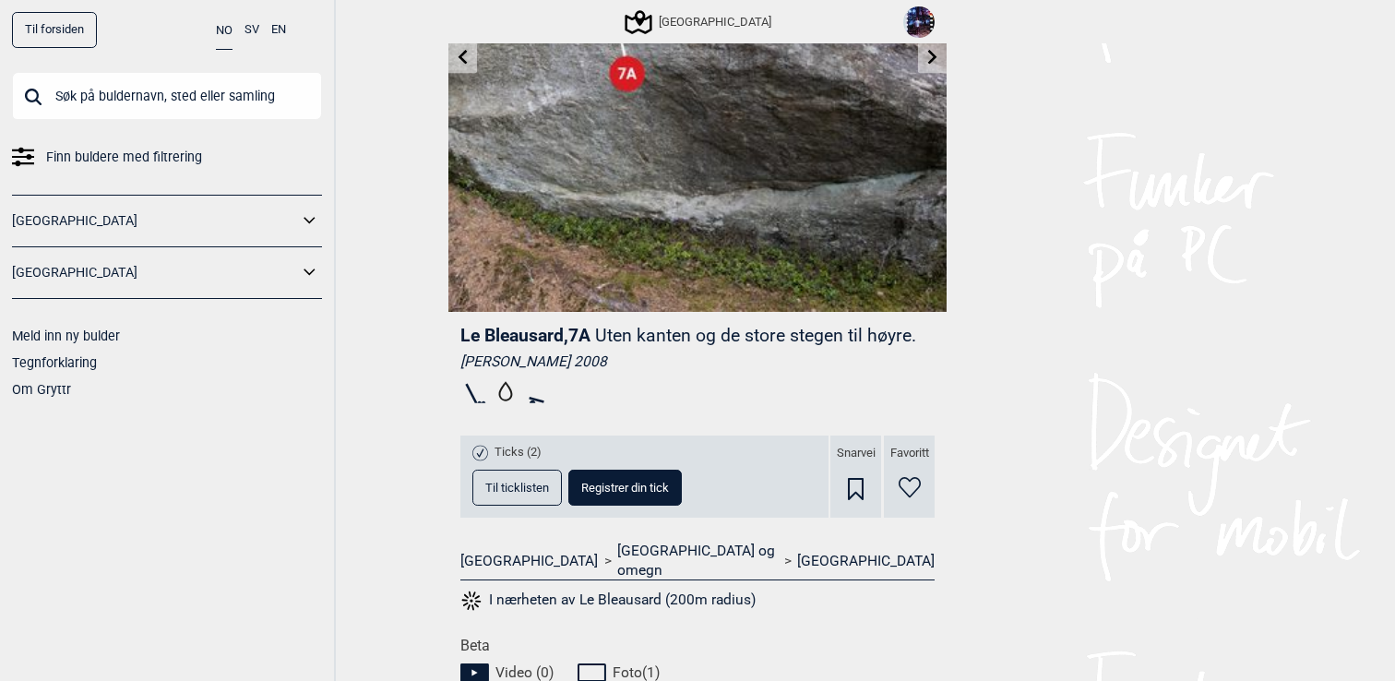
click at [146, 80] on input "text" at bounding box center [167, 96] width 310 height 48
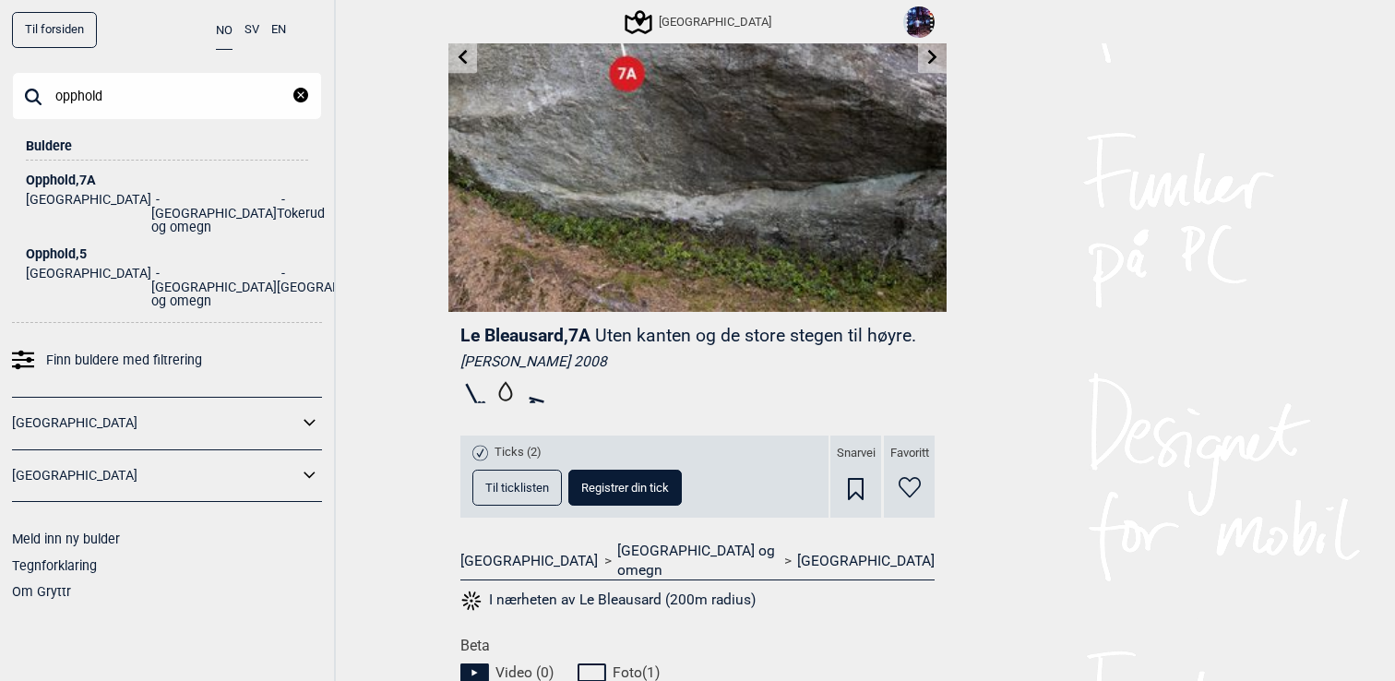
type input "opphold"
click at [87, 173] on div "Opphold , 7A" at bounding box center [167, 180] width 282 height 14
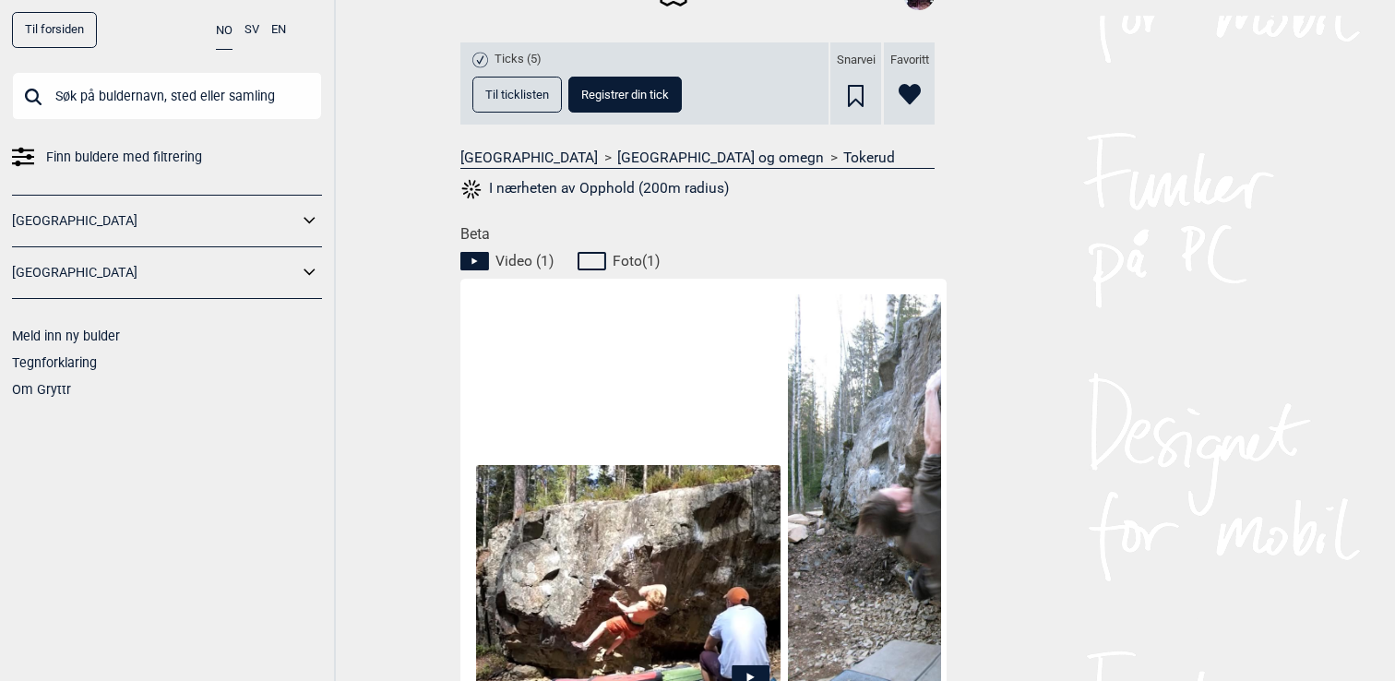
scroll to position [762, 0]
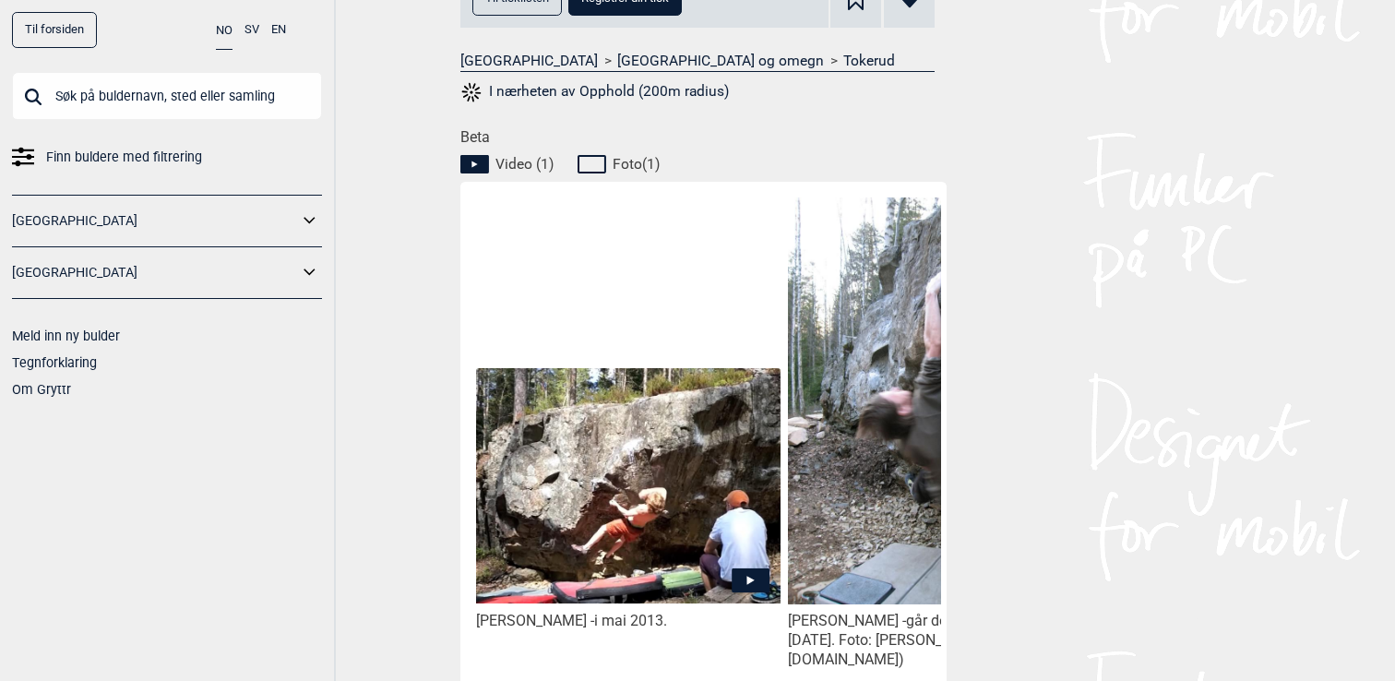
click at [654, 552] on img at bounding box center [628, 485] width 304 height 235
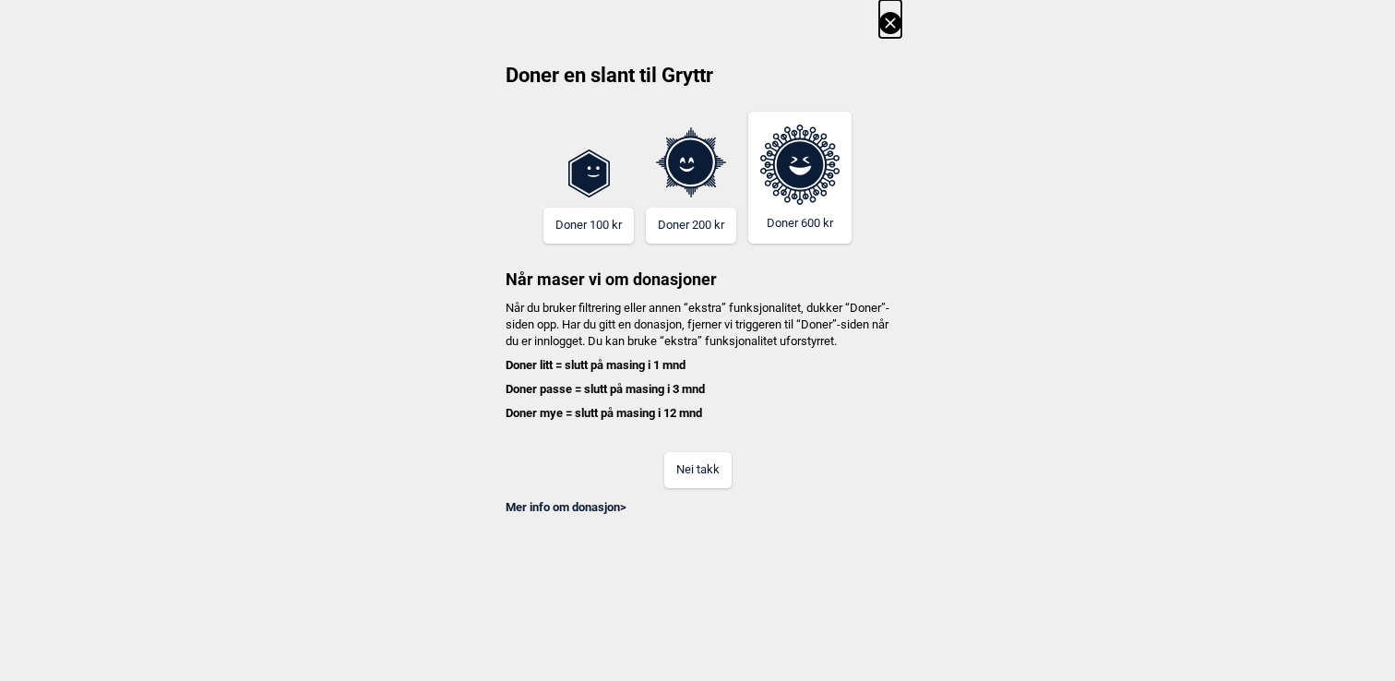
click at [680, 485] on button "Nei takk" at bounding box center [697, 470] width 67 height 36
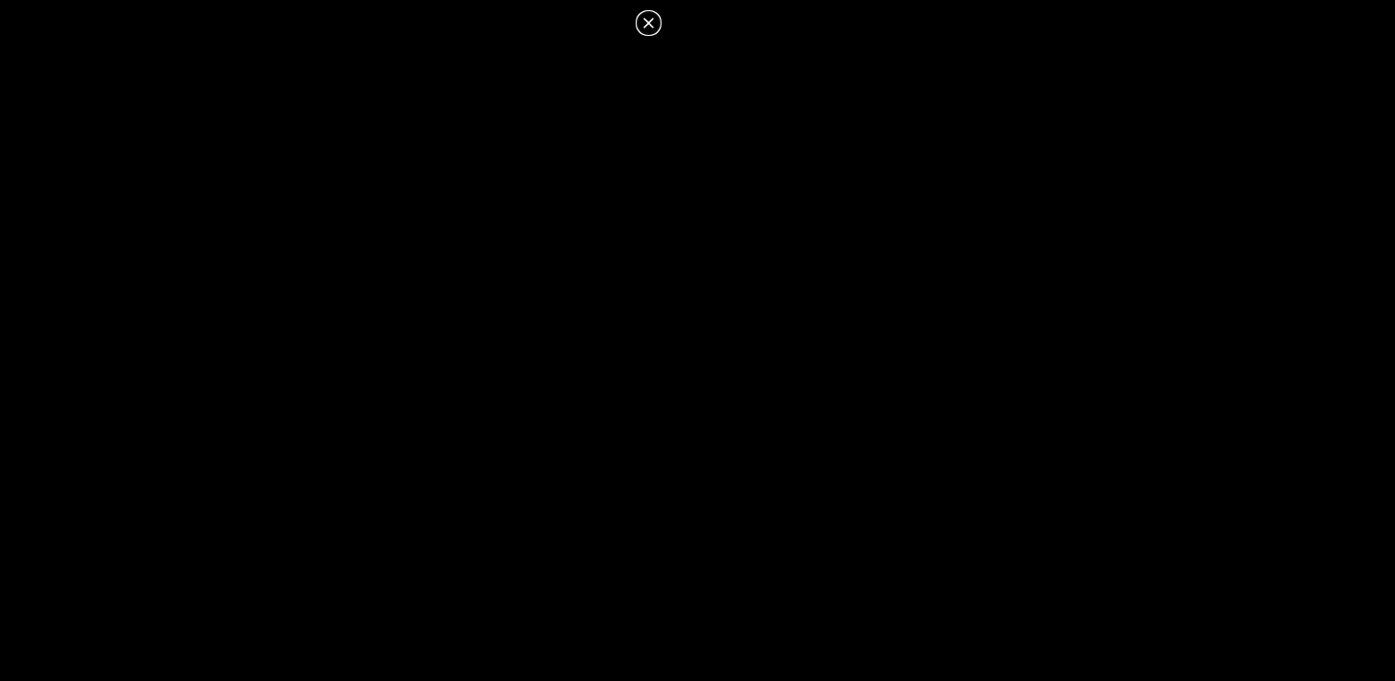
click at [653, 22] on icon at bounding box center [649, 23] width 22 height 22
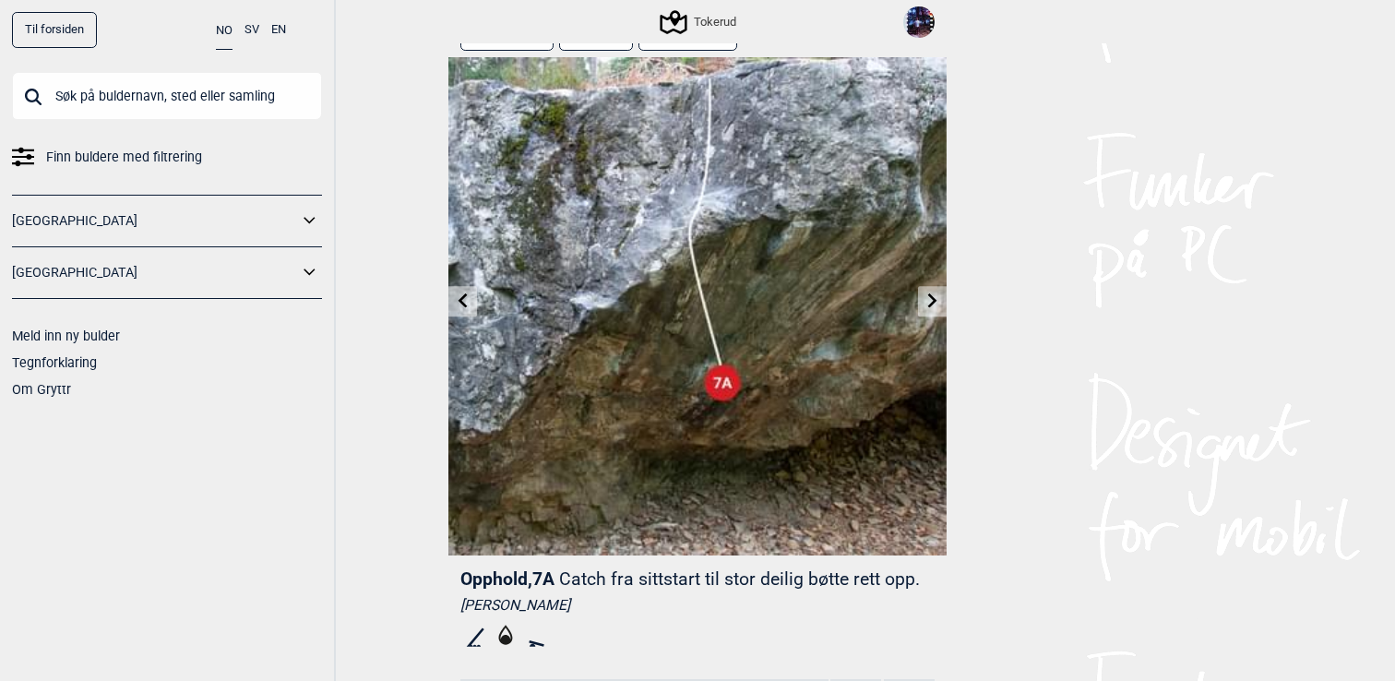
scroll to position [17, 0]
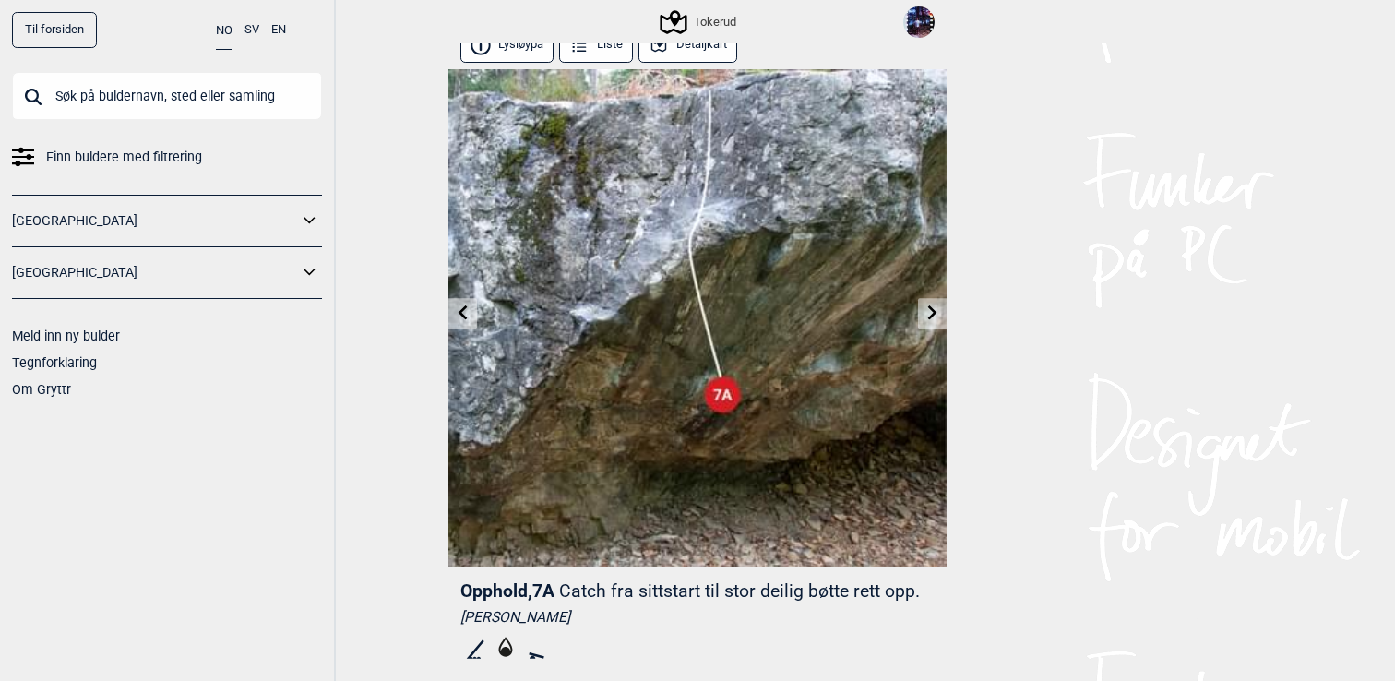
click at [936, 317] on icon at bounding box center [932, 312] width 15 height 15
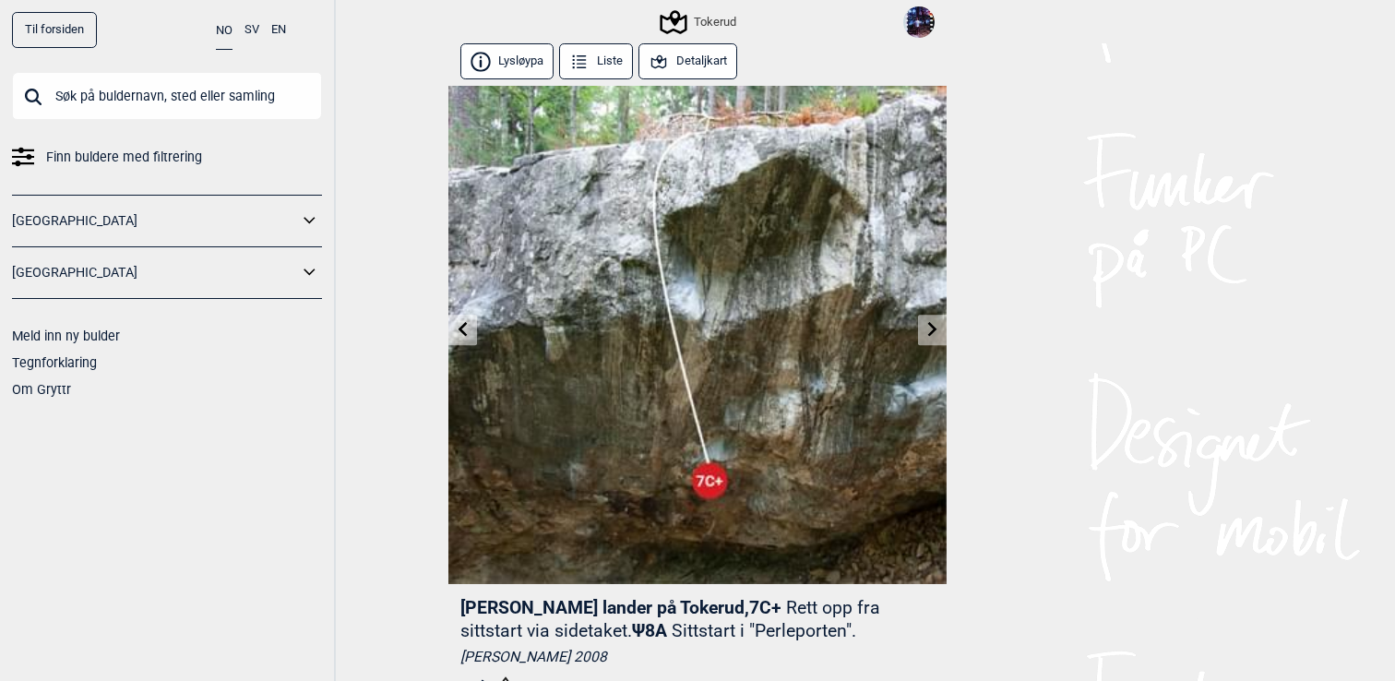
click at [936, 317] on link at bounding box center [932, 330] width 29 height 30
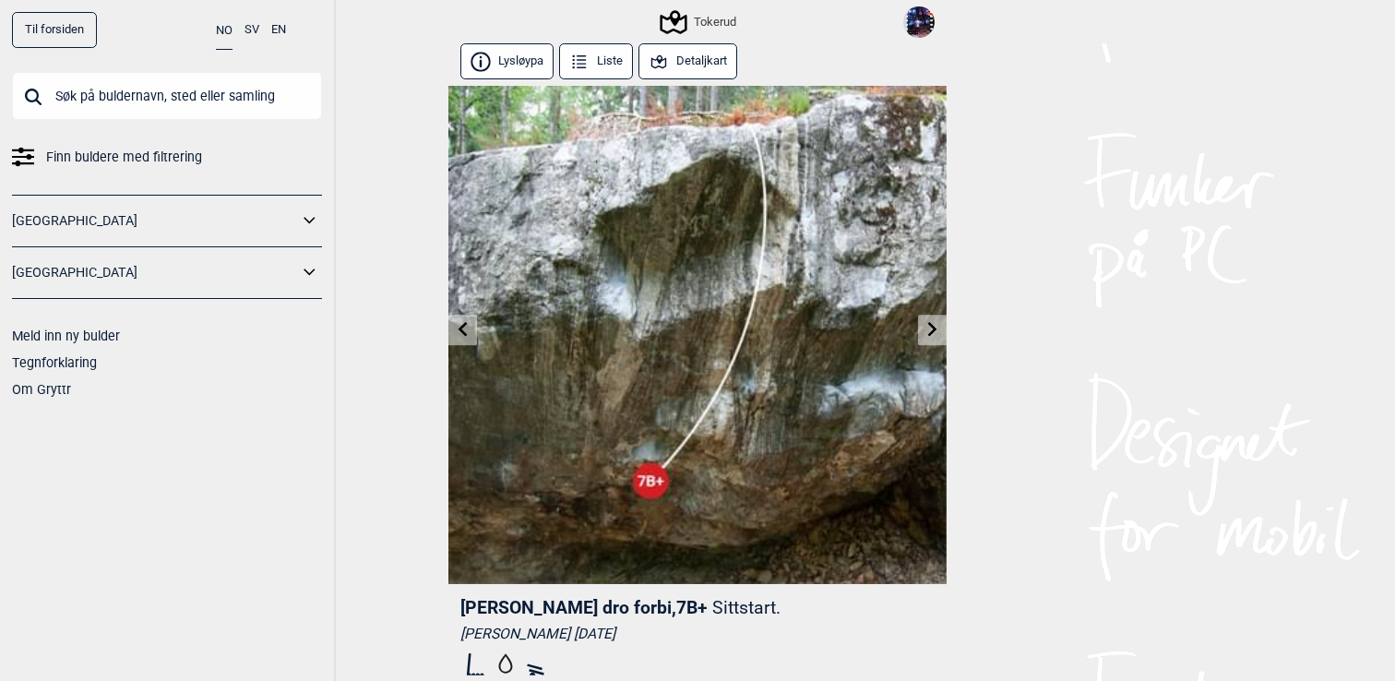
click at [936, 317] on link at bounding box center [932, 330] width 29 height 30
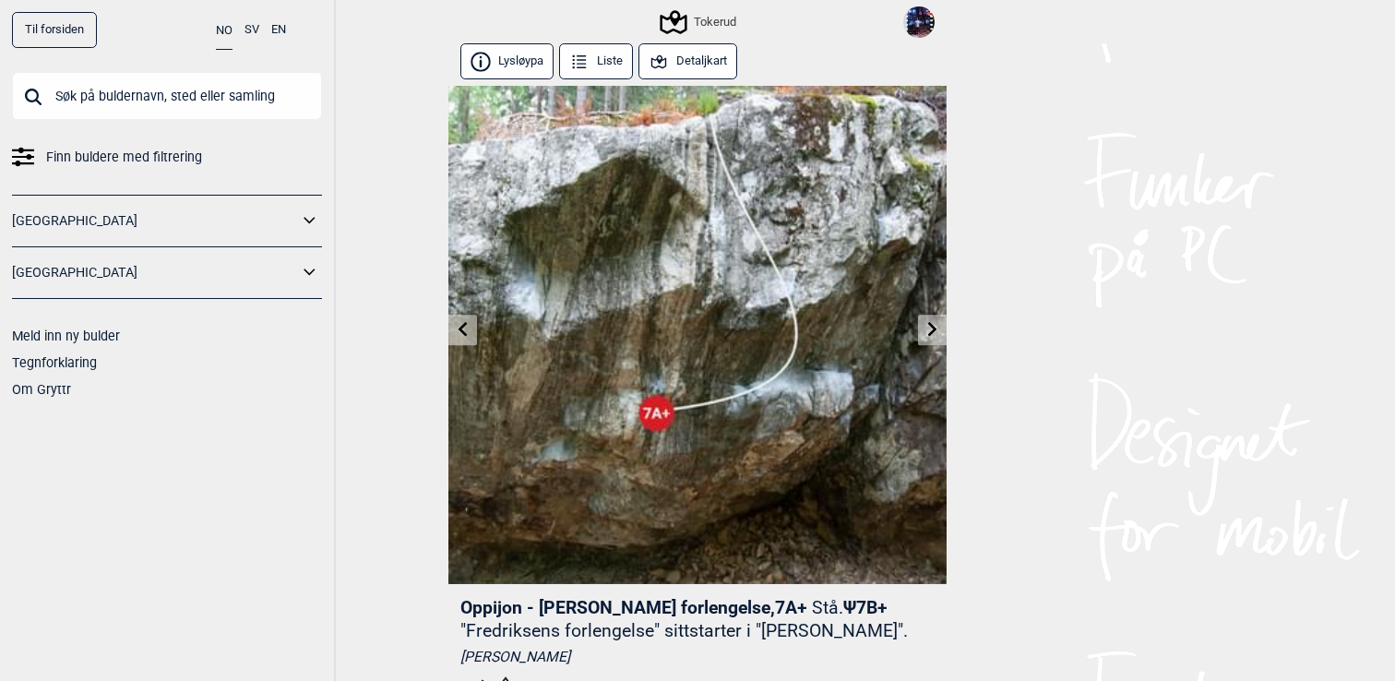
click at [936, 317] on link at bounding box center [932, 330] width 29 height 30
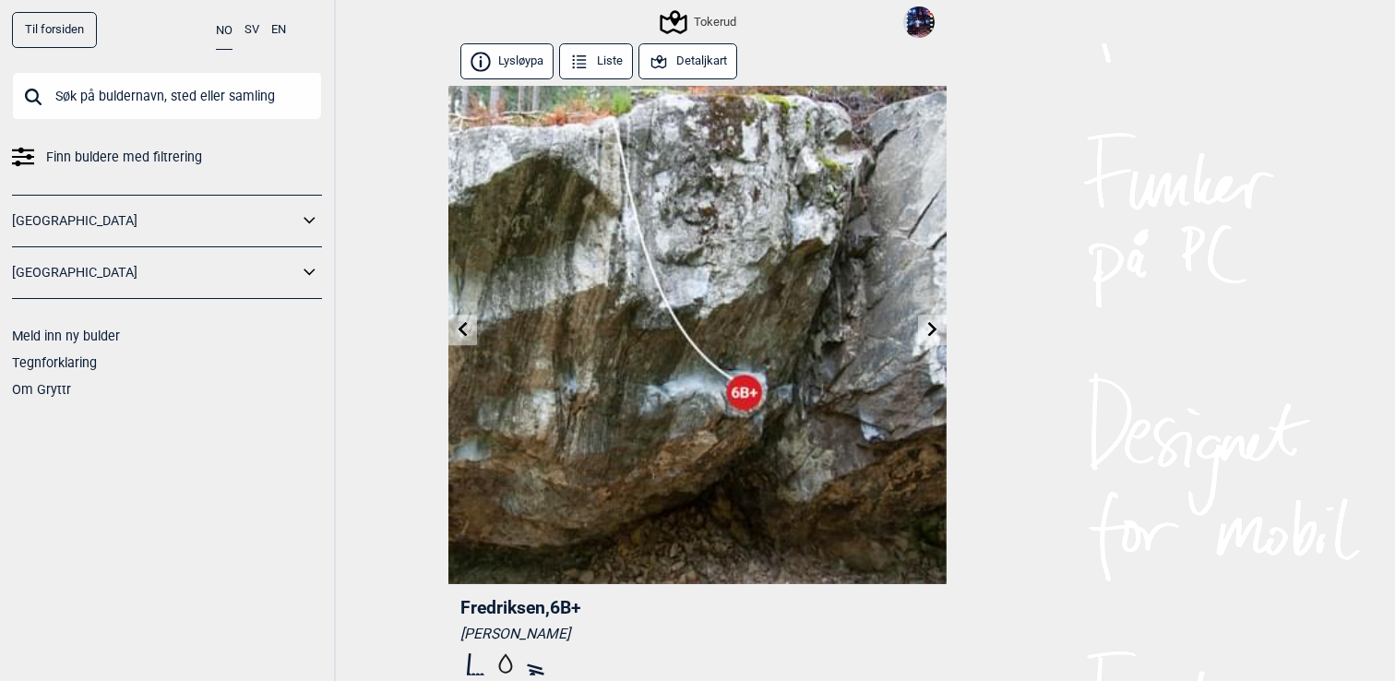
click at [936, 317] on link at bounding box center [932, 330] width 29 height 30
